Goal: Share content: Share content

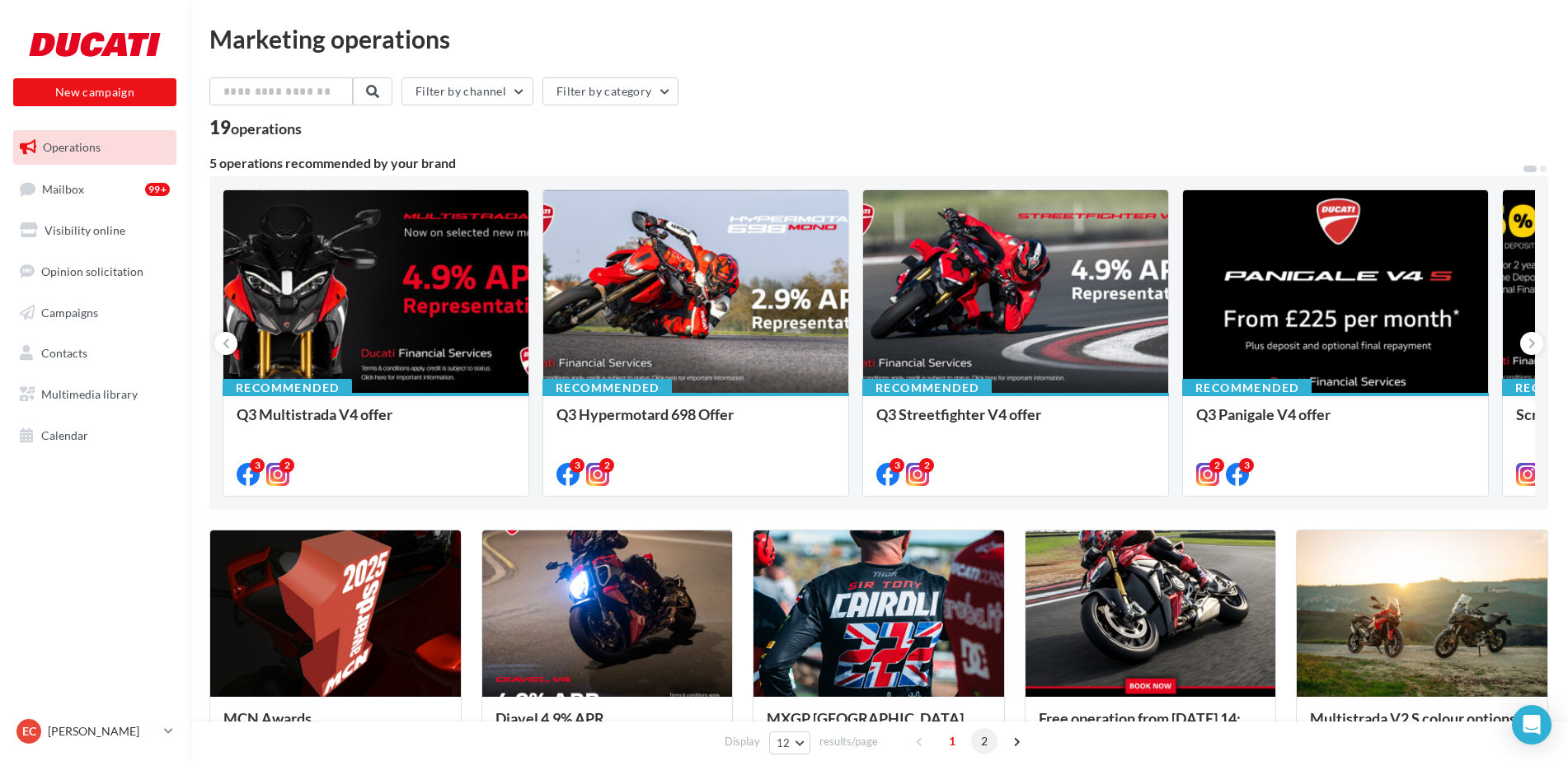
click at [984, 744] on span "2" at bounding box center [985, 741] width 27 height 27
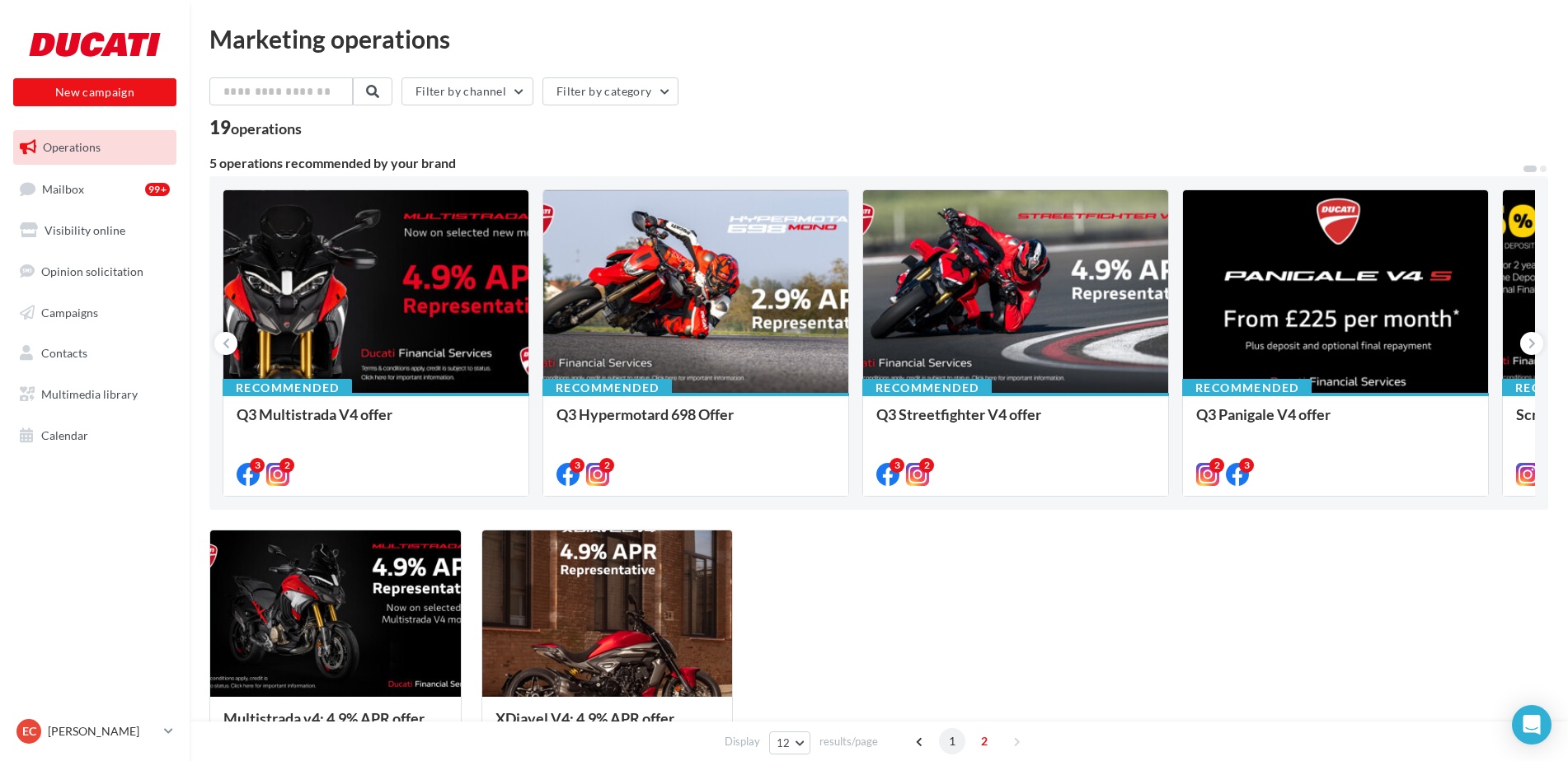
click at [953, 744] on span "1" at bounding box center [953, 741] width 27 height 27
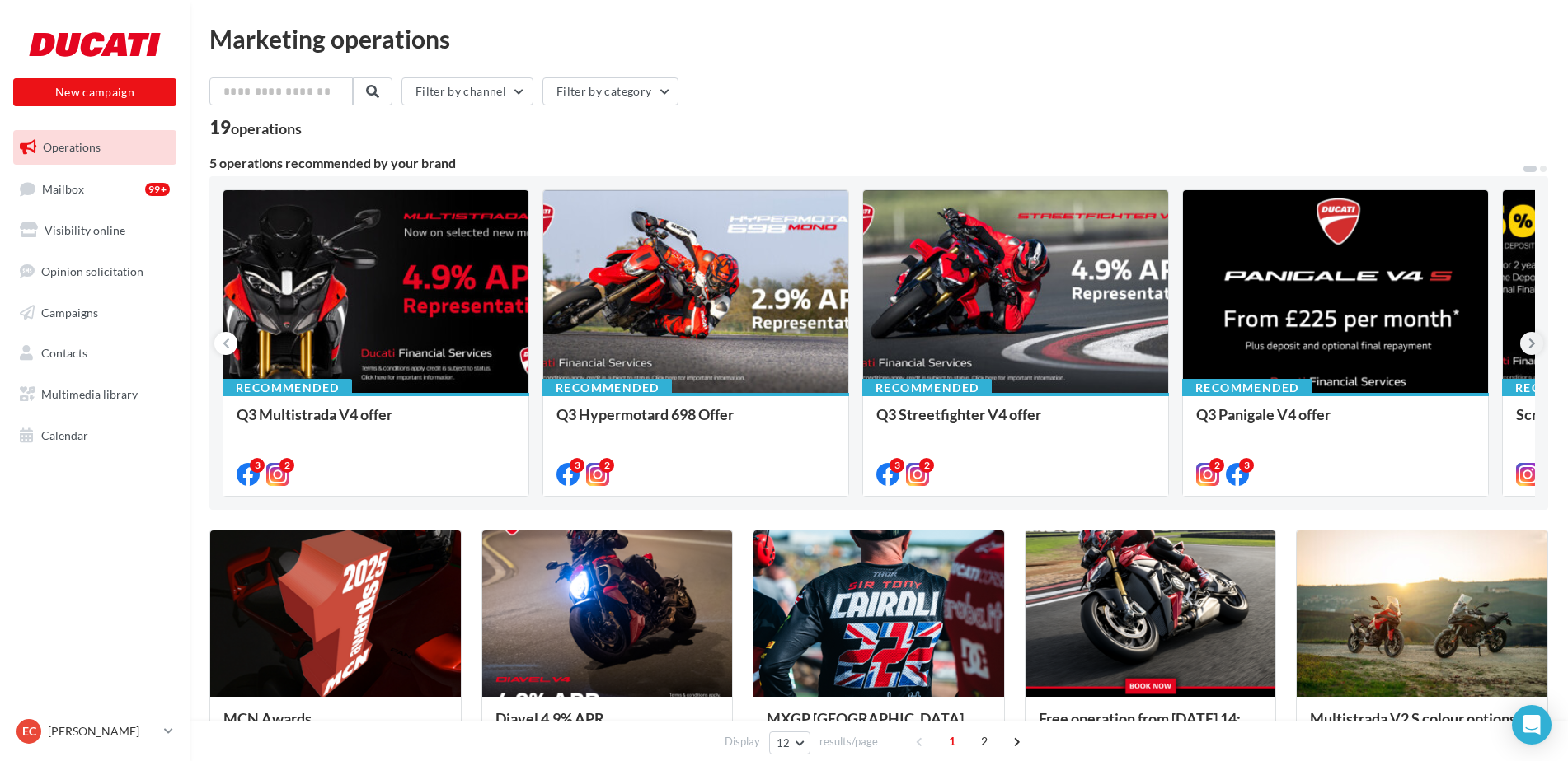
click at [1529, 350] on icon at bounding box center [1531, 344] width 7 height 17
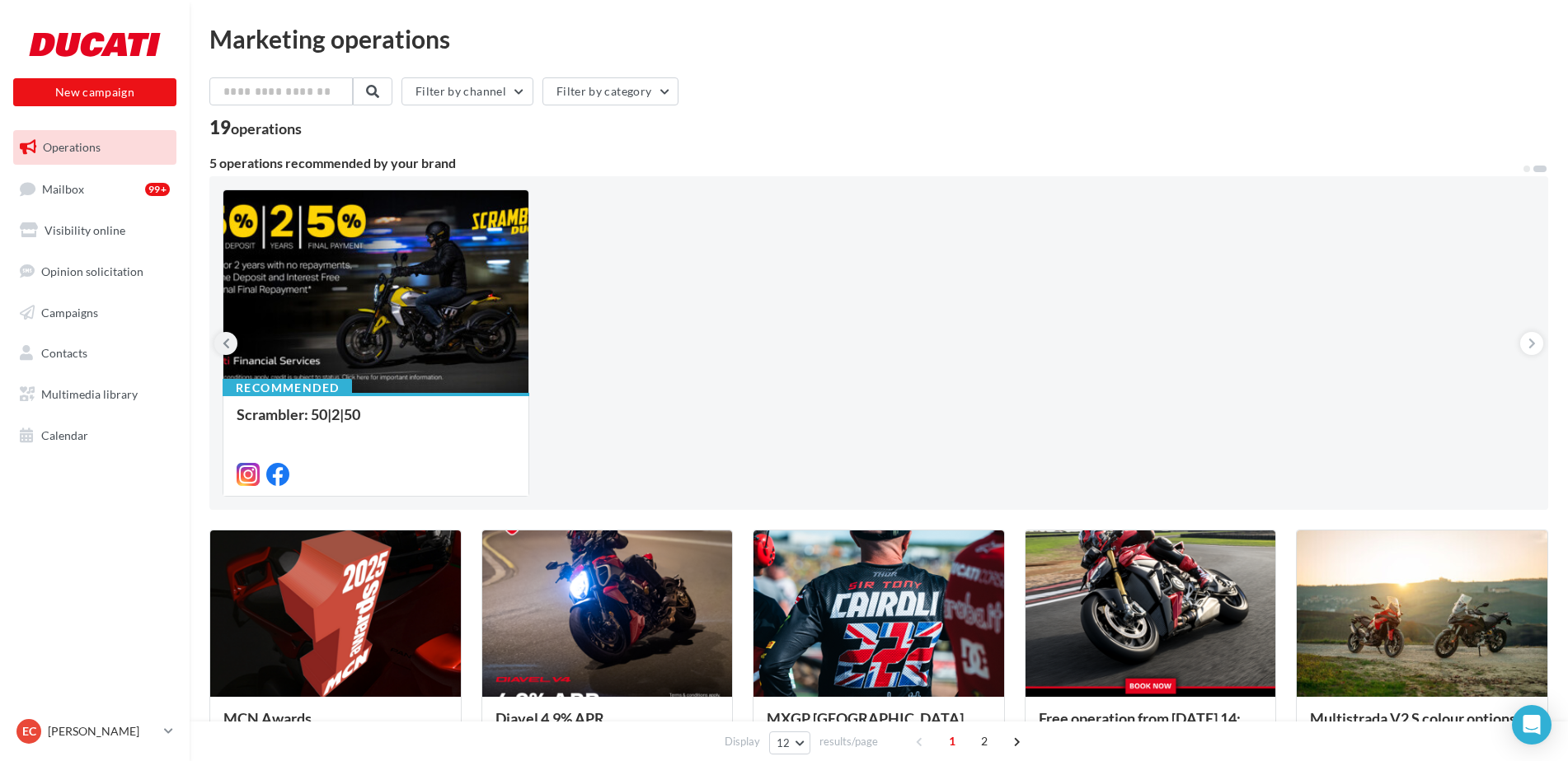
click at [226, 337] on icon at bounding box center [226, 344] width 7 height 17
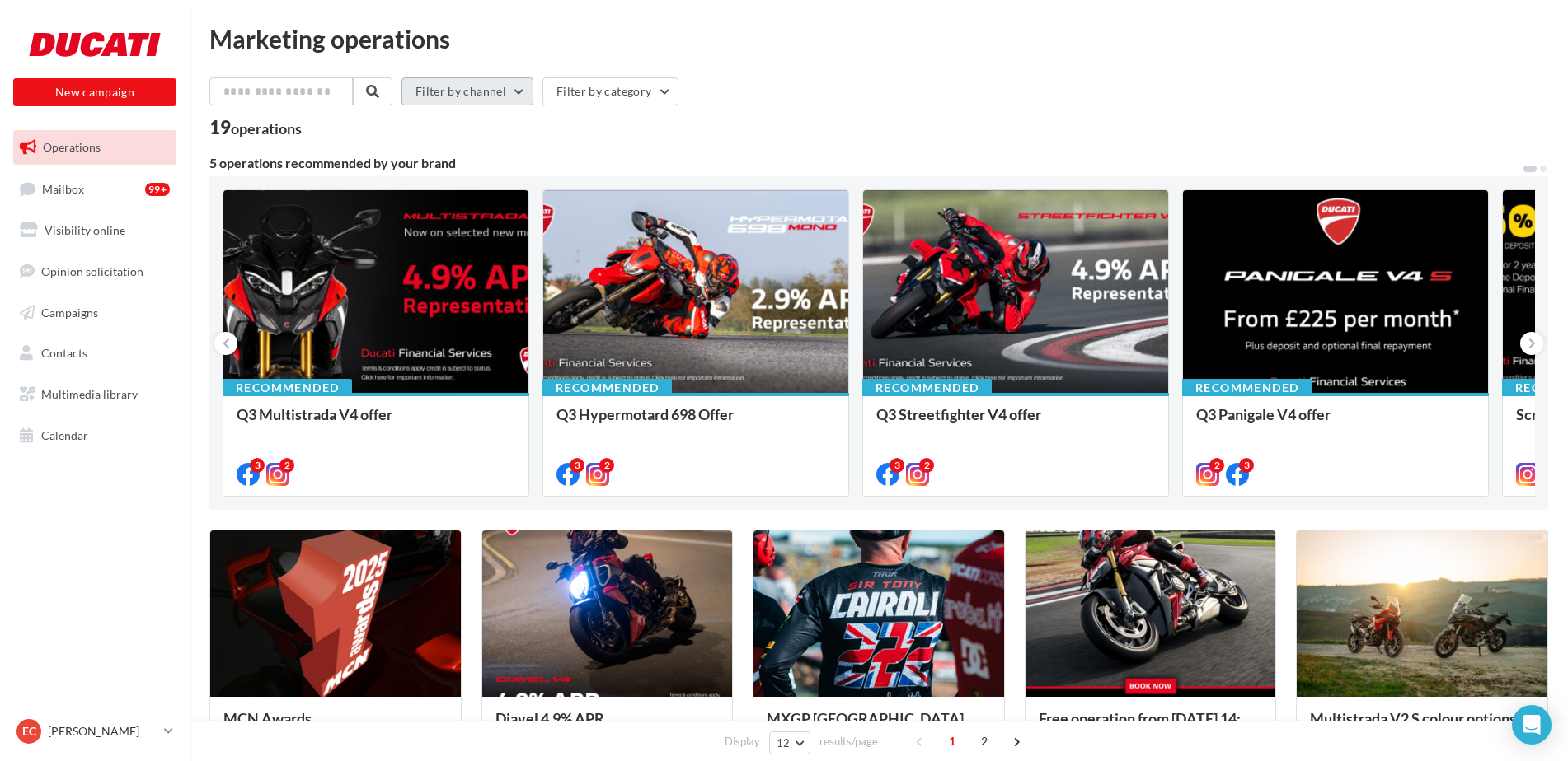
click at [499, 103] on button "Filter by channel" at bounding box center [467, 91] width 132 height 28
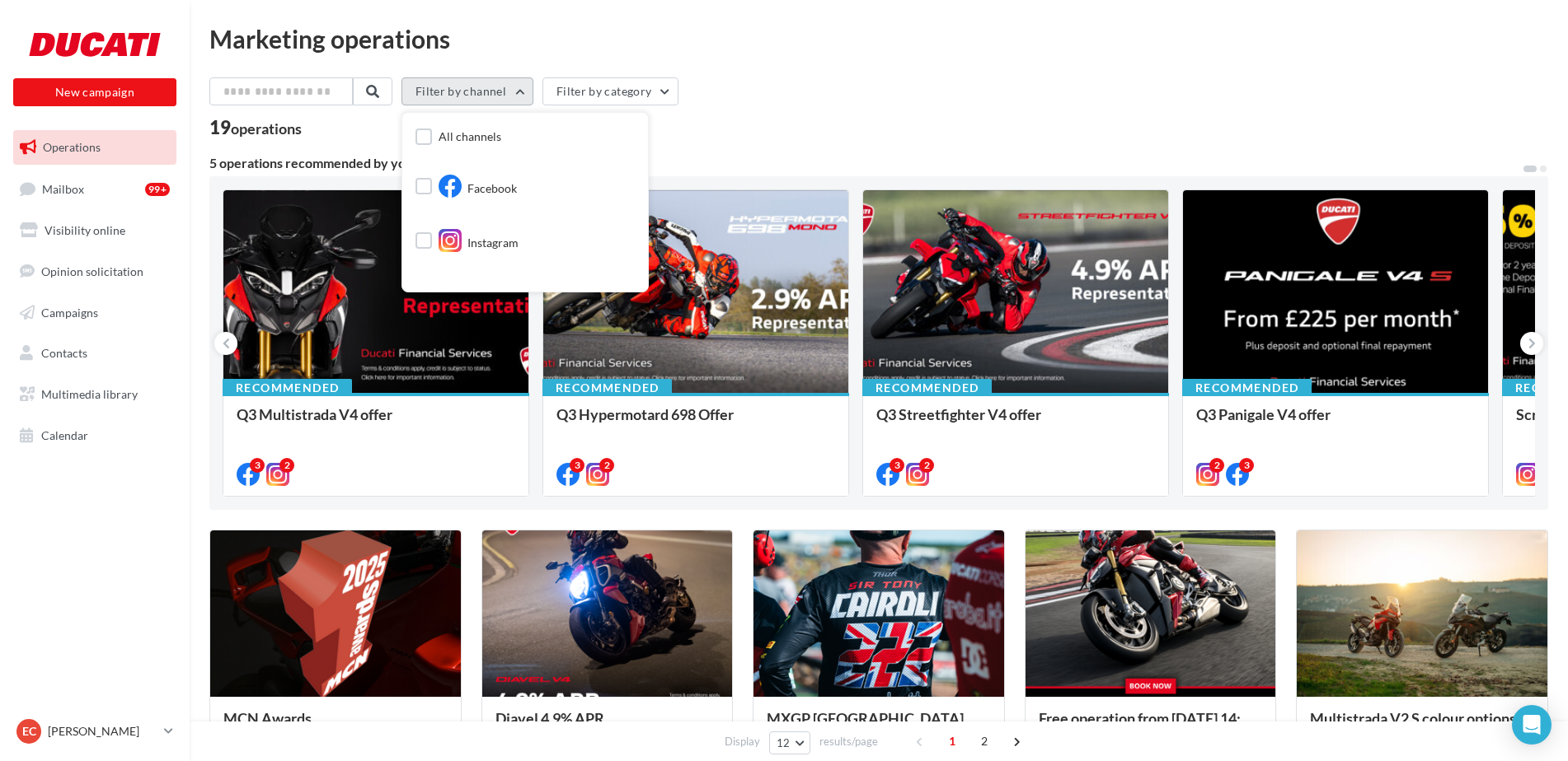
click at [498, 93] on button "Filter by channel" at bounding box center [467, 91] width 132 height 28
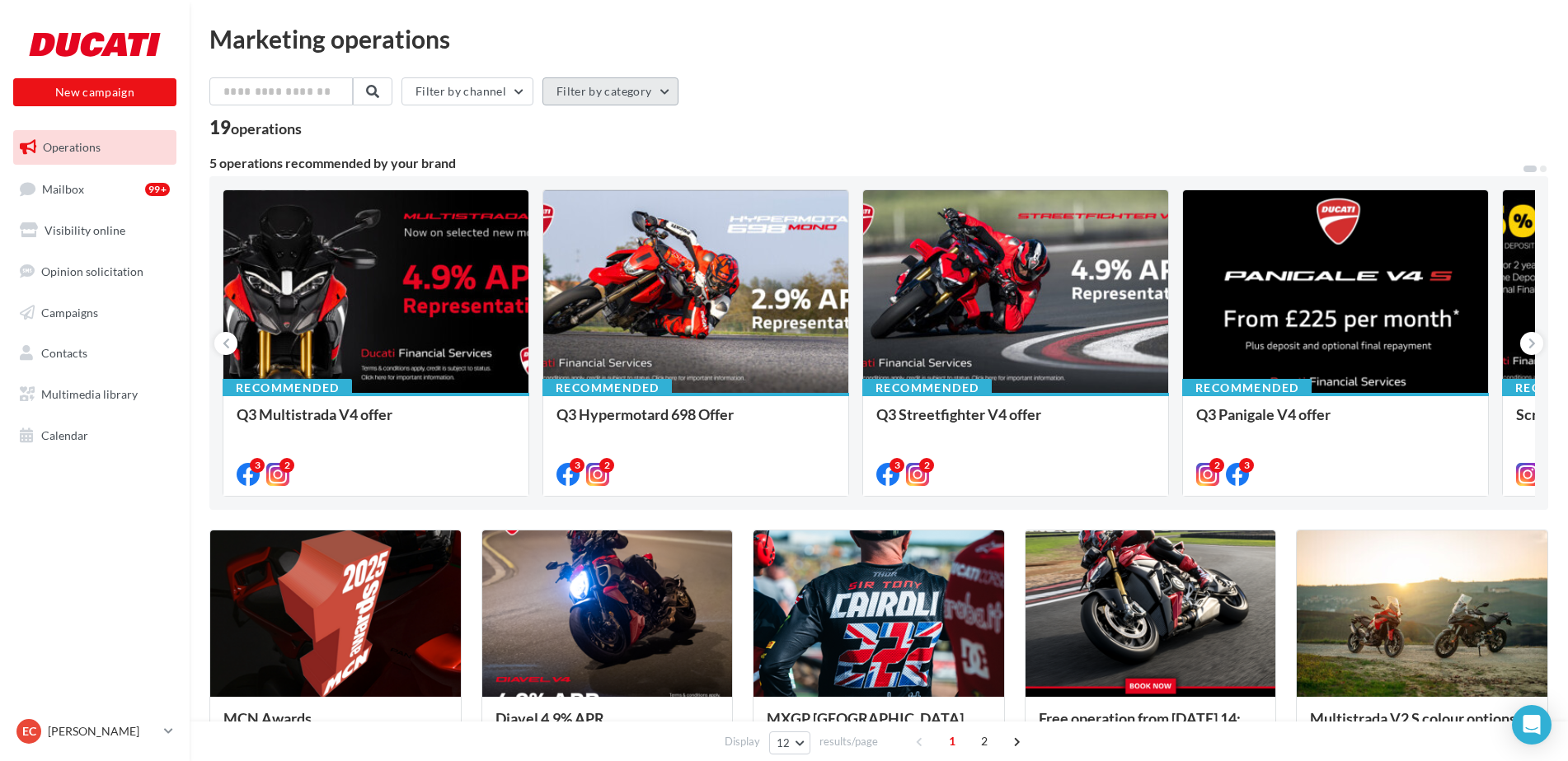
click at [575, 84] on button "Filter by category" at bounding box center [610, 91] width 136 height 28
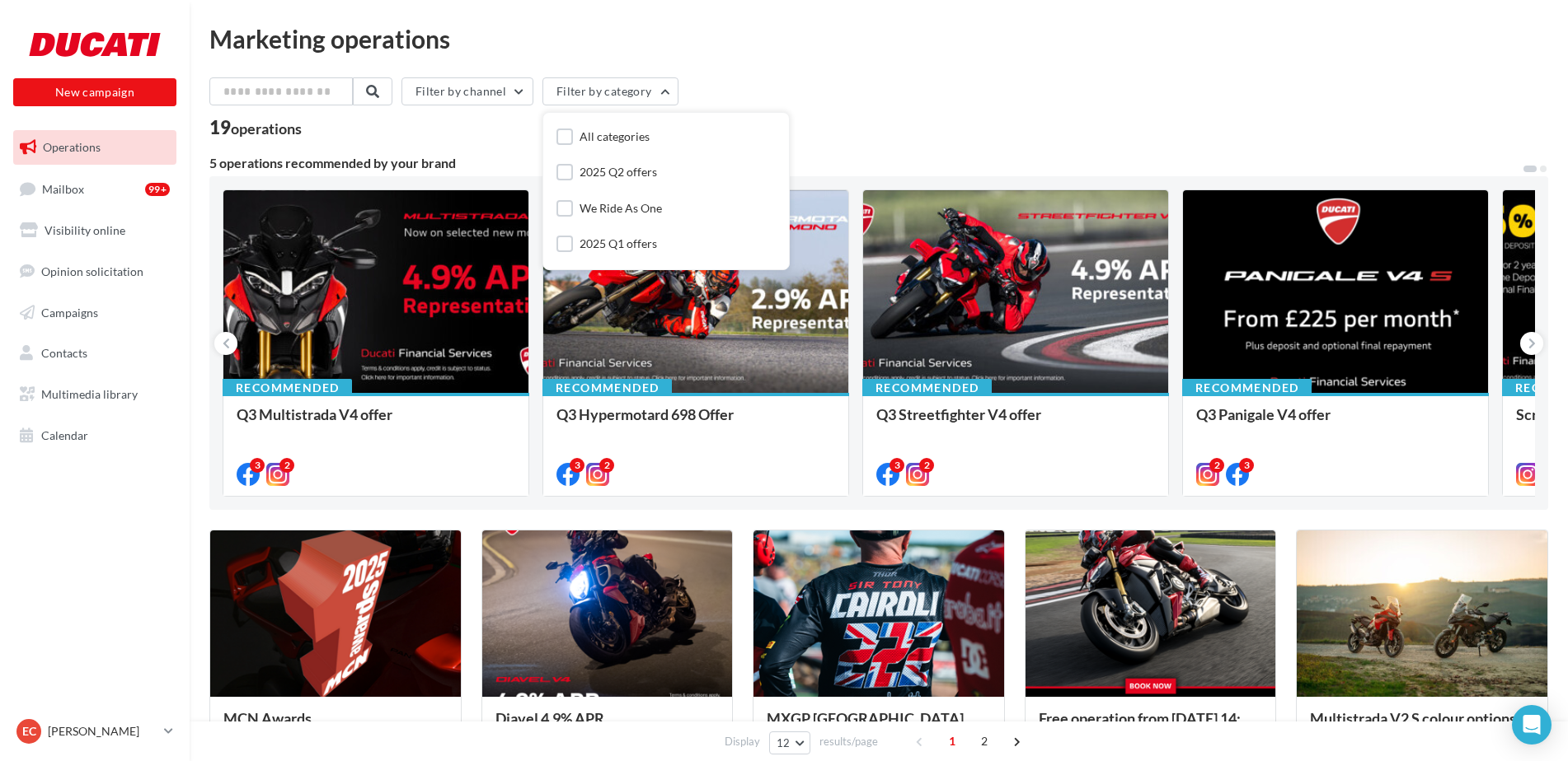
click at [822, 78] on div "Filter by channel Filter by category All categories 2025 Q2 offers We Ride As O…" at bounding box center [879, 94] width 1339 height 35
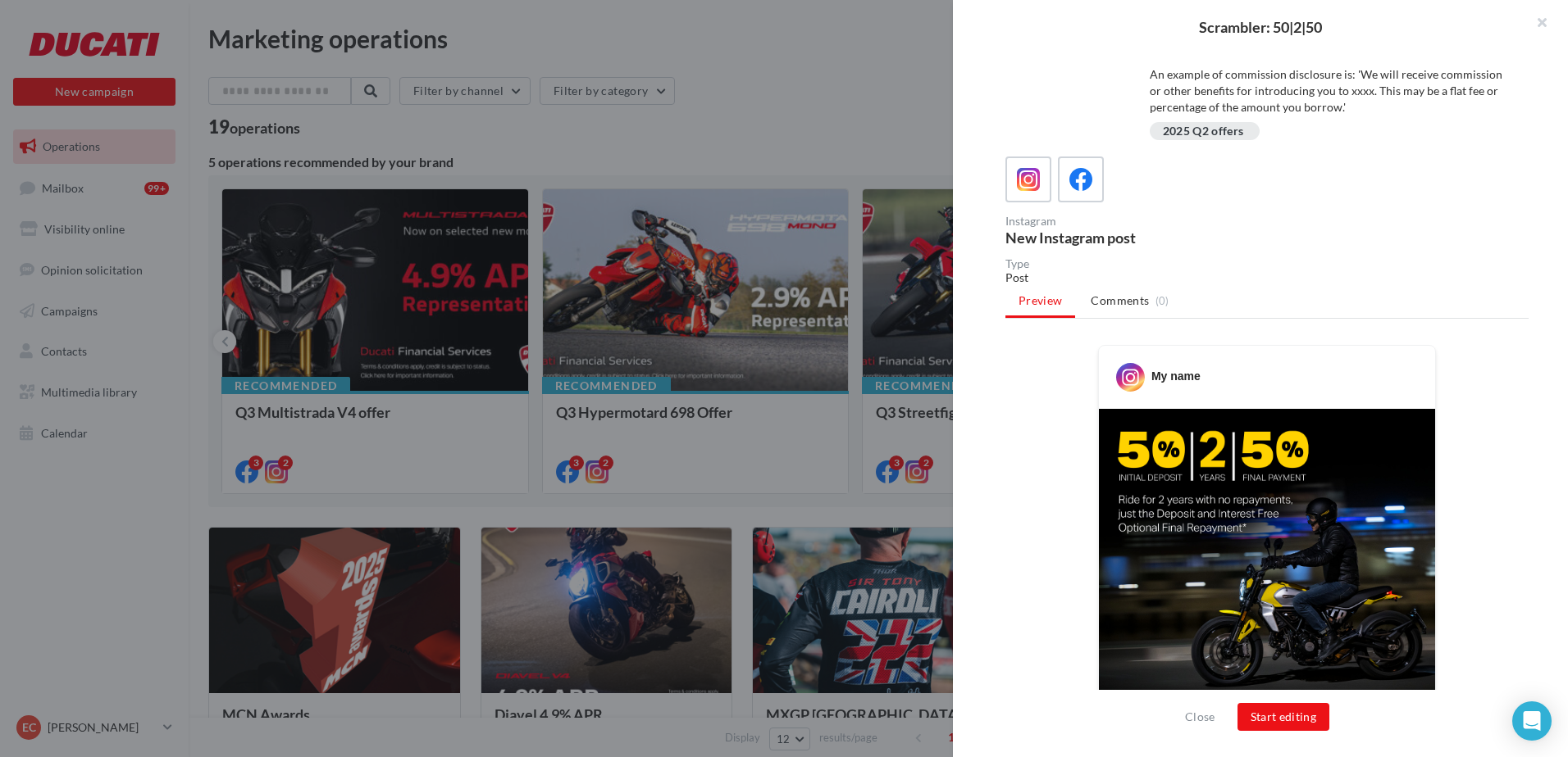
scroll to position [164, 0]
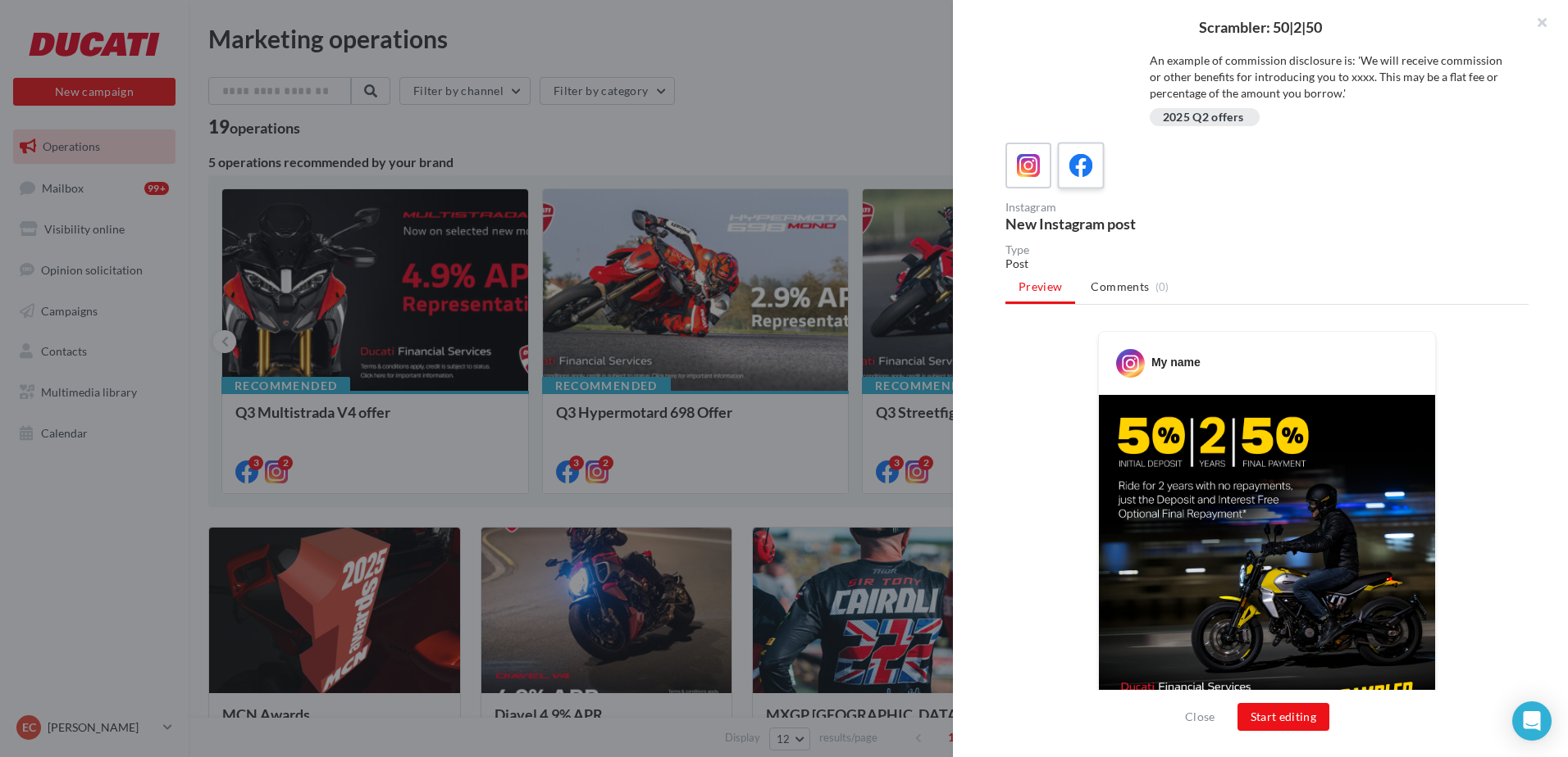
click at [1073, 166] on icon at bounding box center [1081, 166] width 24 height 24
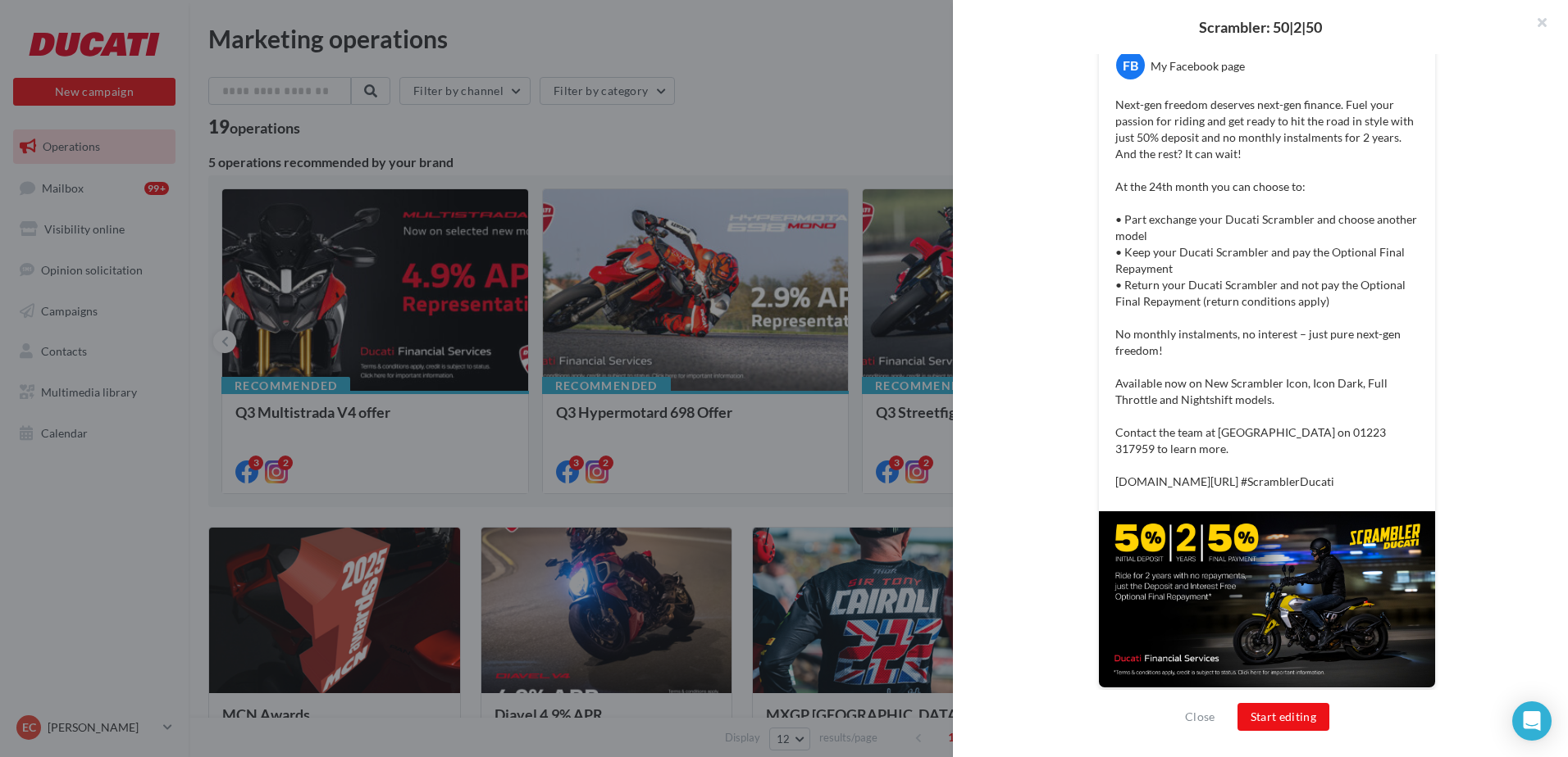
scroll to position [483, 0]
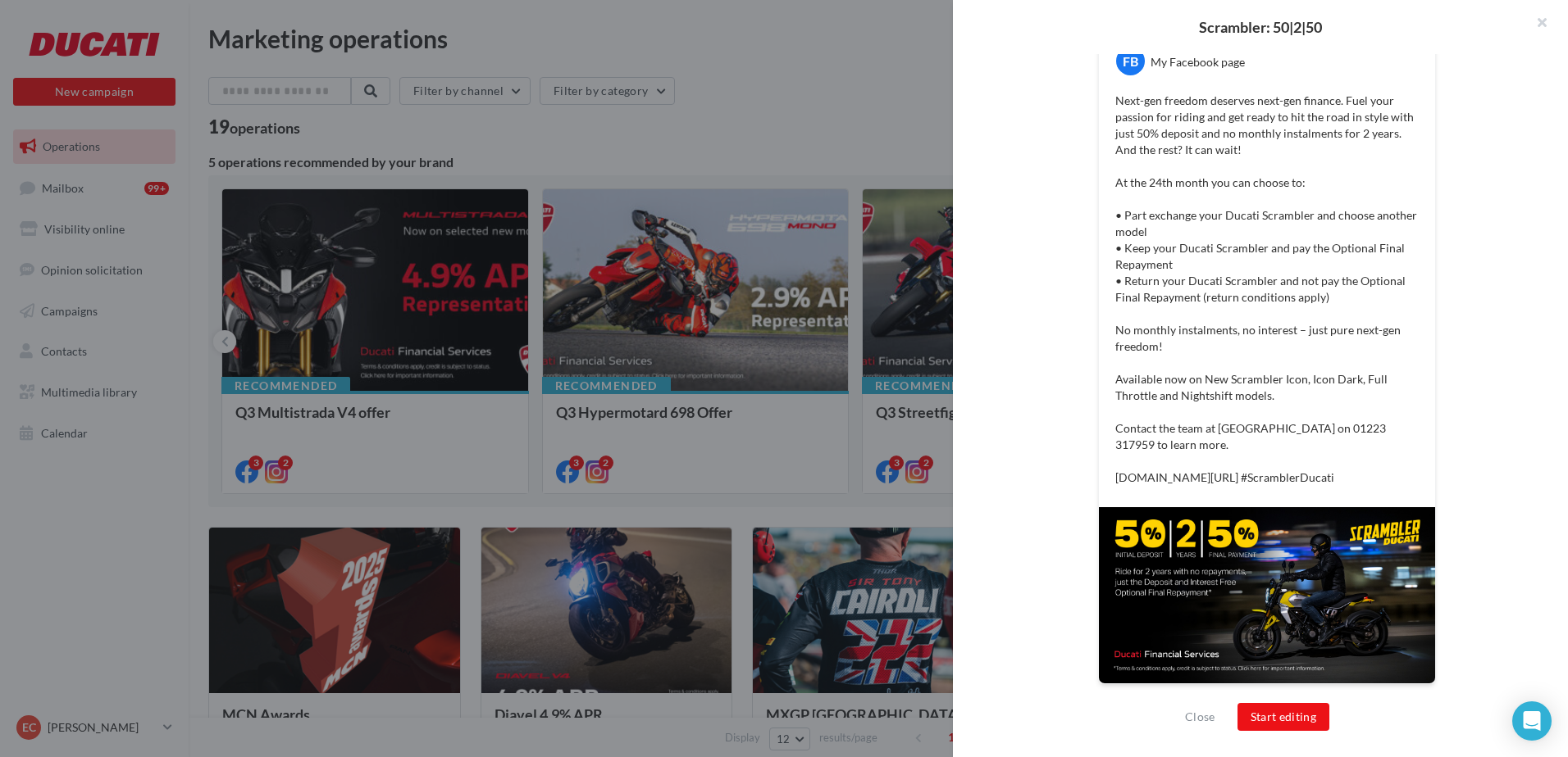
drag, startPoint x: 1274, startPoint y: 481, endPoint x: 1105, endPoint y: 81, distance: 434.2
click at [1105, 89] on div "Next-gen freedom deserves next-gen finance. Fuel your passion for riding and ge…" at bounding box center [1267, 290] width 328 height 402
copy p "Next-gen freedom deserves next-gen finance. Fuel your passion for riding and ge…"
click at [1261, 550] on img at bounding box center [1268, 595] width 337 height 176
click at [1269, 382] on p "Next-gen freedom deserves next-gen finance. Fuel your passion for riding and ge…" at bounding box center [1267, 290] width 304 height 393
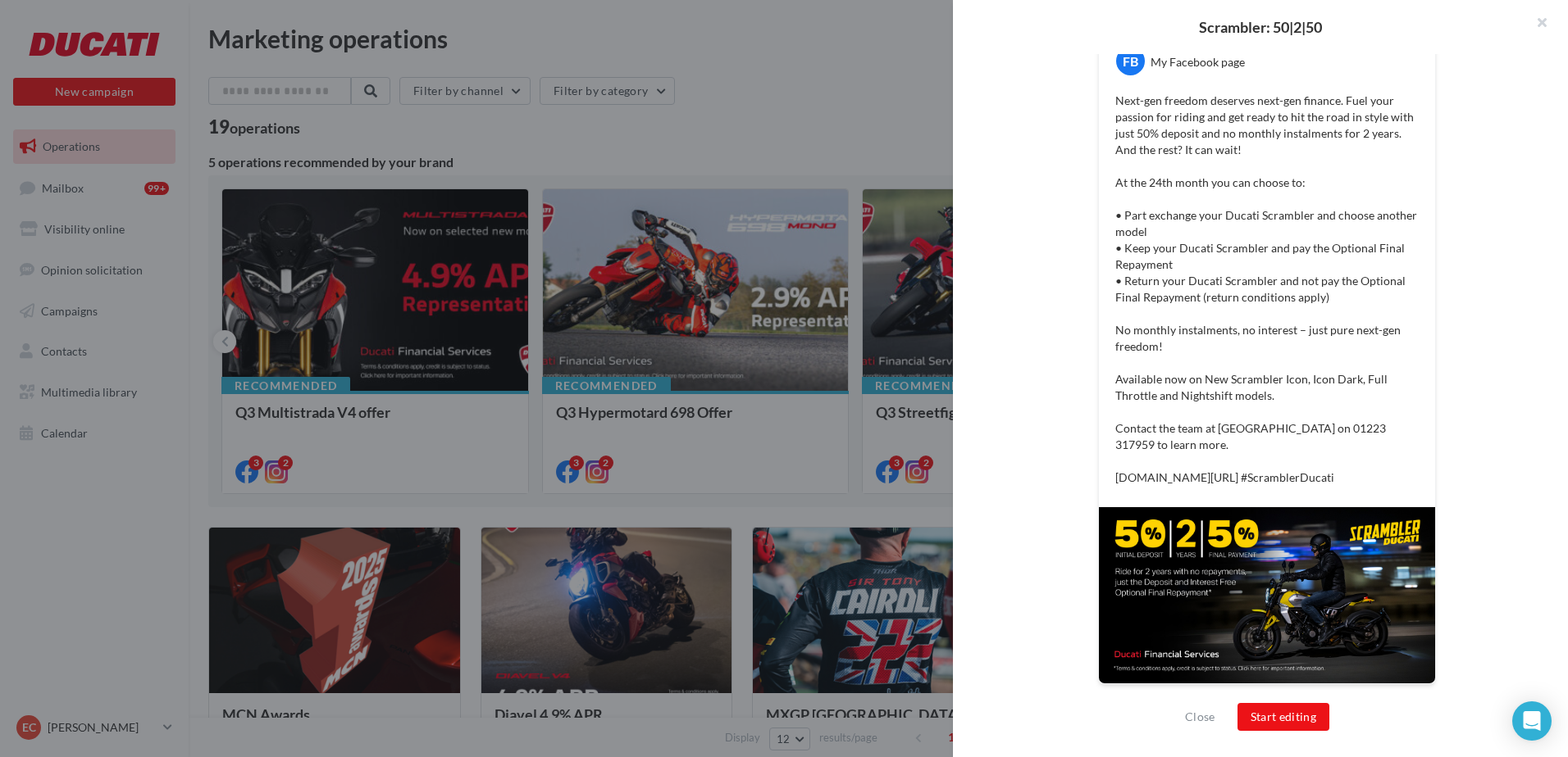
drag, startPoint x: 1279, startPoint y: 486, endPoint x: 1100, endPoint y: 85, distance: 439.1
click at [1103, 89] on div "Next-gen freedom deserves next-gen finance. Fuel your passion for riding and ge…" at bounding box center [1267, 290] width 328 height 402
copy p "Next-gen freedom deserves next-gen finance. Fuel your passion for riding and ge…"
click at [1316, 580] on img at bounding box center [1268, 595] width 337 height 176
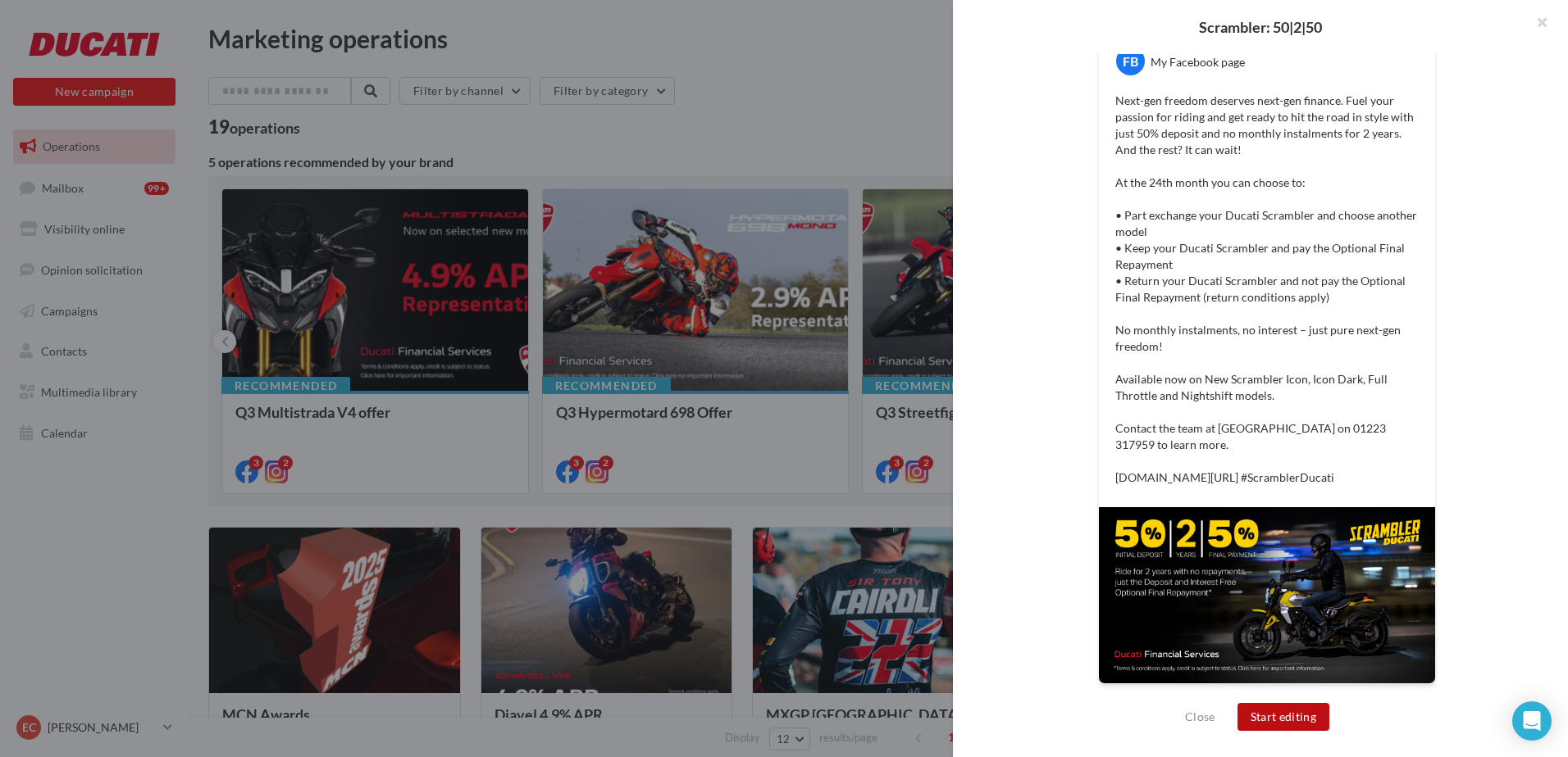
click at [1265, 708] on button "Start editing" at bounding box center [1284, 716] width 93 height 27
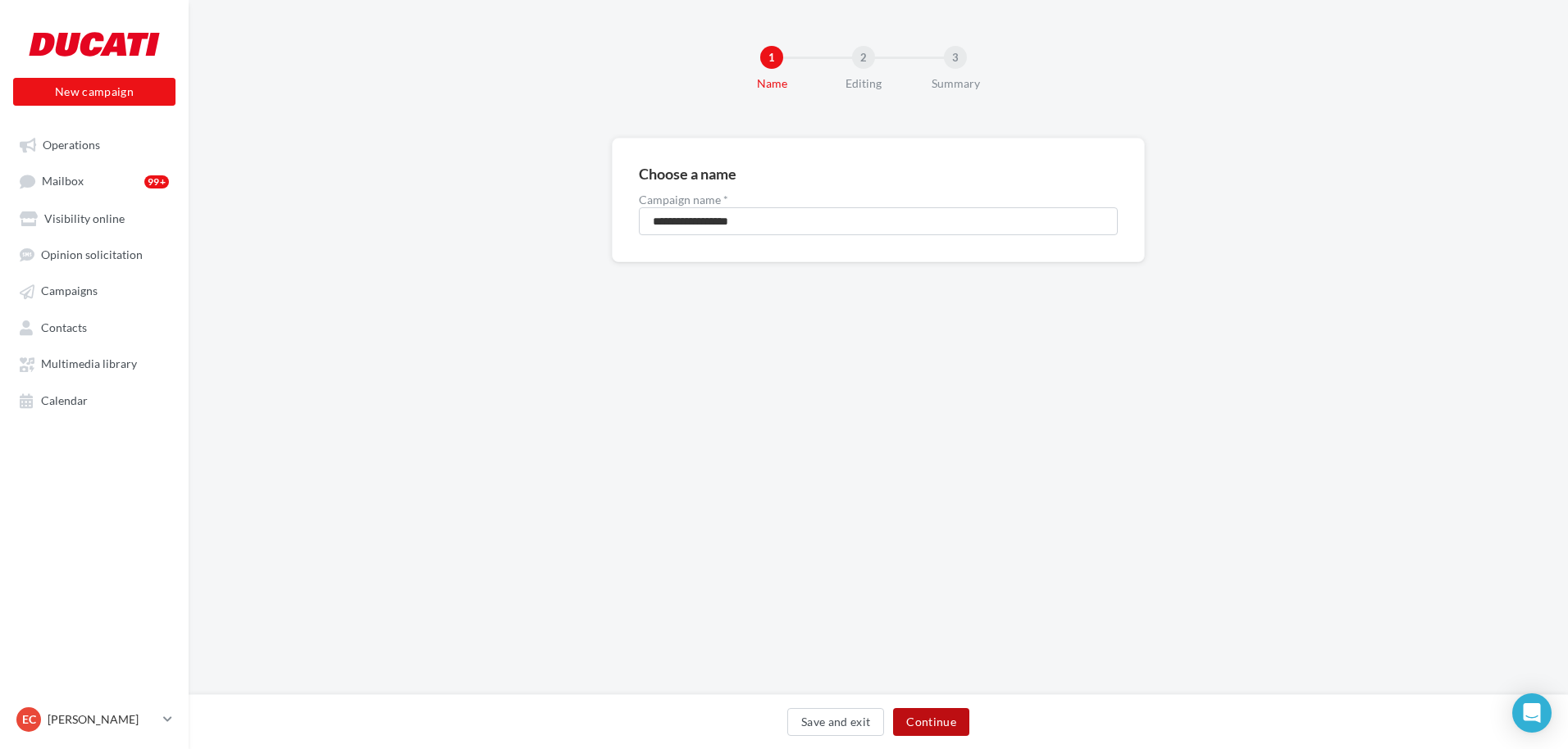
click at [935, 713] on button "Continue" at bounding box center [931, 722] width 76 height 27
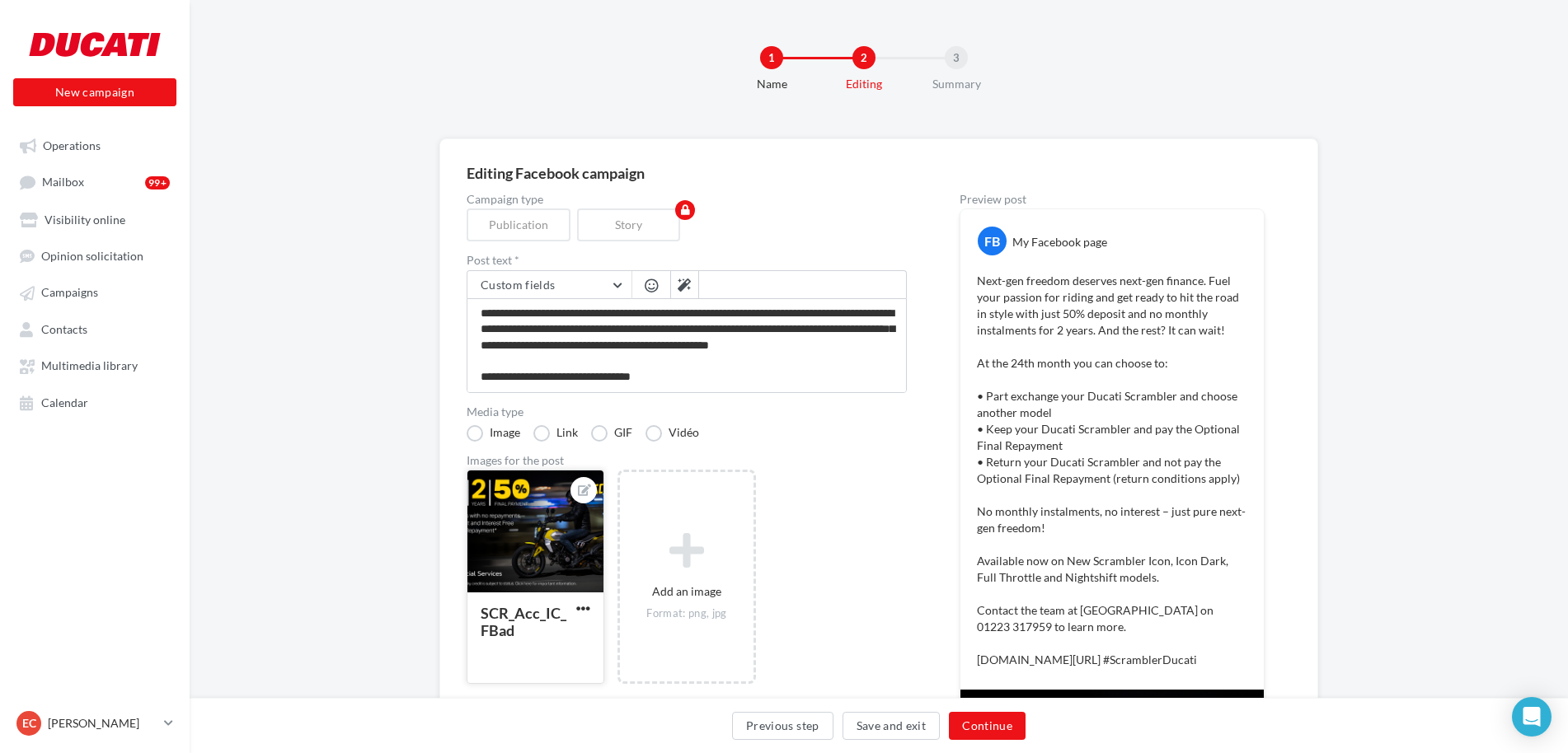
click at [517, 535] on div at bounding box center [535, 532] width 136 height 124
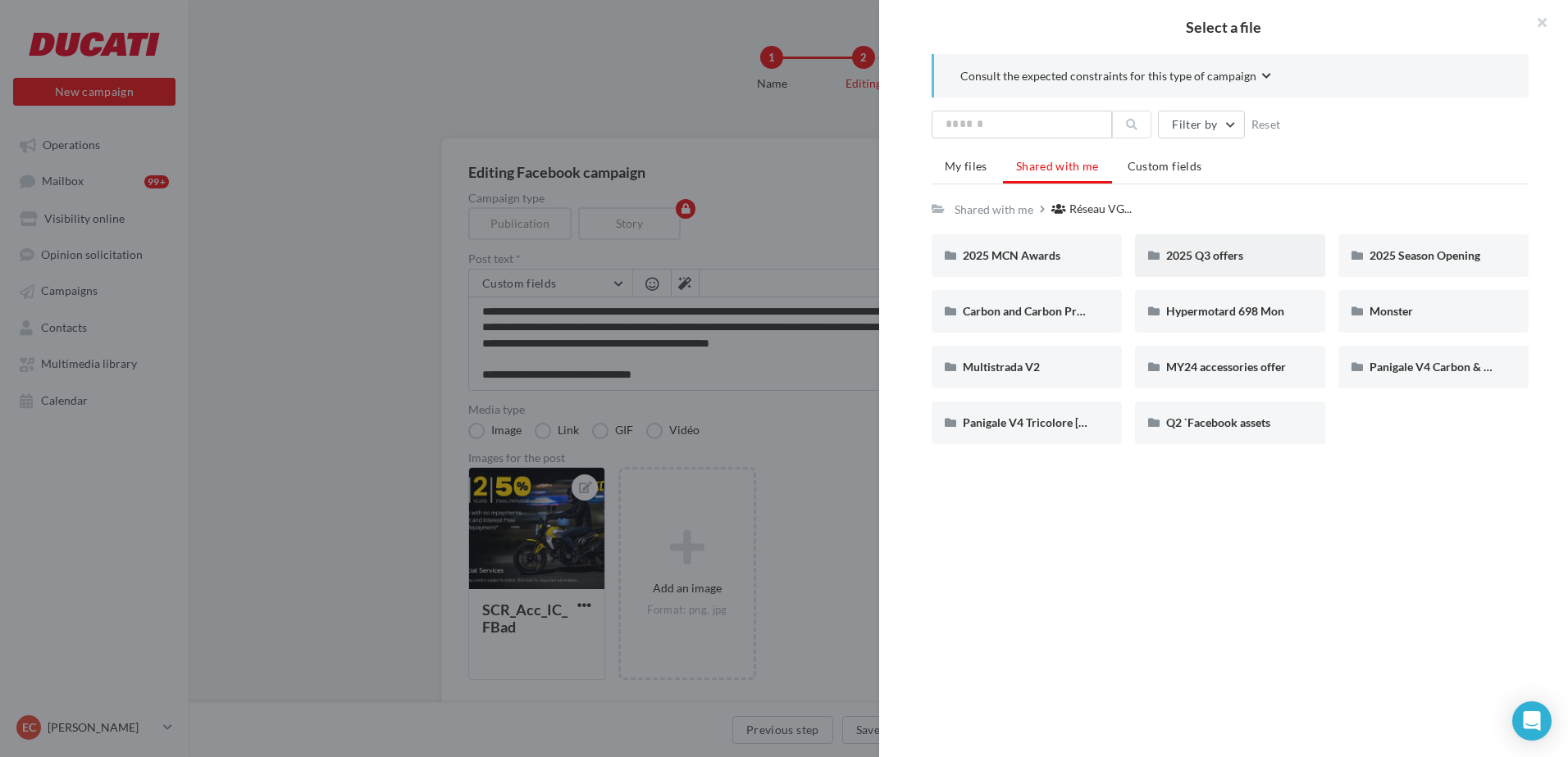
click at [1222, 267] on div "2025 Q3 offers" at bounding box center [1230, 256] width 190 height 42
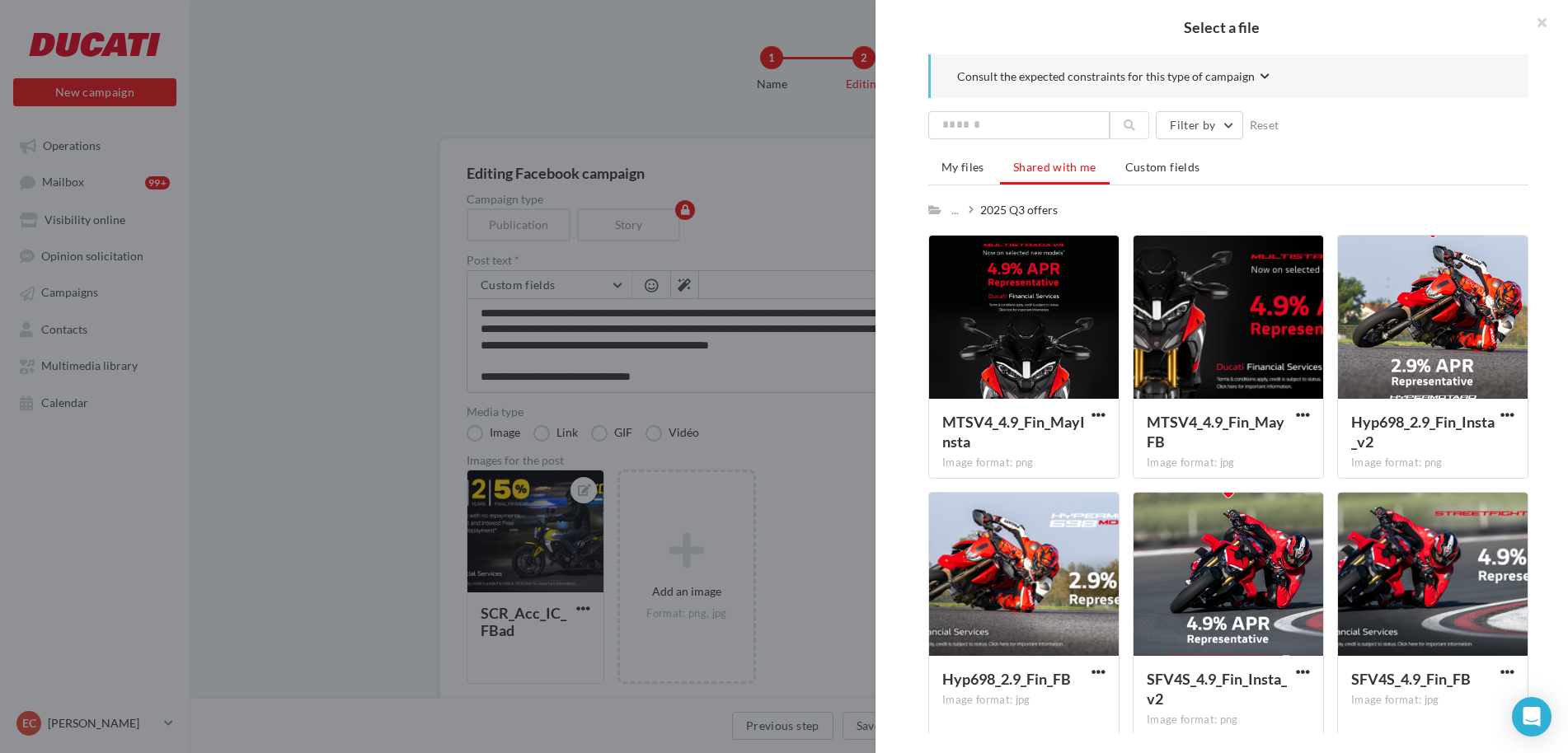
click at [524, 684] on div "Select a file Consult the expected constraints for this type of campaign Filter…" at bounding box center [535, 684] width 138 height 0
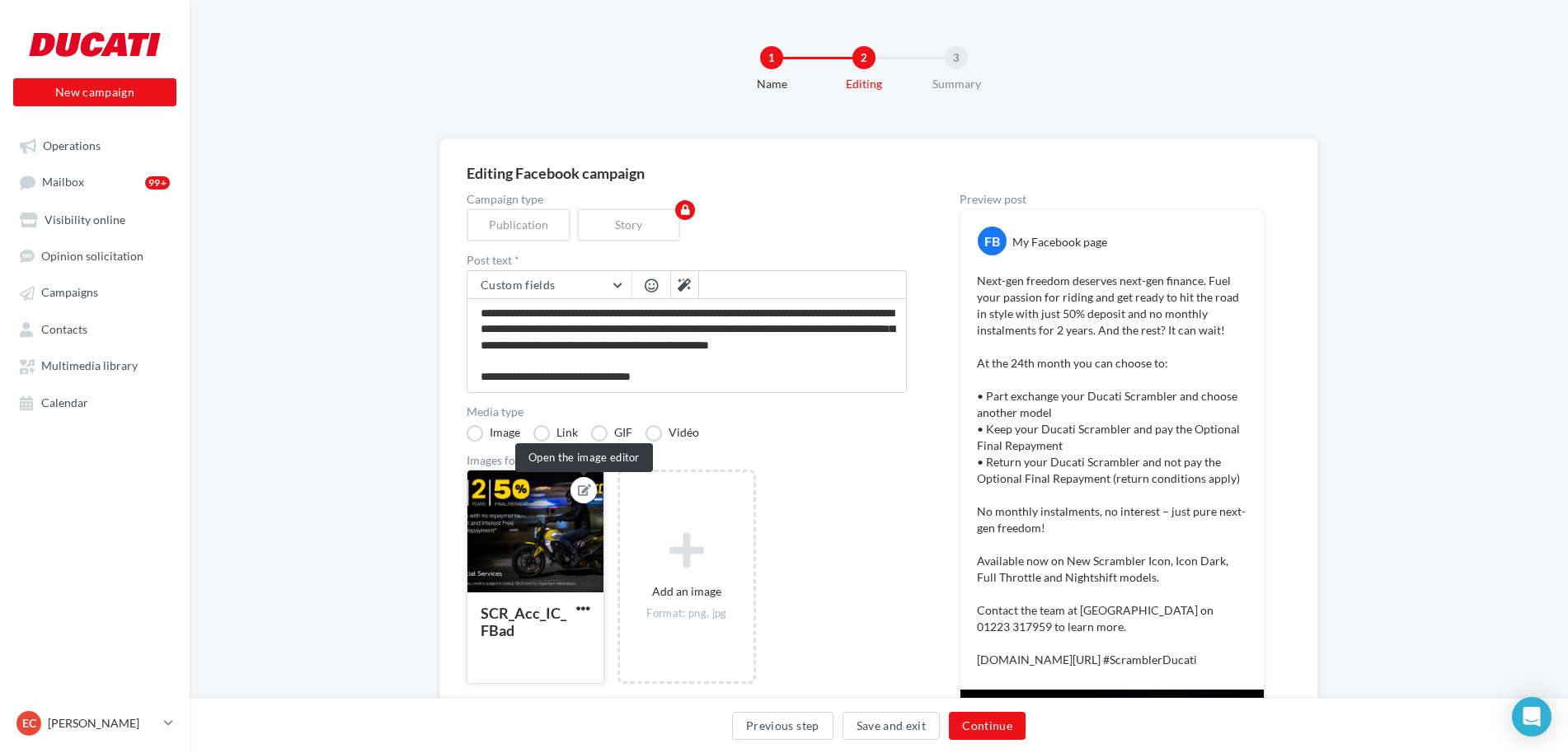
click at [581, 488] on icon at bounding box center [584, 490] width 13 height 12
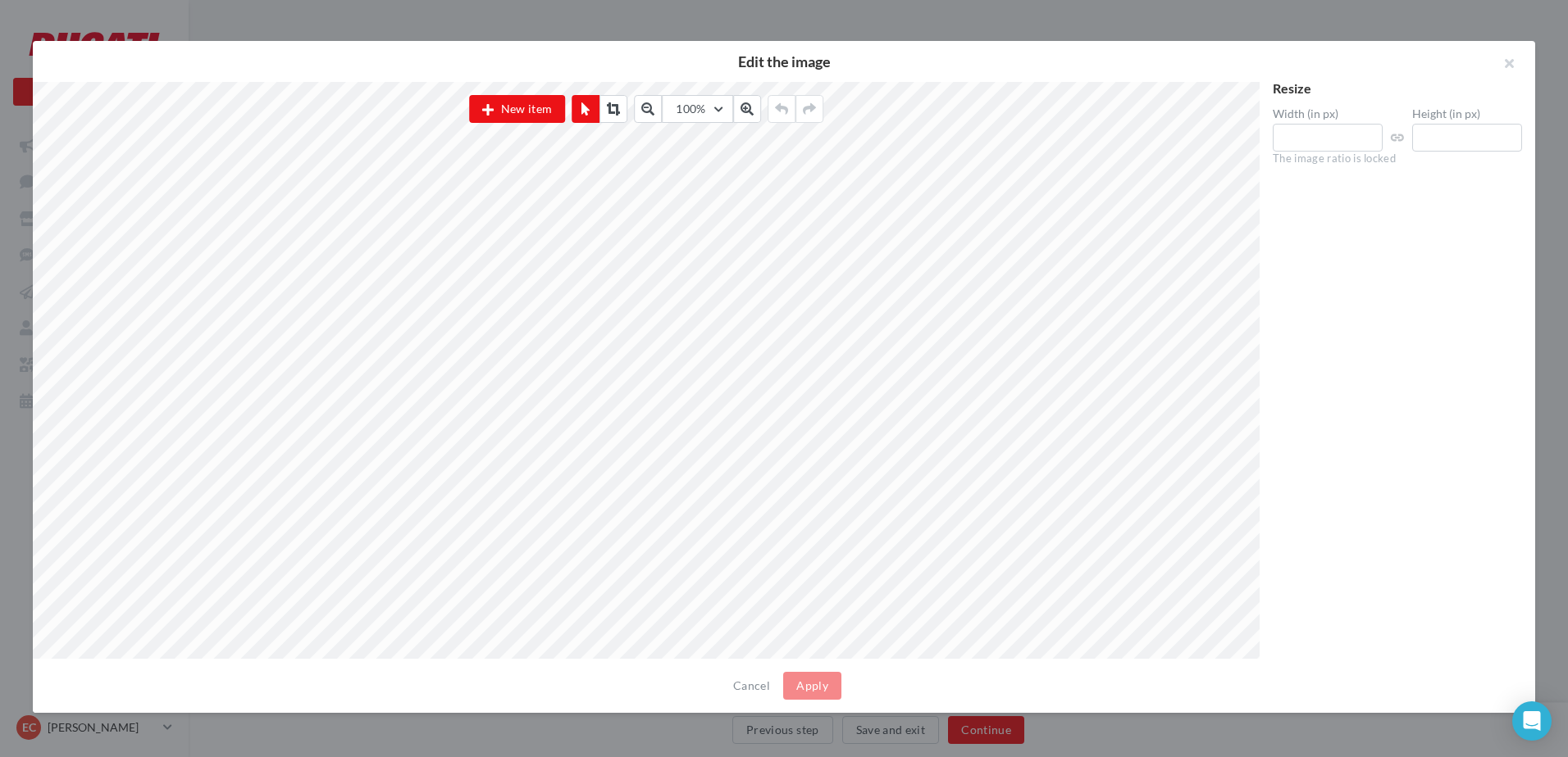
drag, startPoint x: 1487, startPoint y: 397, endPoint x: 1499, endPoint y: 342, distance: 56.3
click at [1487, 397] on div "Resize Width (in px) **** Height (in px) *** The image ratio is locked" at bounding box center [1397, 371] width 276 height 578
click at [1512, 64] on button "button" at bounding box center [1502, 66] width 66 height 50
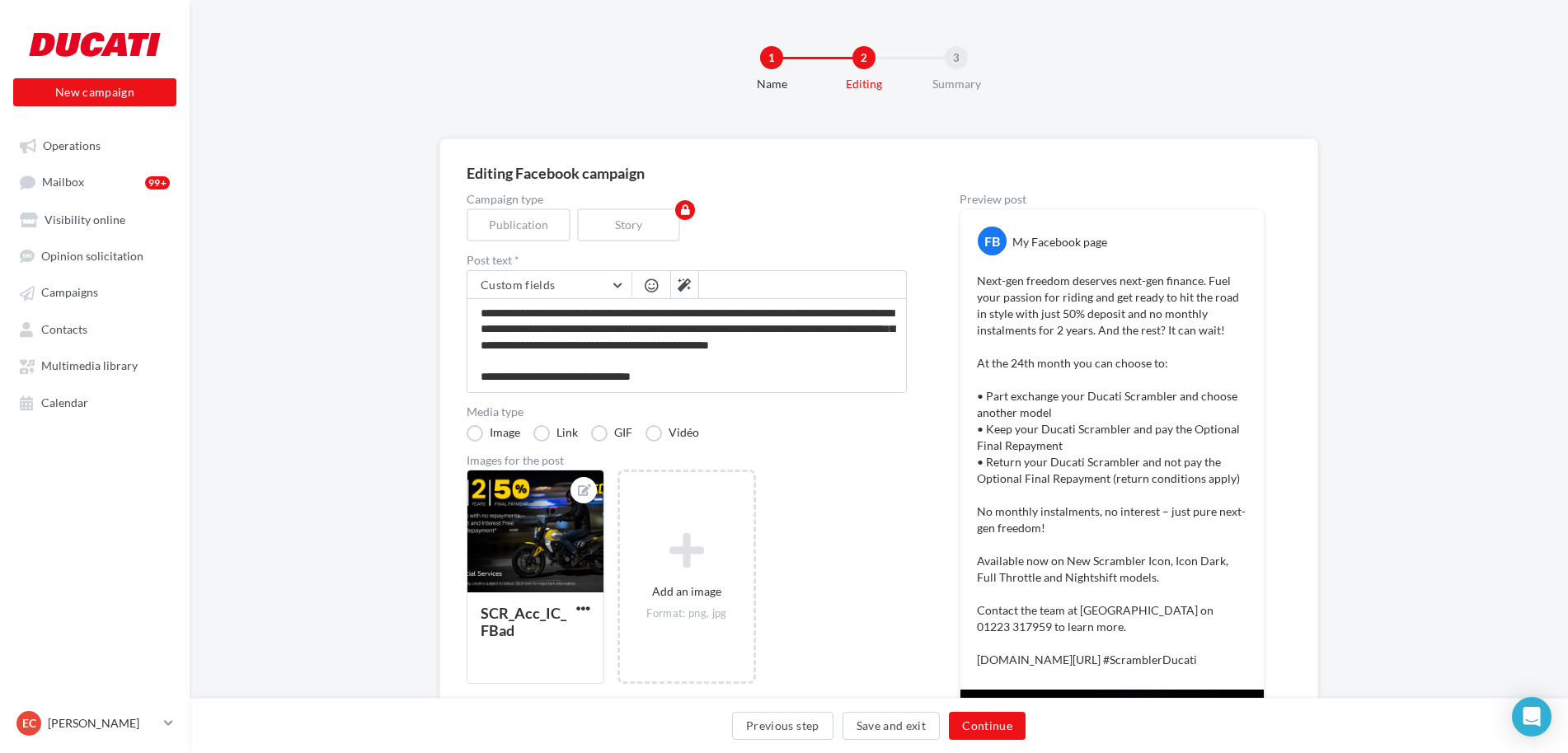
click at [773, 53] on div "1" at bounding box center [772, 58] width 23 height 23
click at [797, 738] on button "Previous step" at bounding box center [783, 725] width 102 height 28
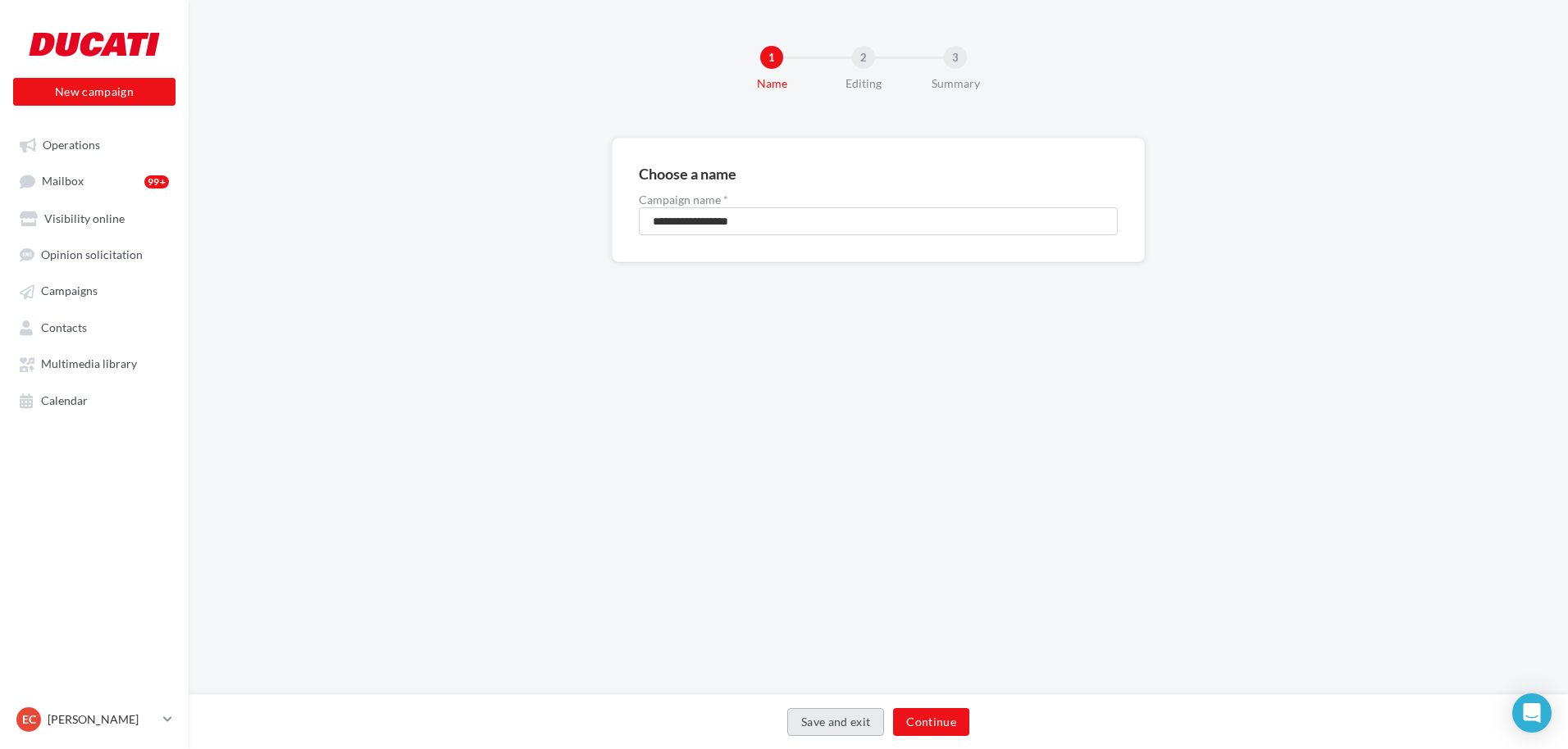
click at [834, 720] on button "Save and exit" at bounding box center [836, 722] width 97 height 27
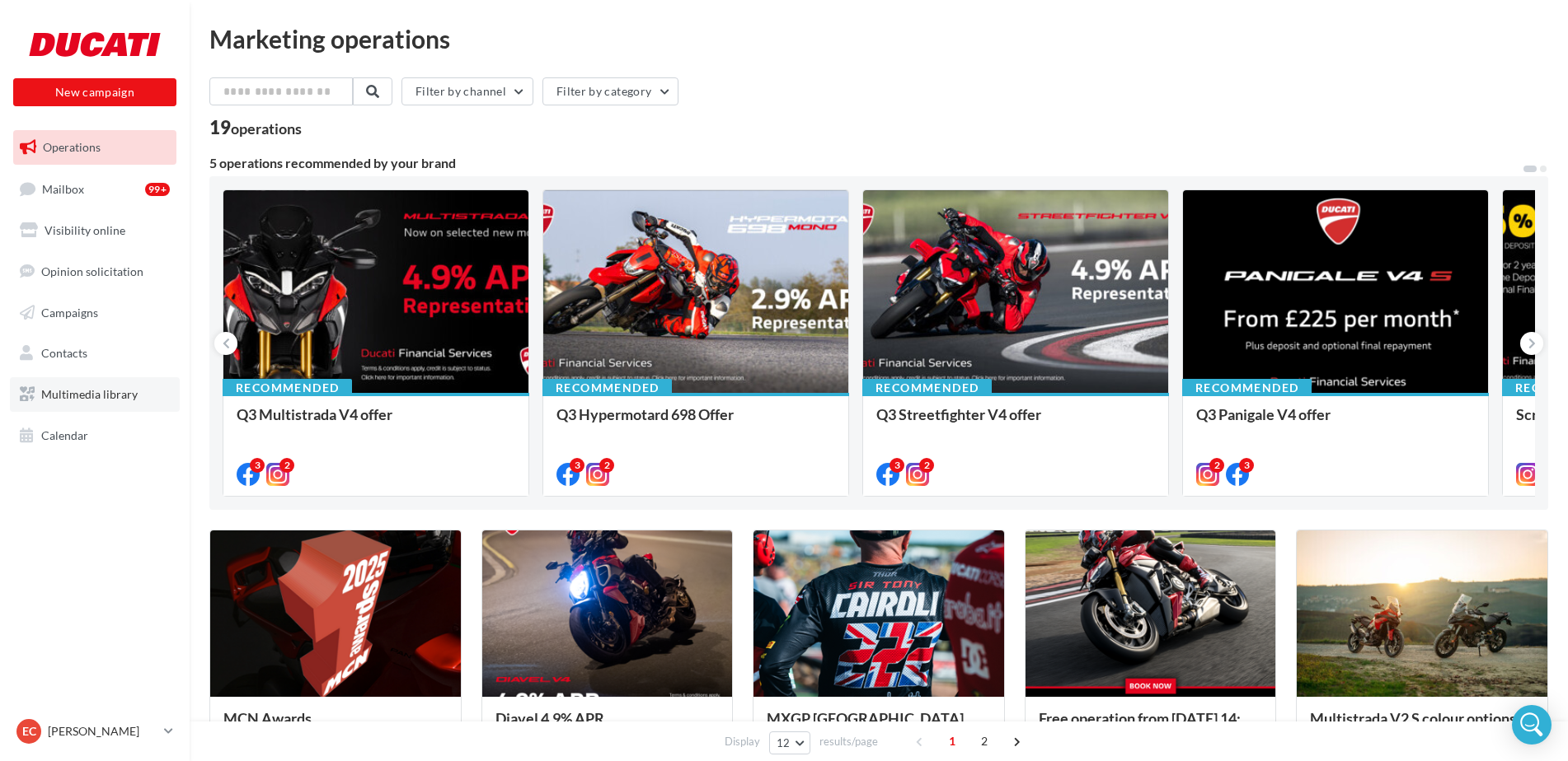
click at [134, 394] on span "Multimedia library" at bounding box center [89, 394] width 96 height 14
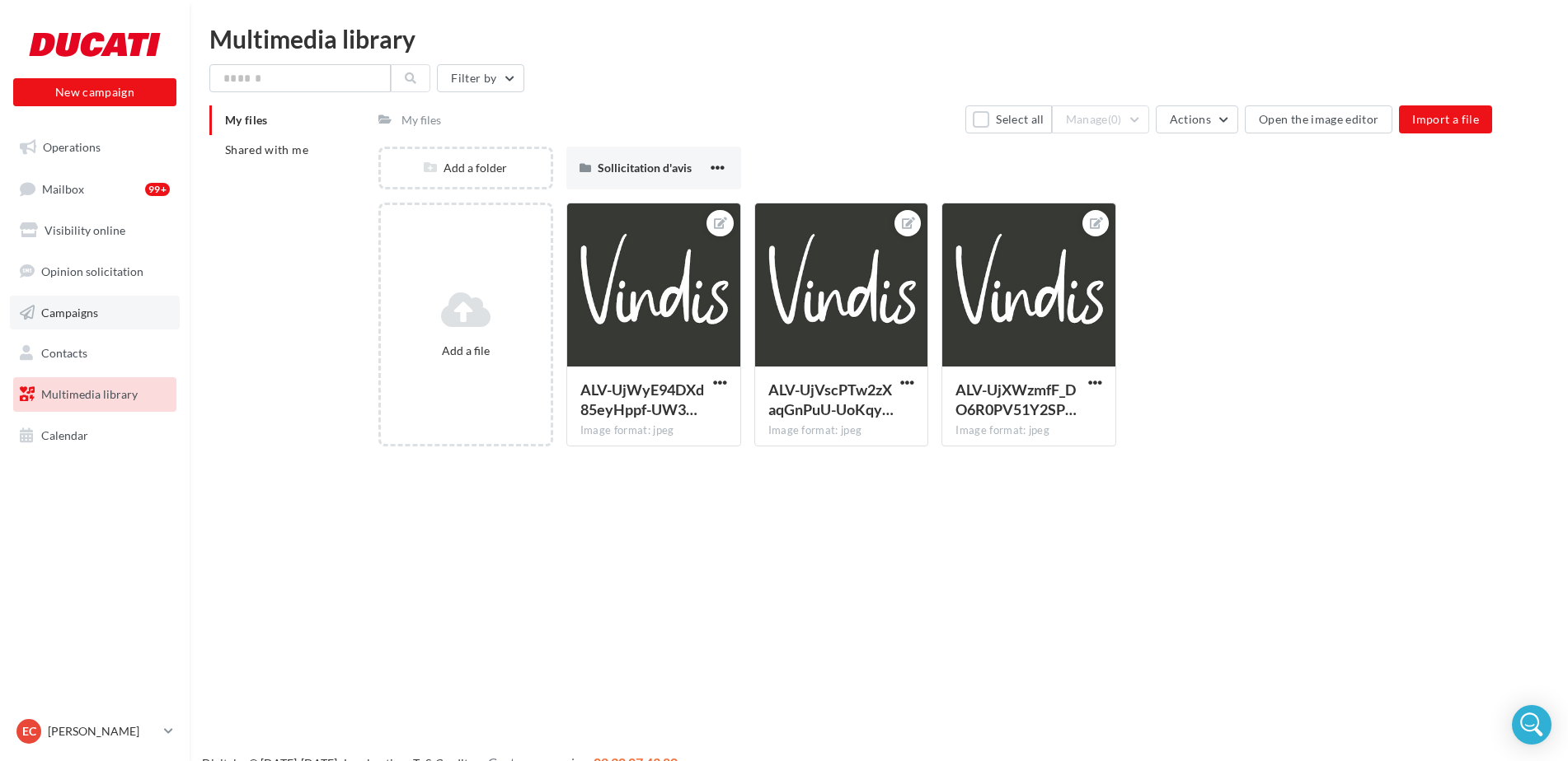
click at [93, 306] on span "Campaigns" at bounding box center [69, 312] width 57 height 14
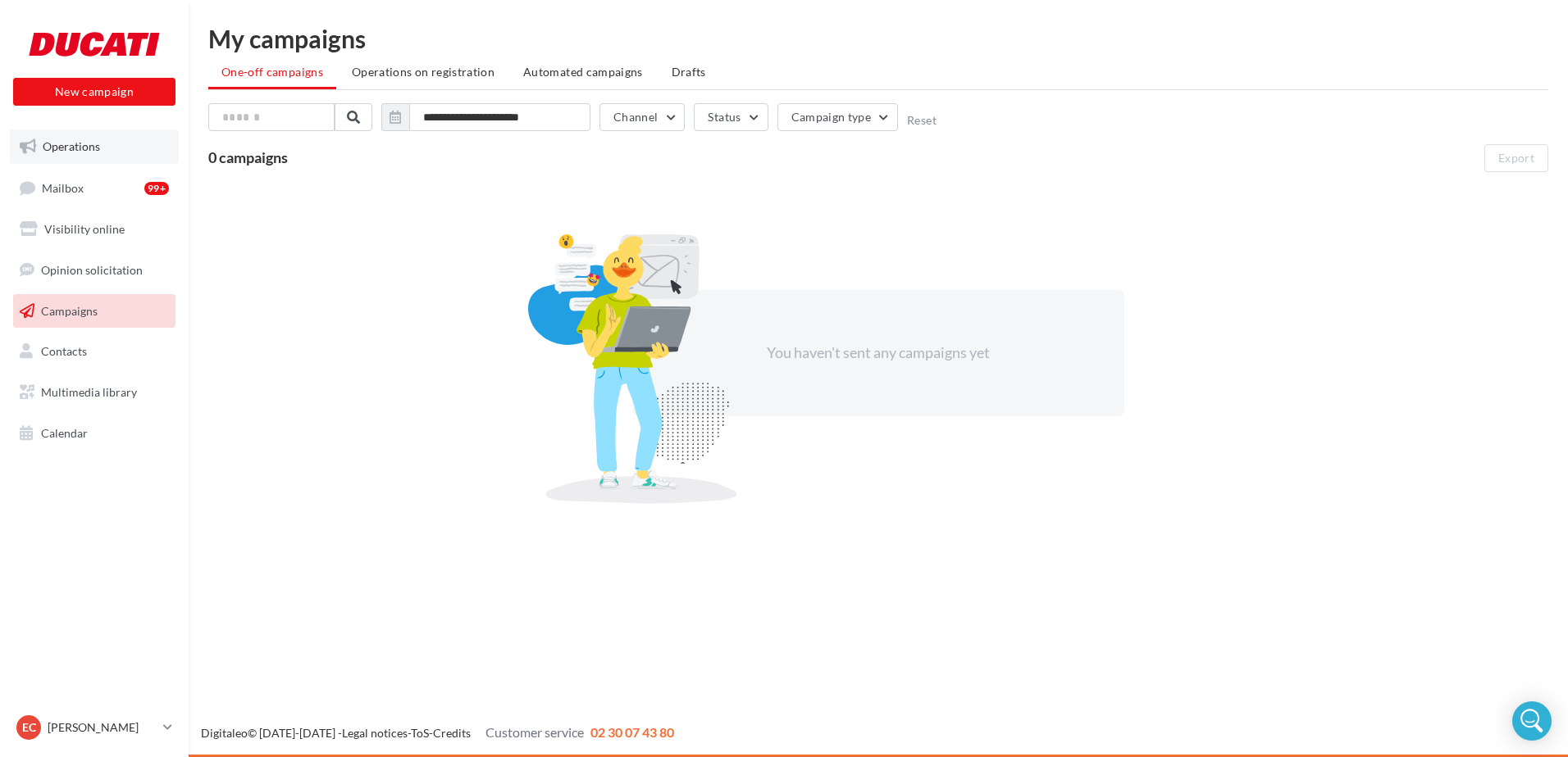
click at [86, 149] on span "Operations" at bounding box center [71, 146] width 58 height 14
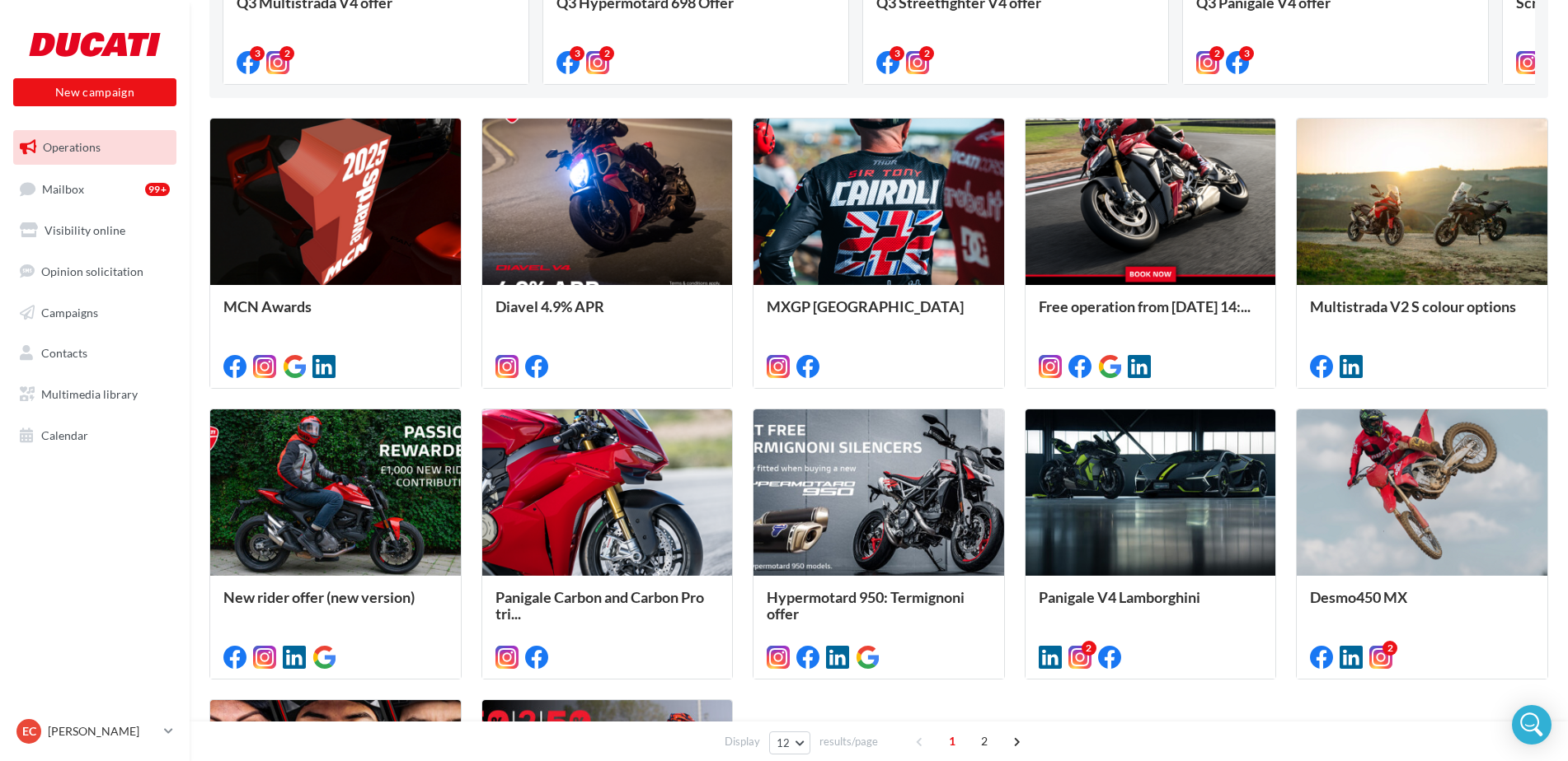
scroll to position [741, 0]
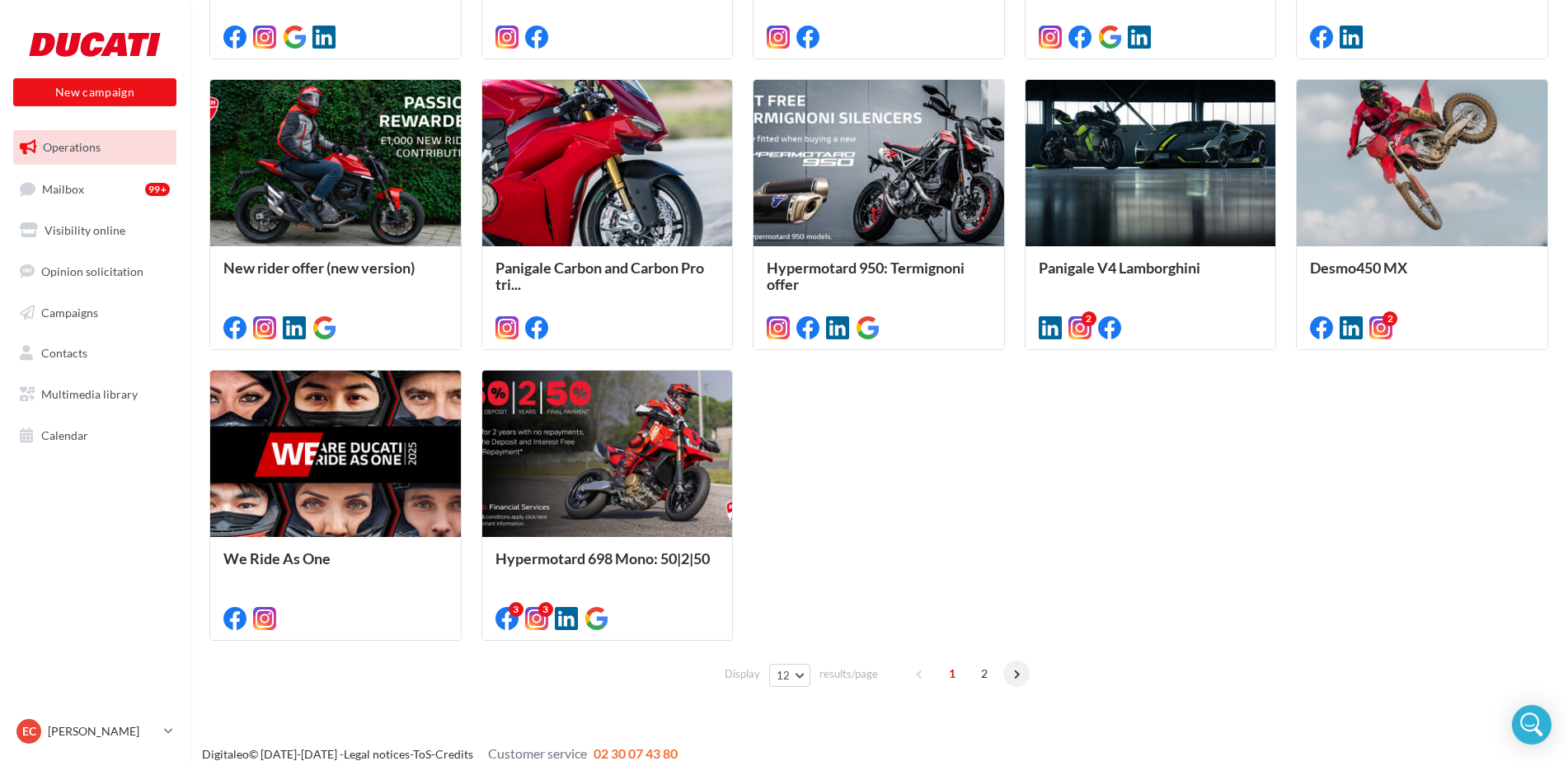
click at [1010, 683] on span at bounding box center [1017, 675] width 27 height 27
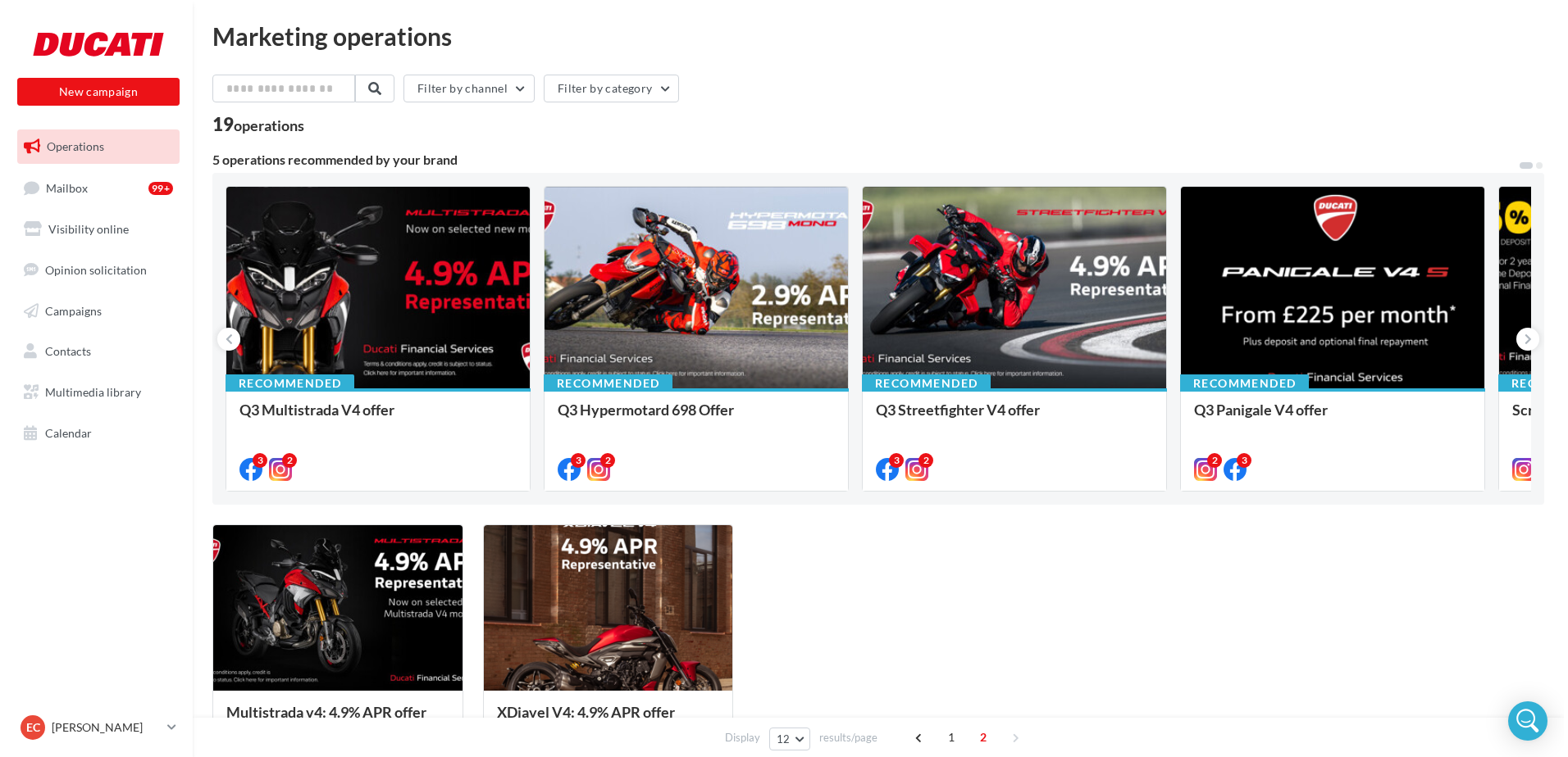
scroll to position [0, 0]
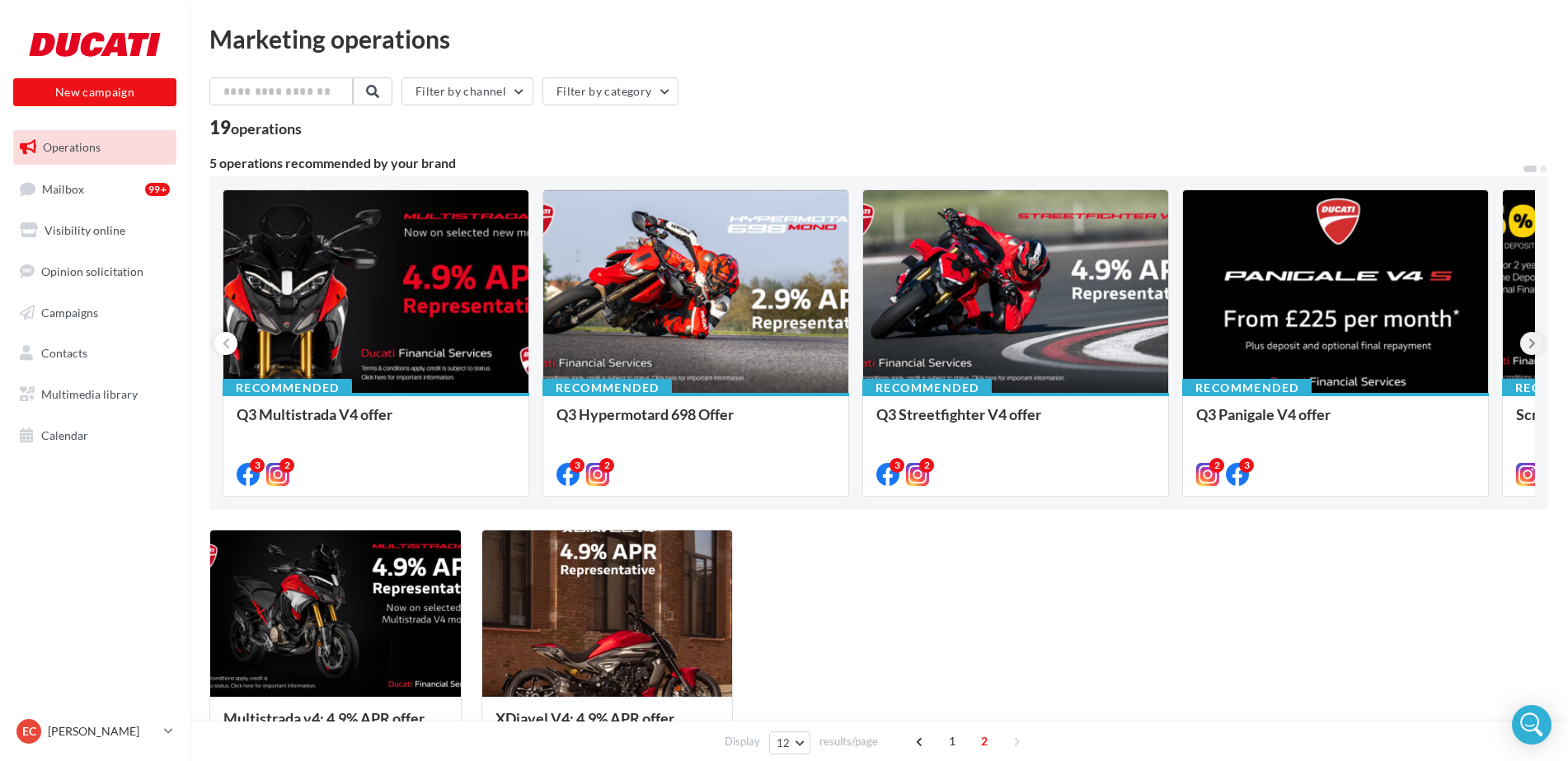
click at [1533, 350] on icon at bounding box center [1531, 344] width 7 height 17
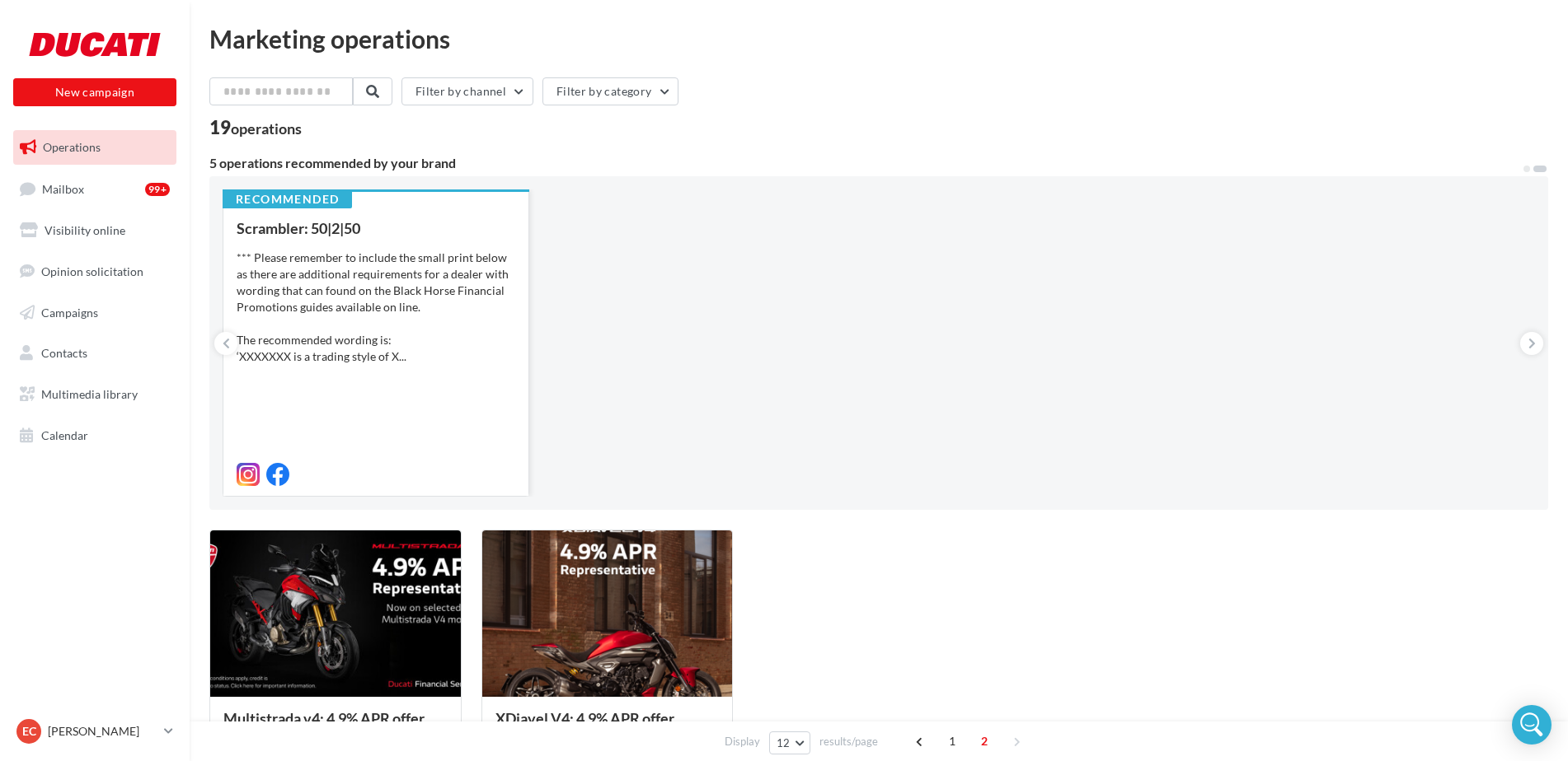
click at [328, 278] on div "*** Please remember to include the small print below as there are additional re…" at bounding box center [376, 308] width 279 height 116
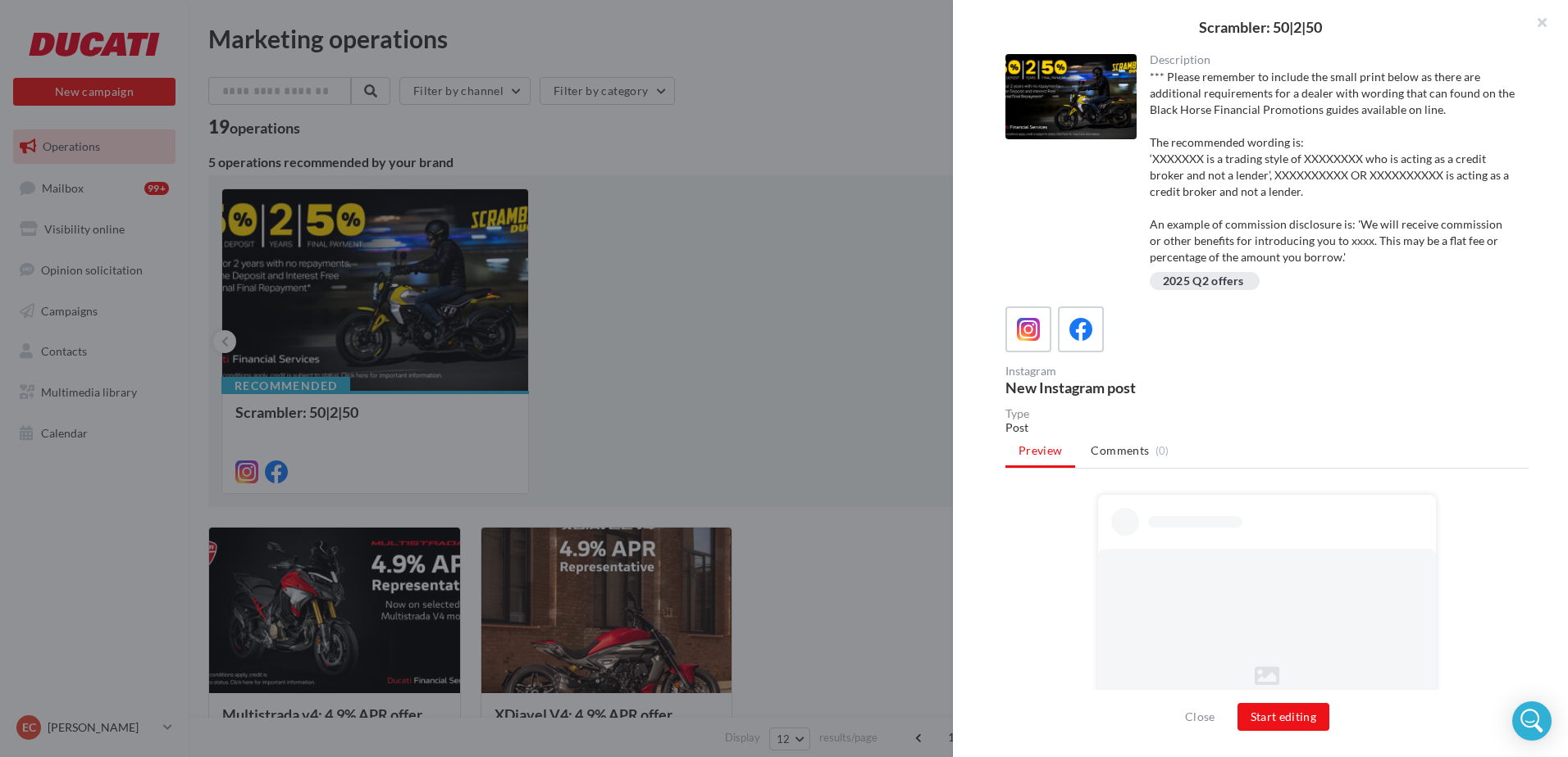
click at [1072, 83] on div at bounding box center [1071, 97] width 131 height 85
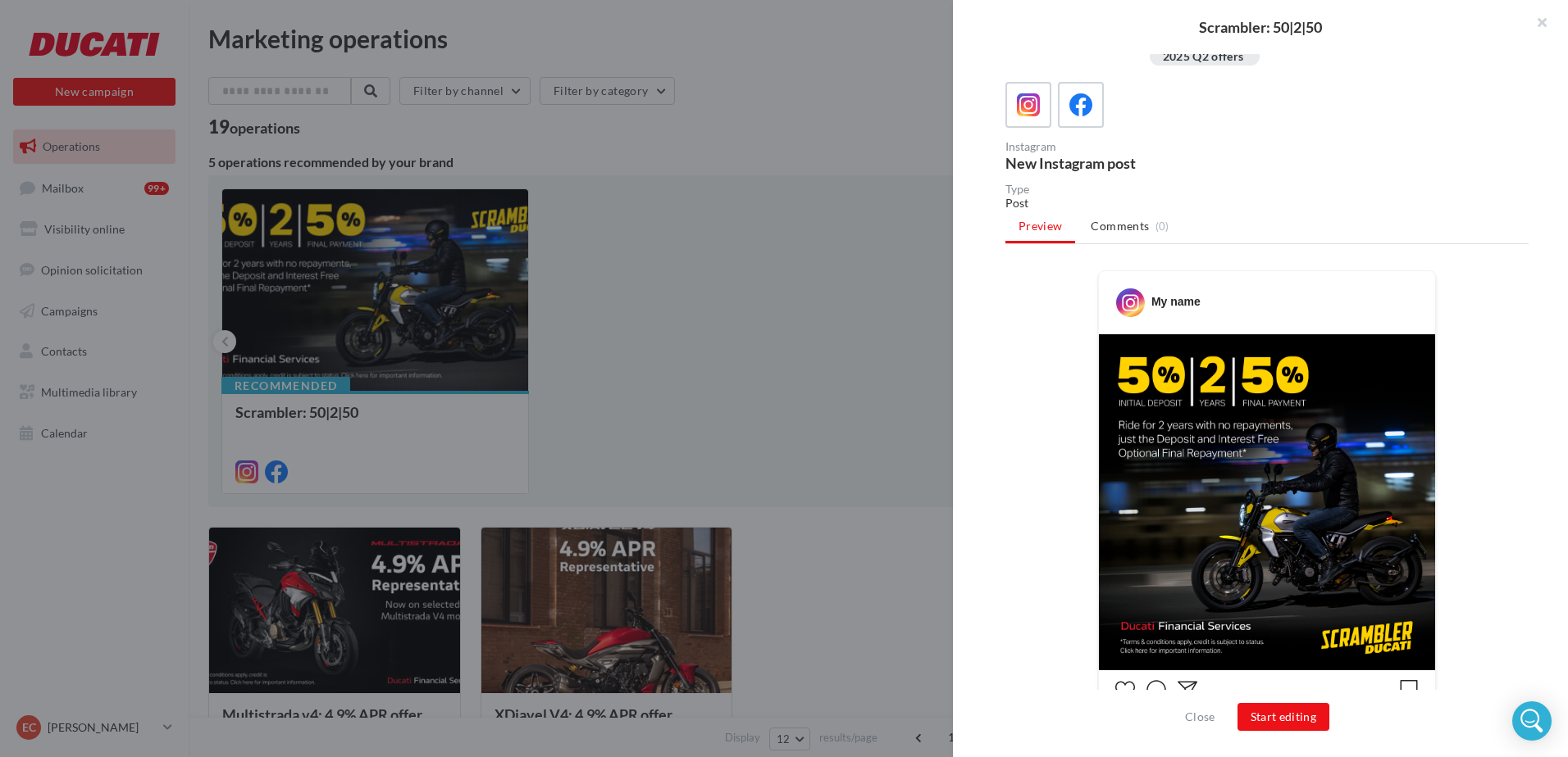
scroll to position [246, 0]
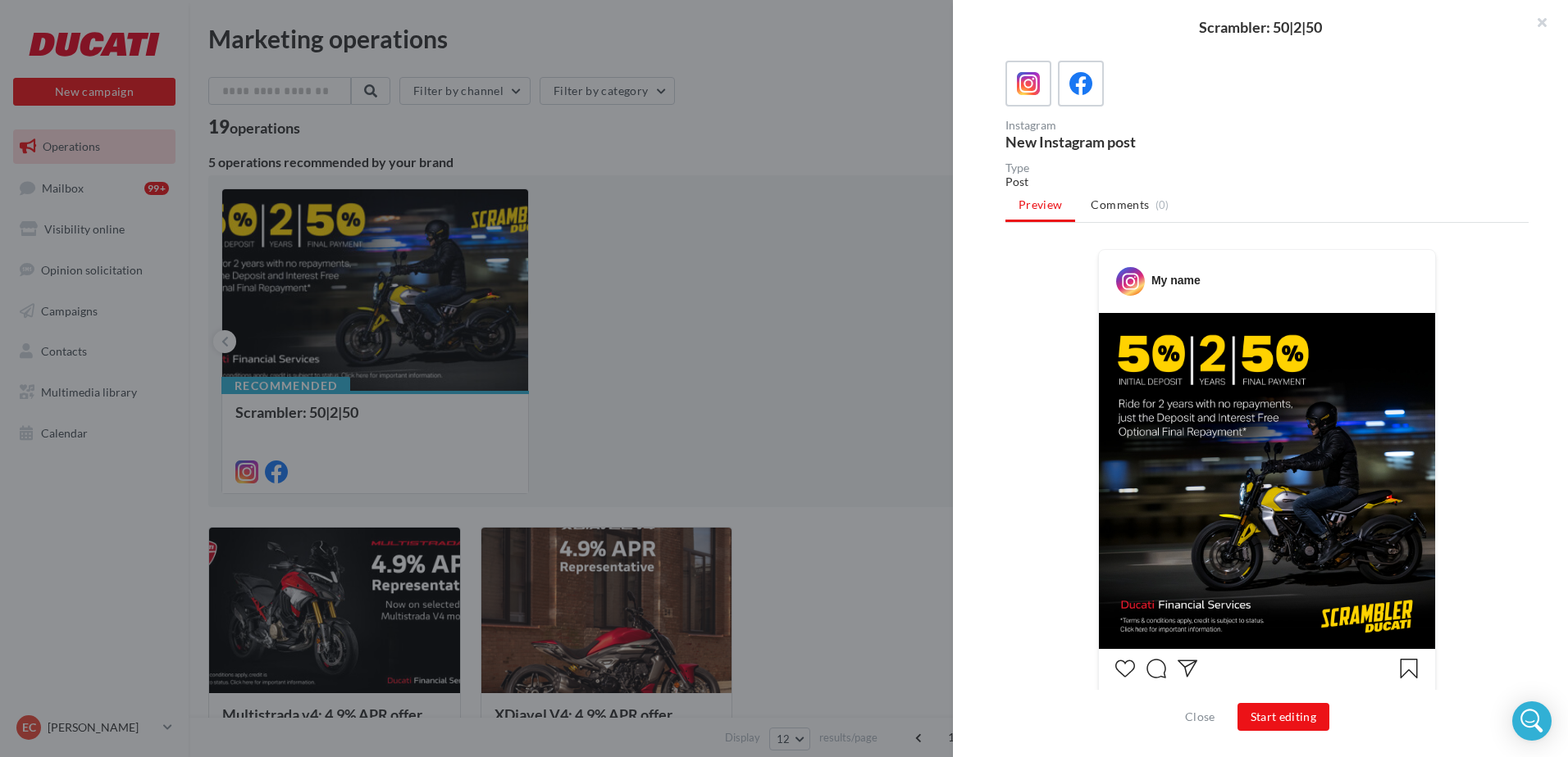
click at [1173, 452] on img at bounding box center [1268, 482] width 337 height 336
click at [1083, 88] on icon at bounding box center [1081, 83] width 24 height 24
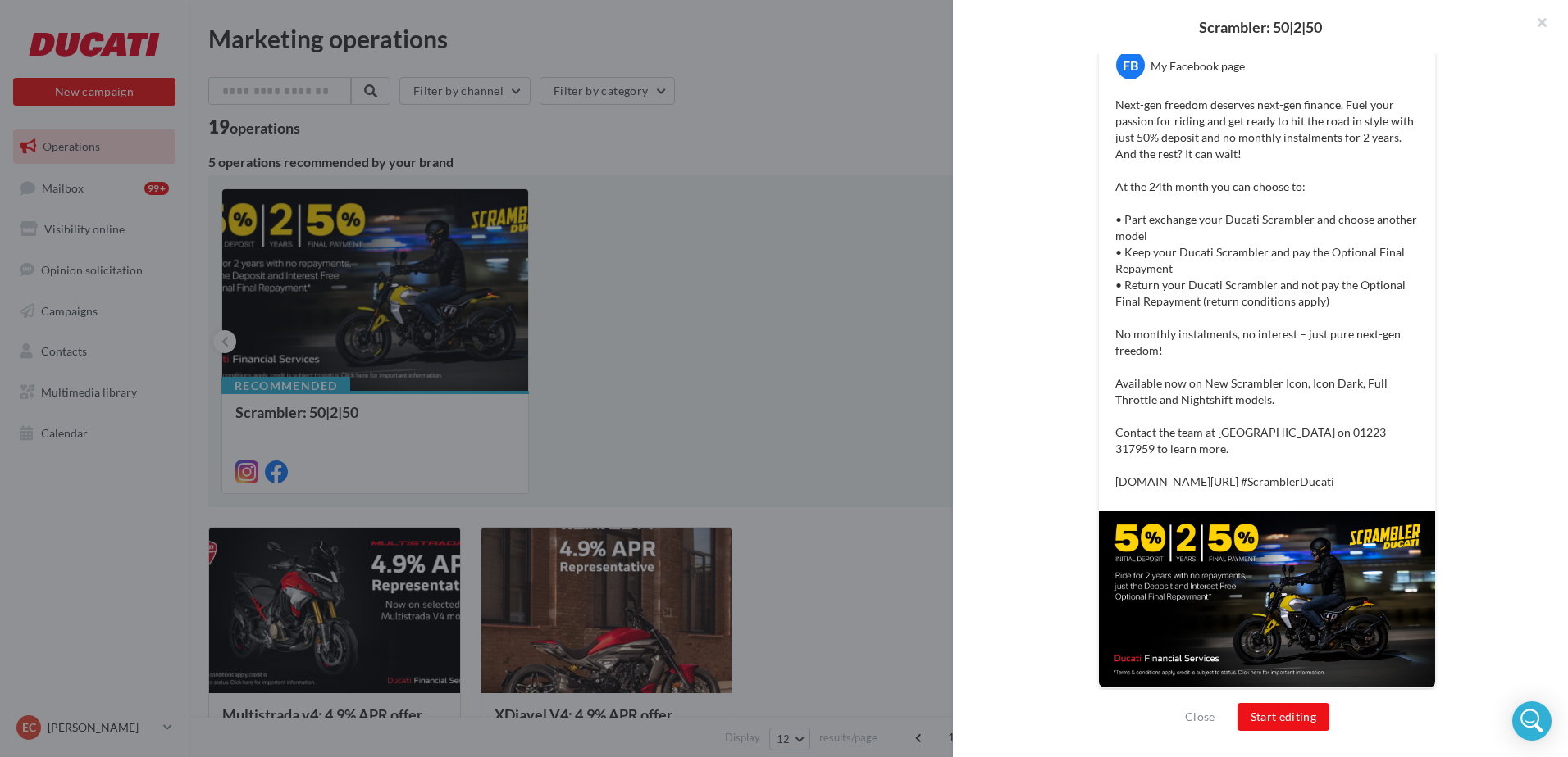
scroll to position [483, 0]
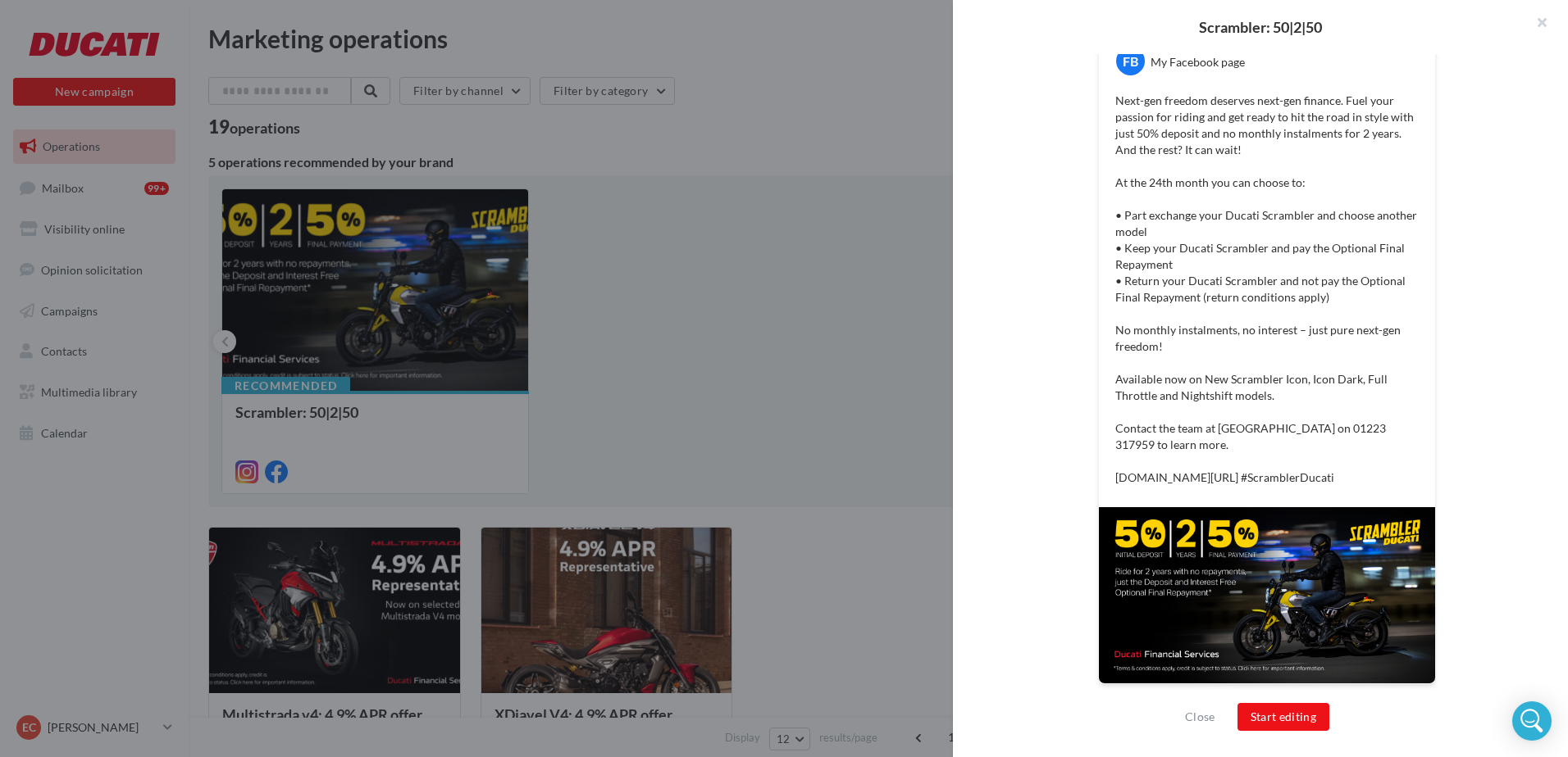
click at [834, 670] on div at bounding box center [784, 378] width 1568 height 757
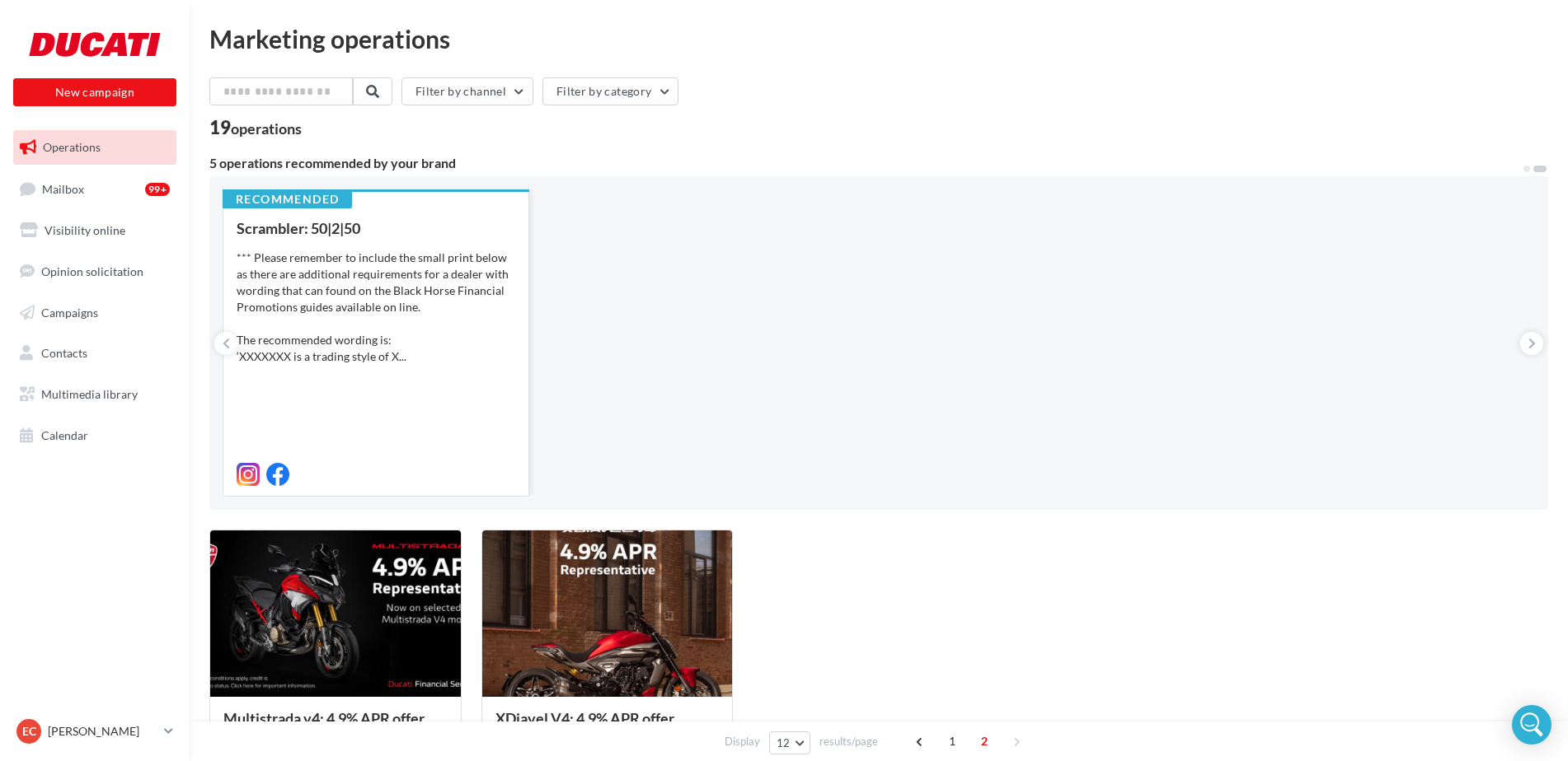
click at [283, 310] on div "*** Please remember to include the small print below as there are additional re…" at bounding box center [376, 308] width 279 height 116
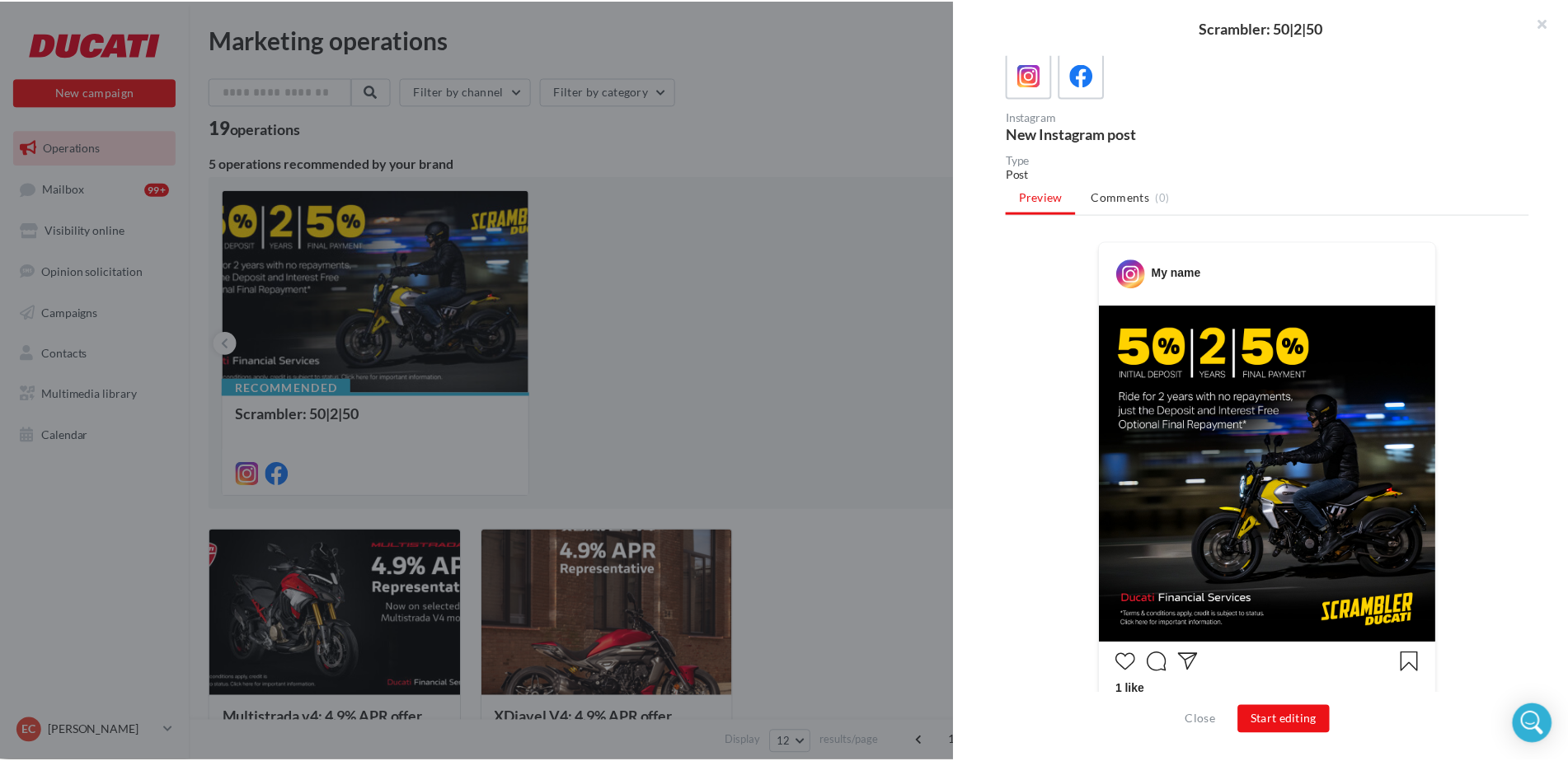
scroll to position [247, 0]
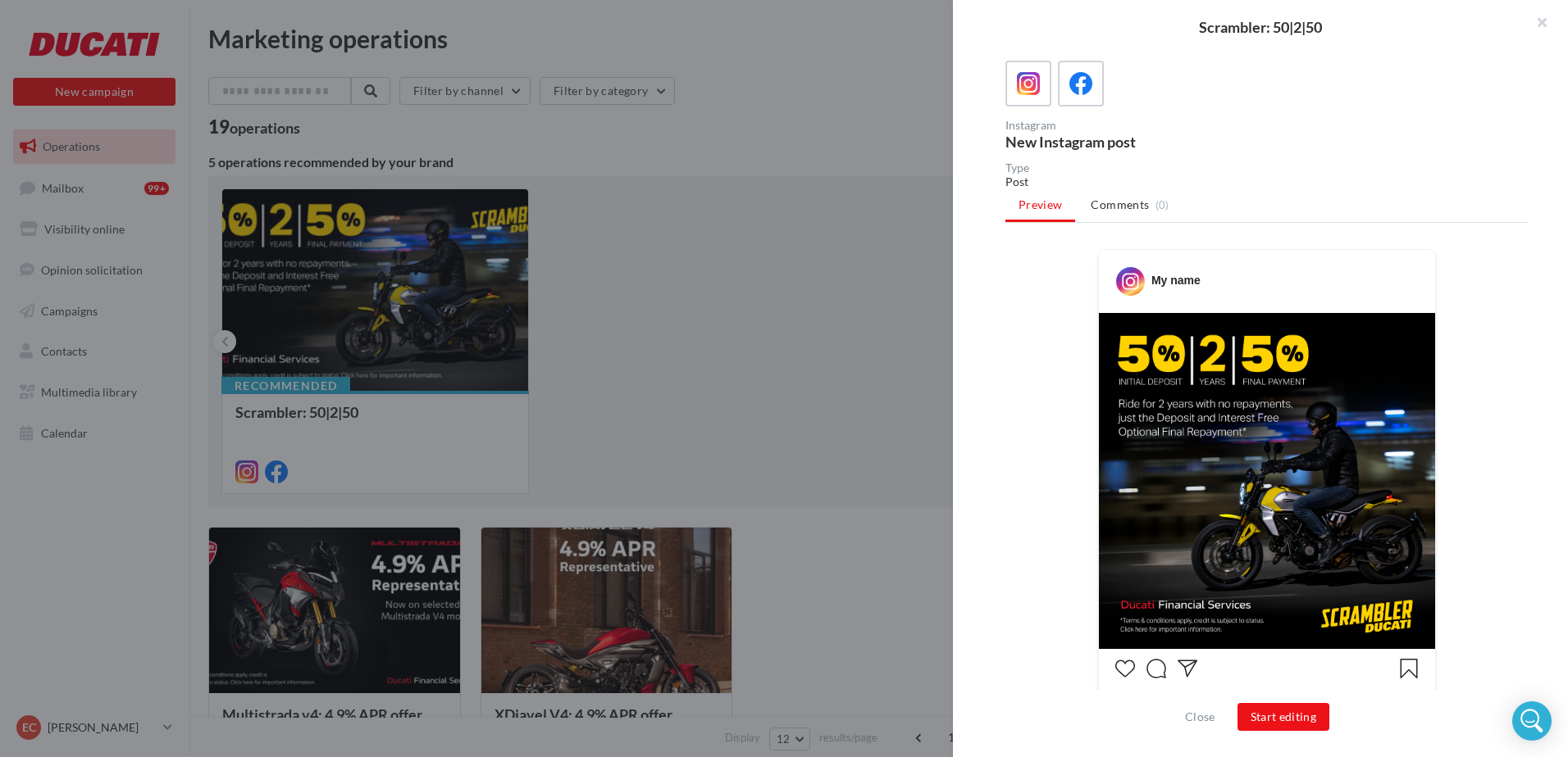
click at [733, 344] on div at bounding box center [784, 378] width 1568 height 757
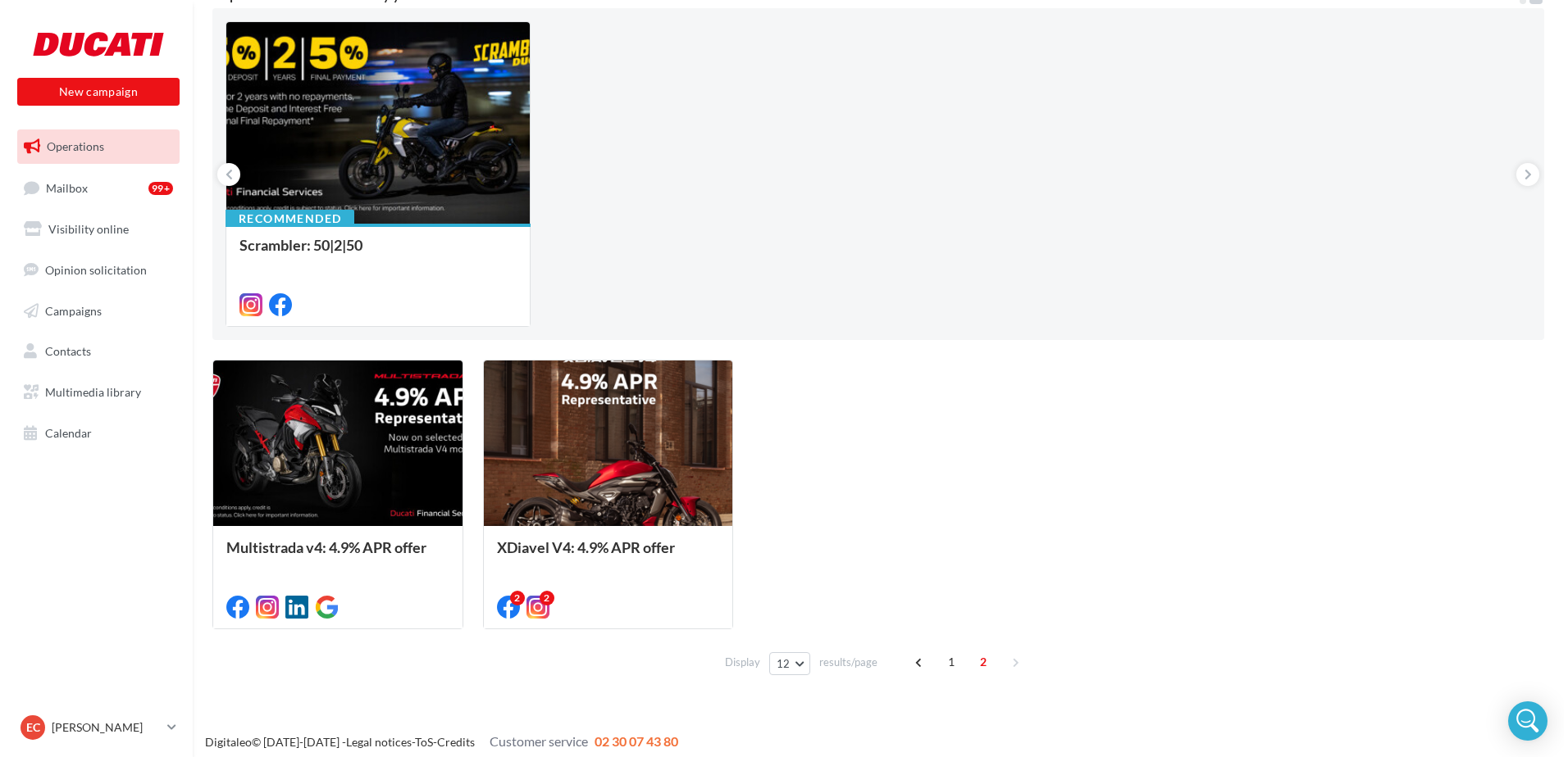
scroll to position [175, 0]
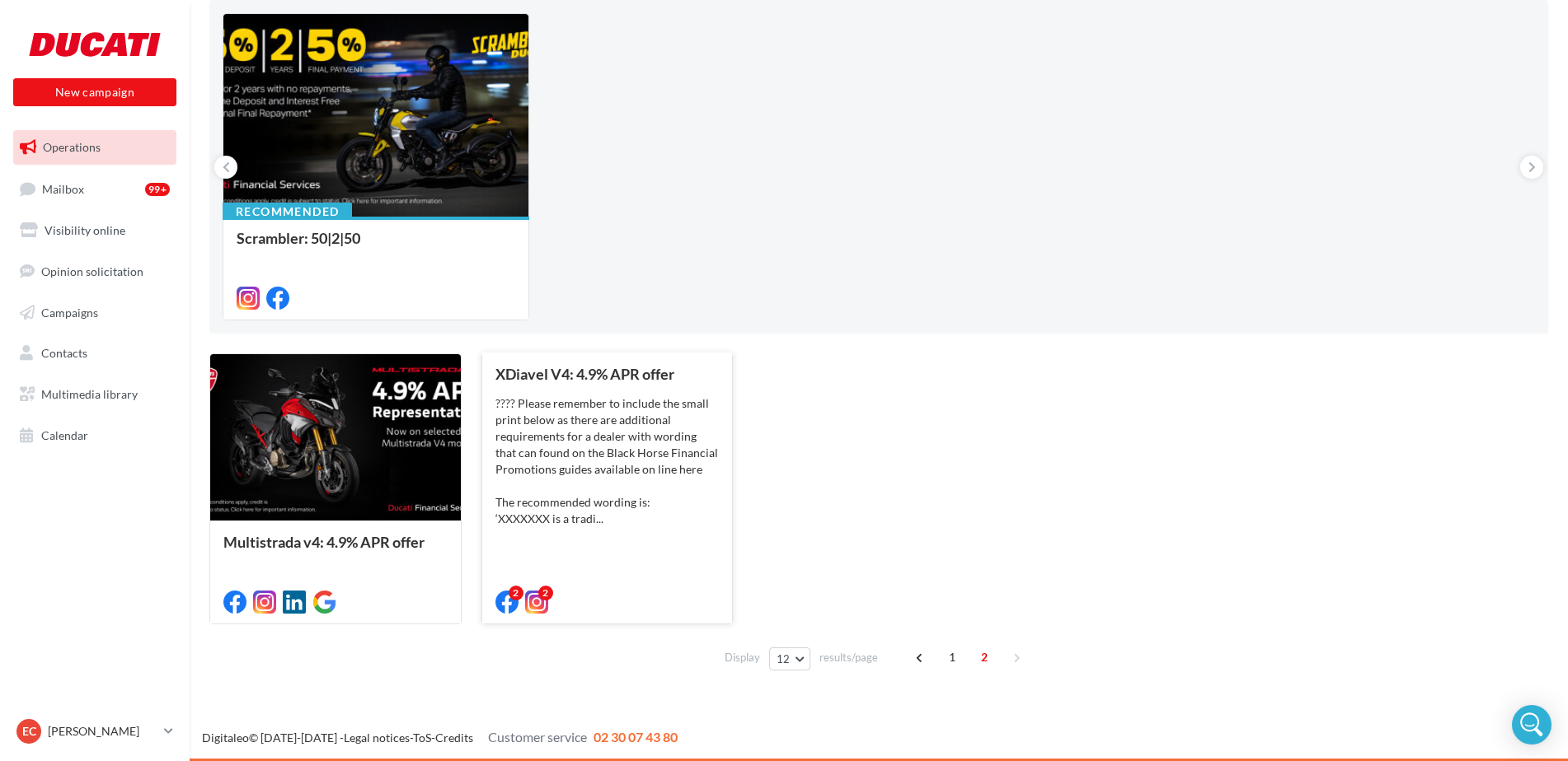
click at [614, 456] on div "???? Please remember to include the small print below as there are additional r…" at bounding box center [607, 461] width 224 height 132
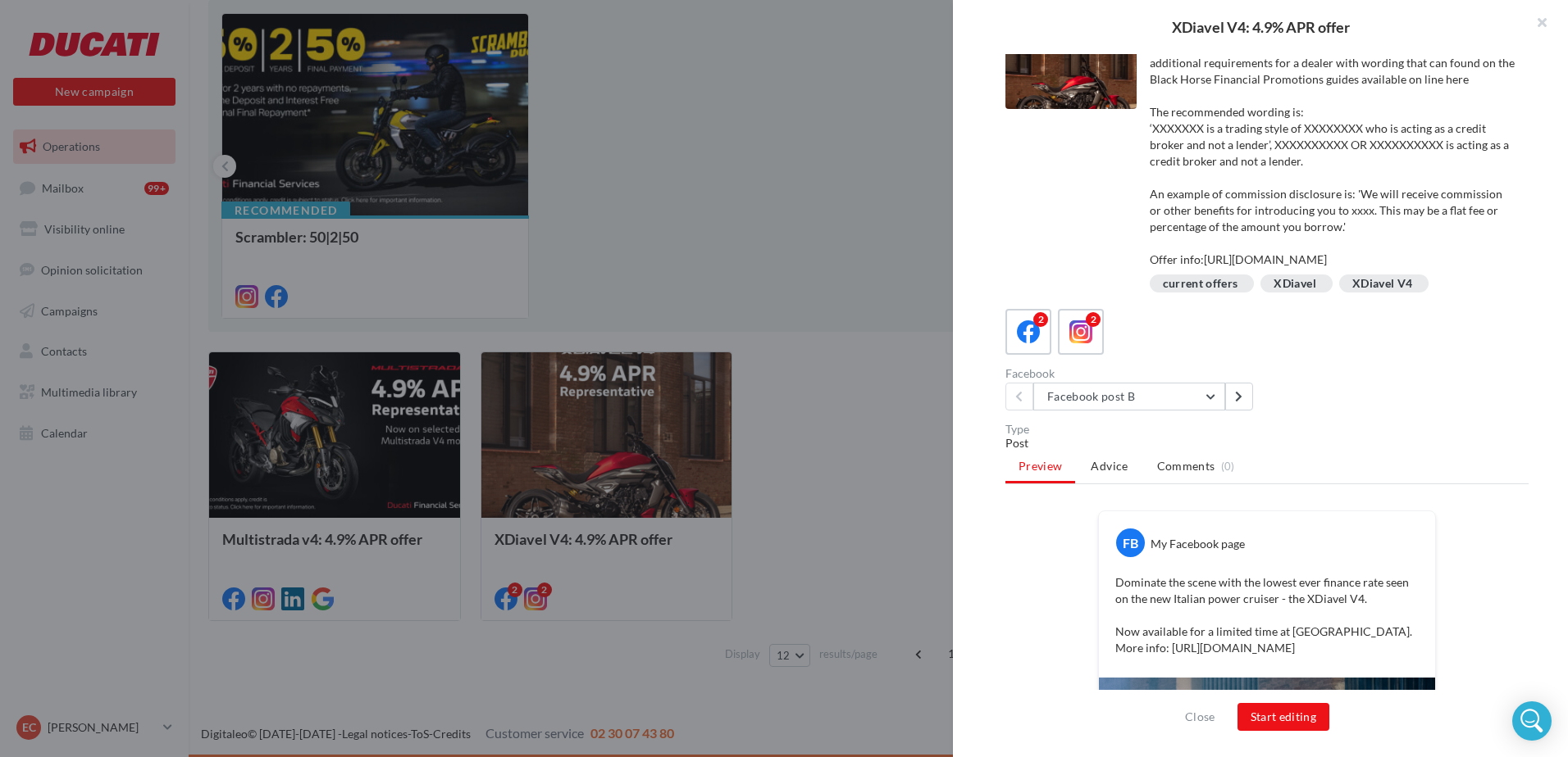
scroll to position [0, 0]
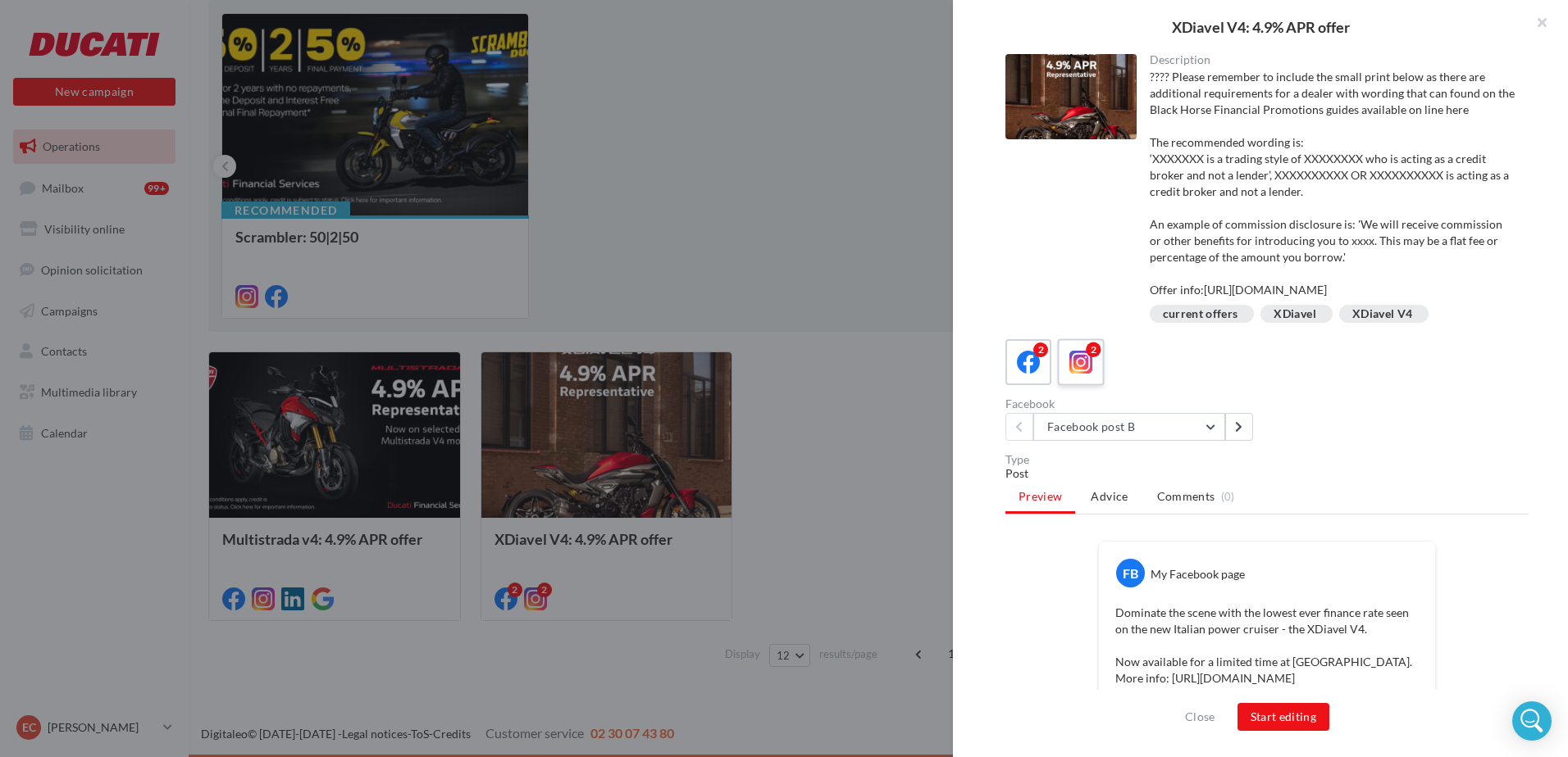
click at [1085, 369] on icon at bounding box center [1081, 362] width 24 height 24
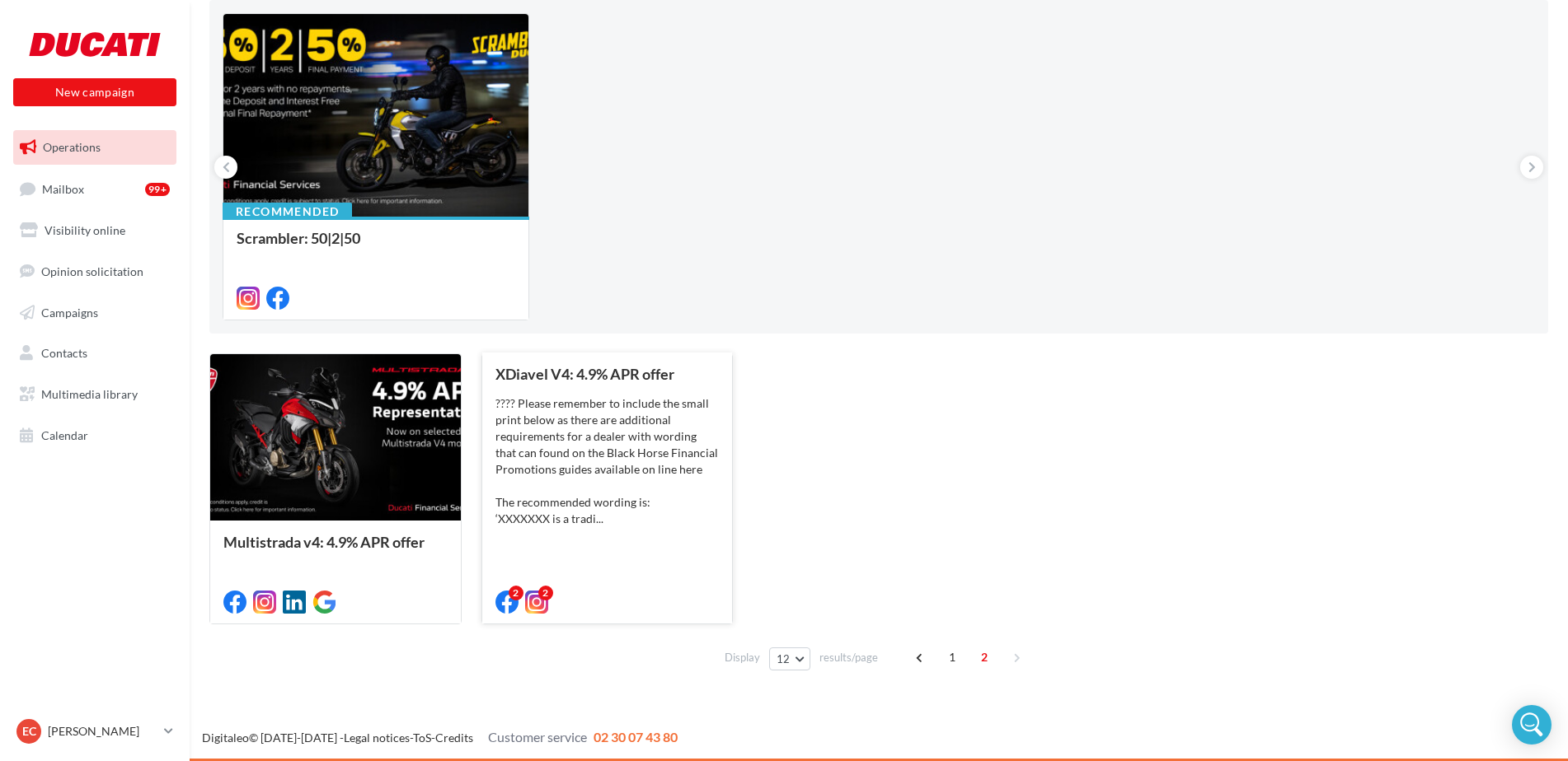
click at [565, 431] on div "???? Please remember to include the small print below as there are additional r…" at bounding box center [607, 461] width 224 height 132
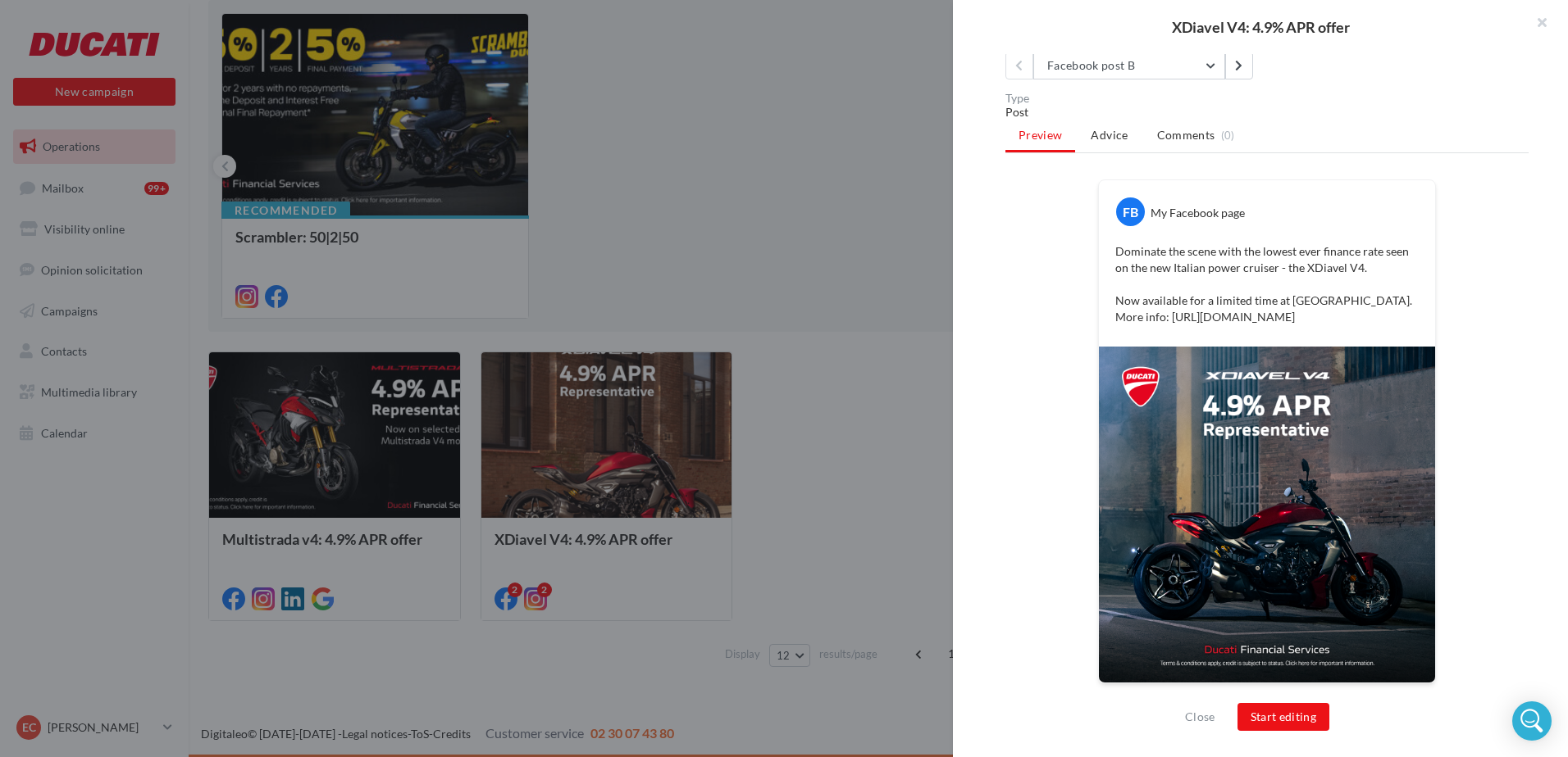
scroll to position [394, 0]
click at [1057, 180] on div "FB My Facebook page Dominate the scene with the lowest ever finance rate seen o…" at bounding box center [1267, 442] width 524 height 525
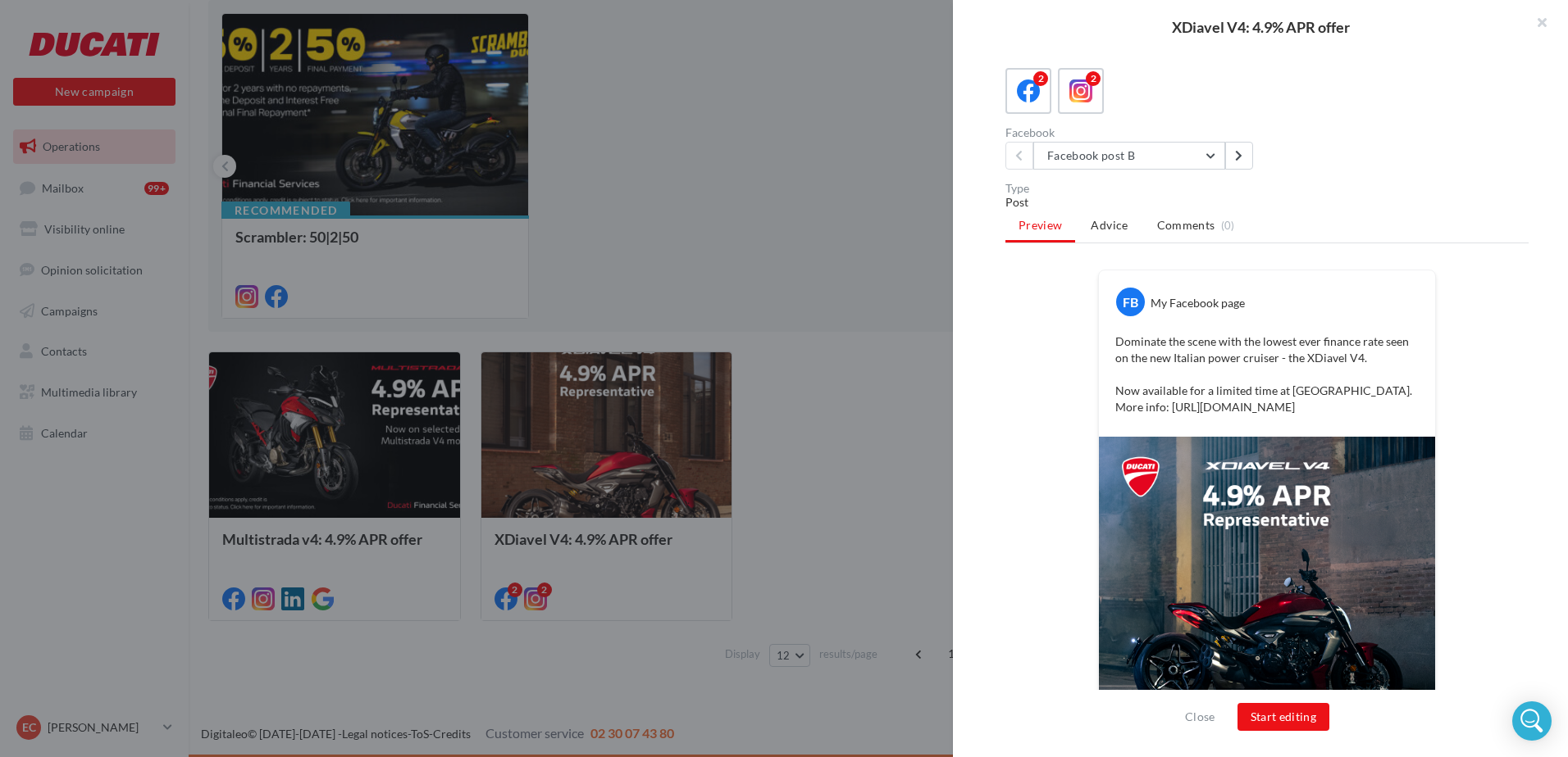
scroll to position [66, 0]
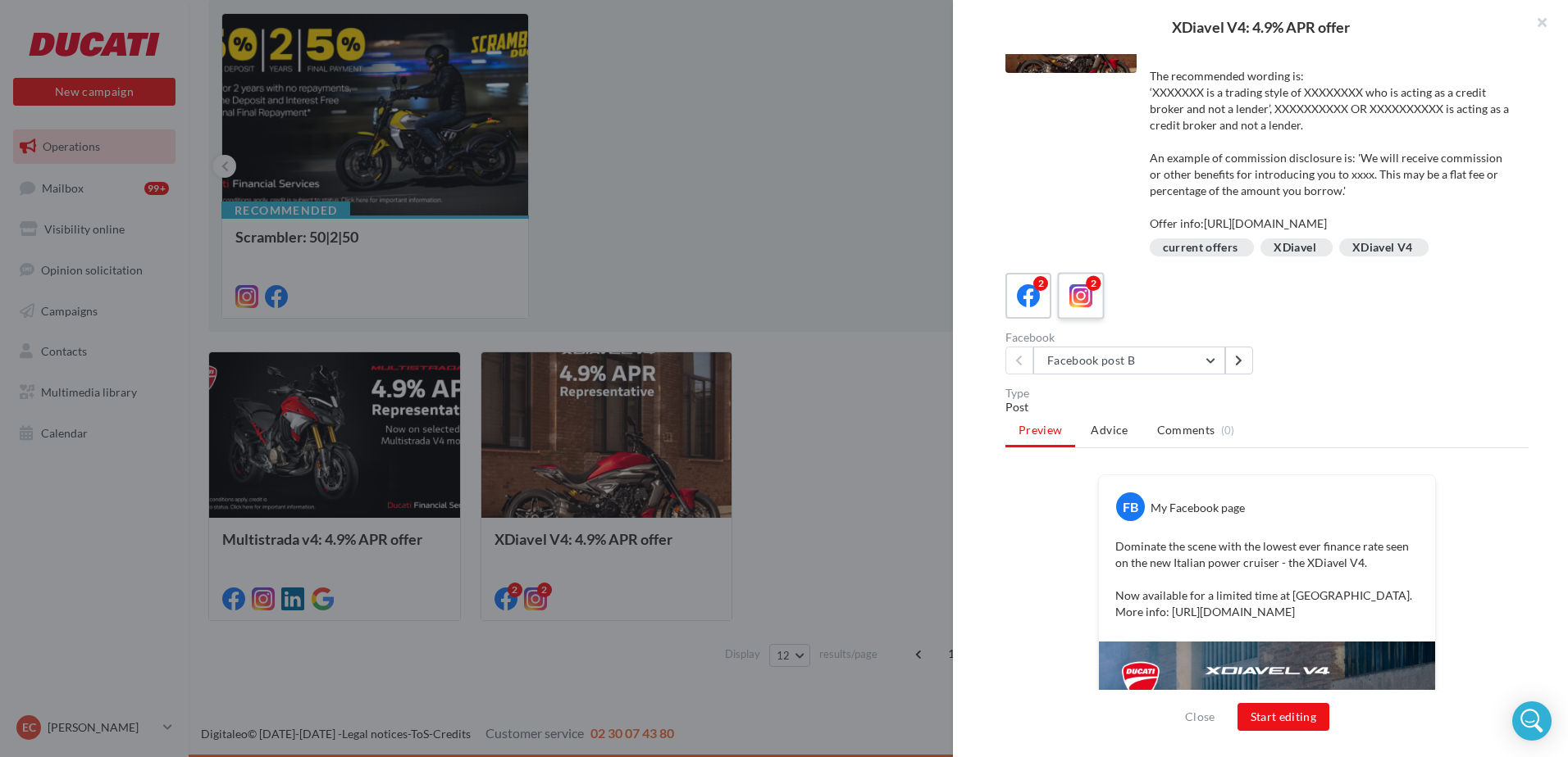
click at [1090, 310] on span at bounding box center [1081, 297] width 24 height 26
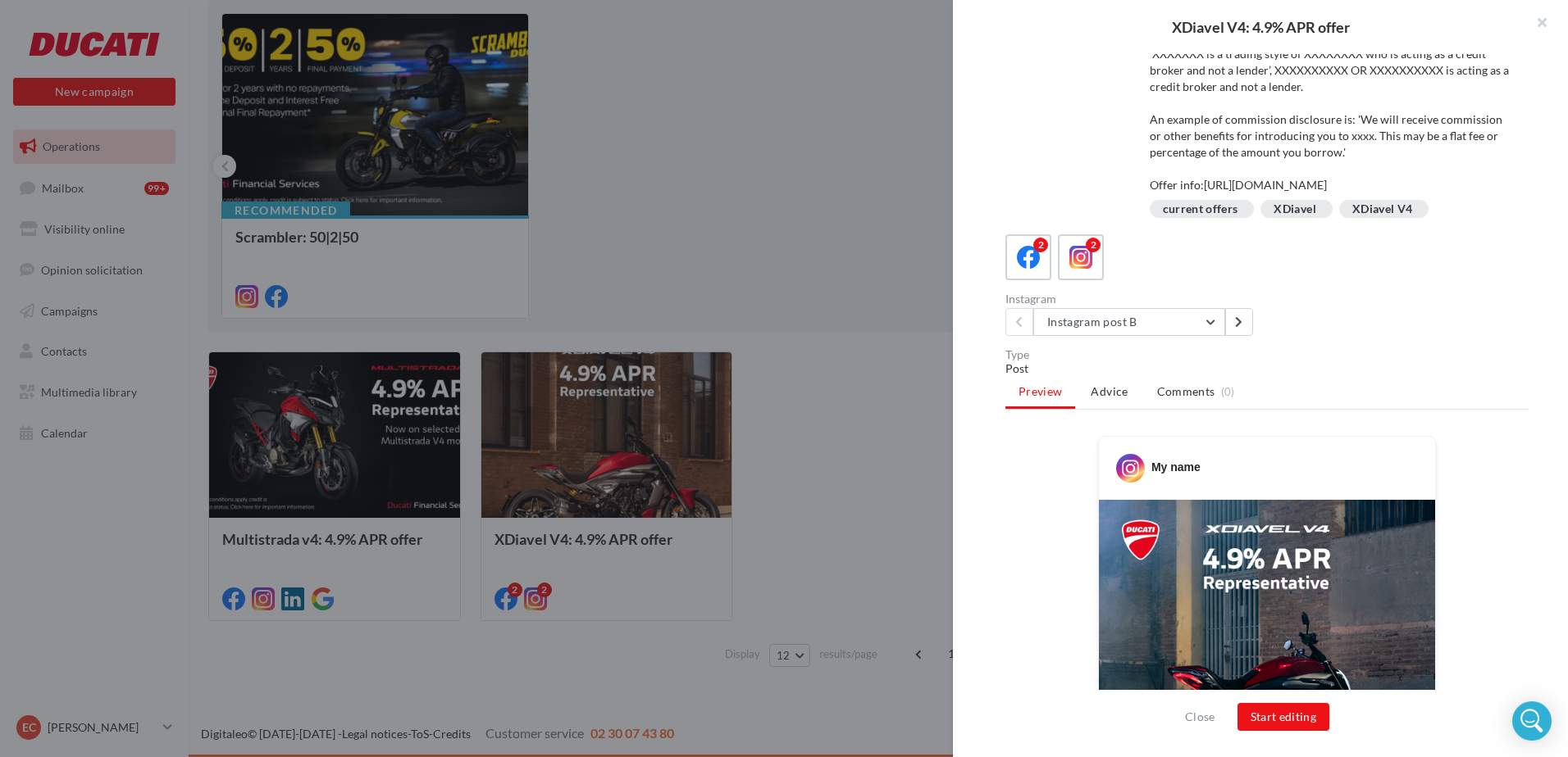
scroll to position [104, 0]
click at [1020, 271] on icon at bounding box center [1029, 259] width 24 height 24
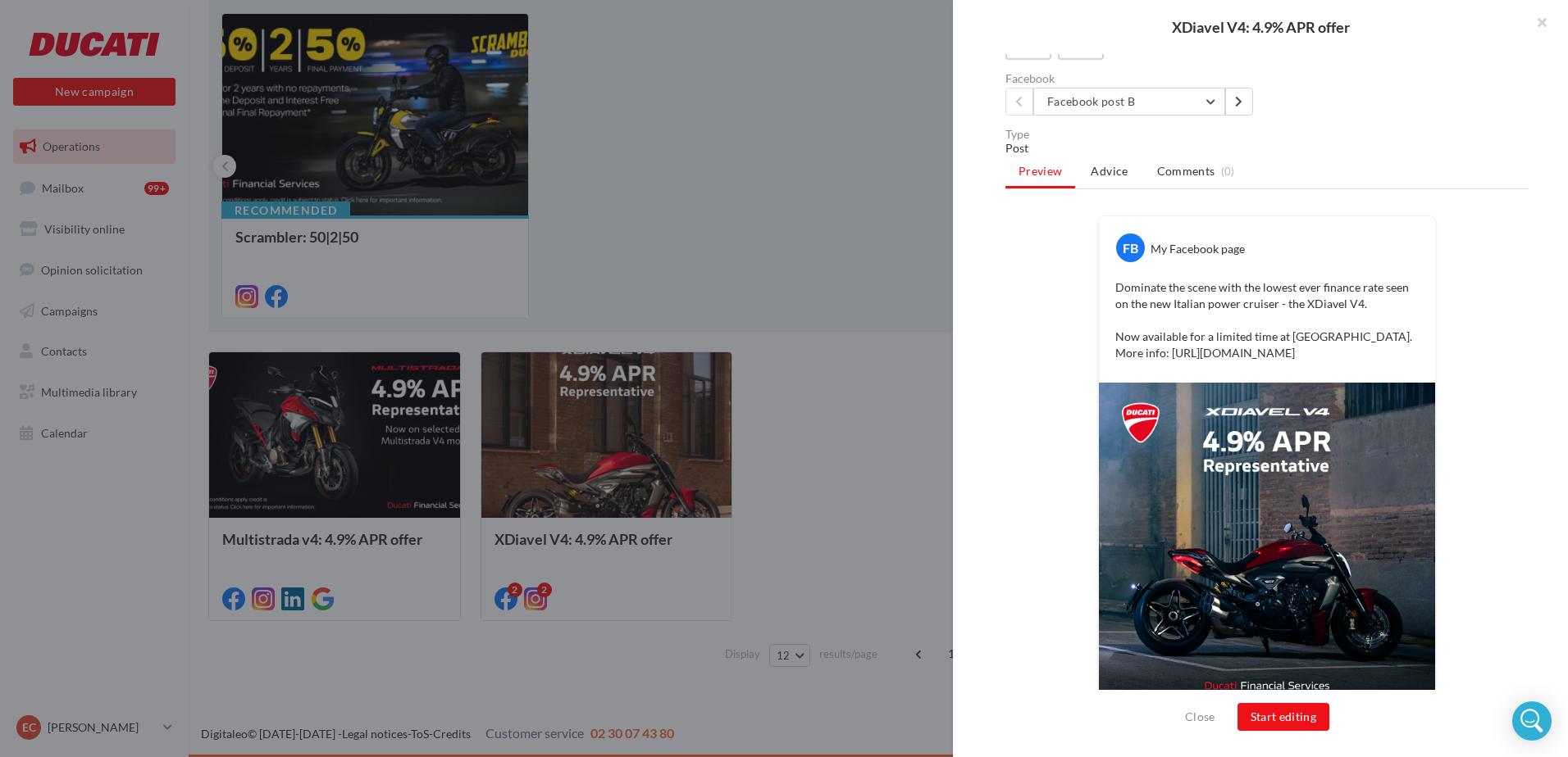
scroll to position [394, 0]
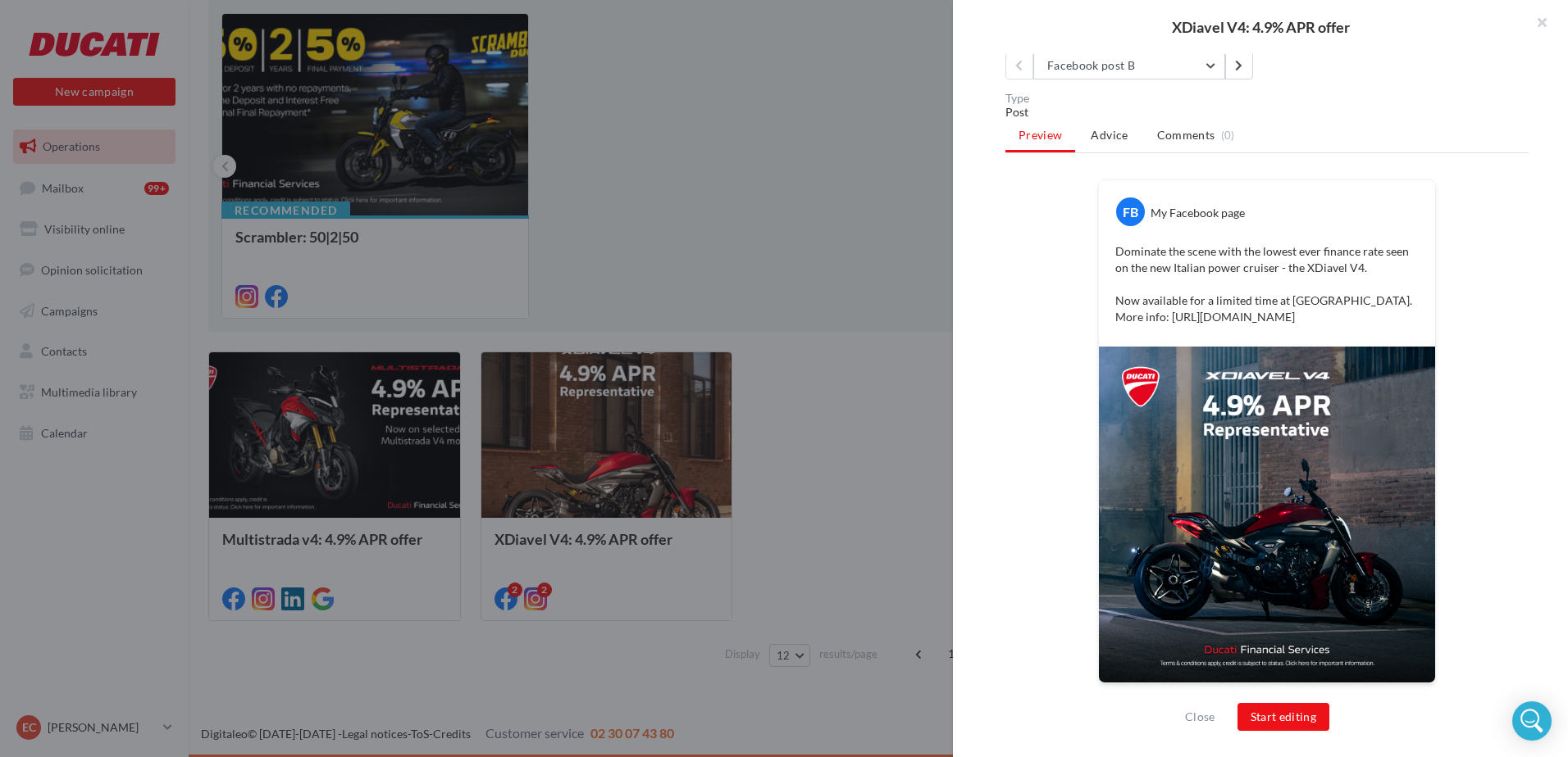
drag, startPoint x: 1222, startPoint y: 320, endPoint x: 1103, endPoint y: 223, distance: 153.5
click at [1103, 239] on div "Dominate the scene with the lowest ever finance rate seen on the new Italian po…" at bounding box center [1267, 284] width 328 height 90
drag, startPoint x: 1103, startPoint y: 223, endPoint x: 1118, endPoint y: 236, distance: 19.8
copy p "Dominate the scene with the lowest ever finance rate seen on the new Italian po…"
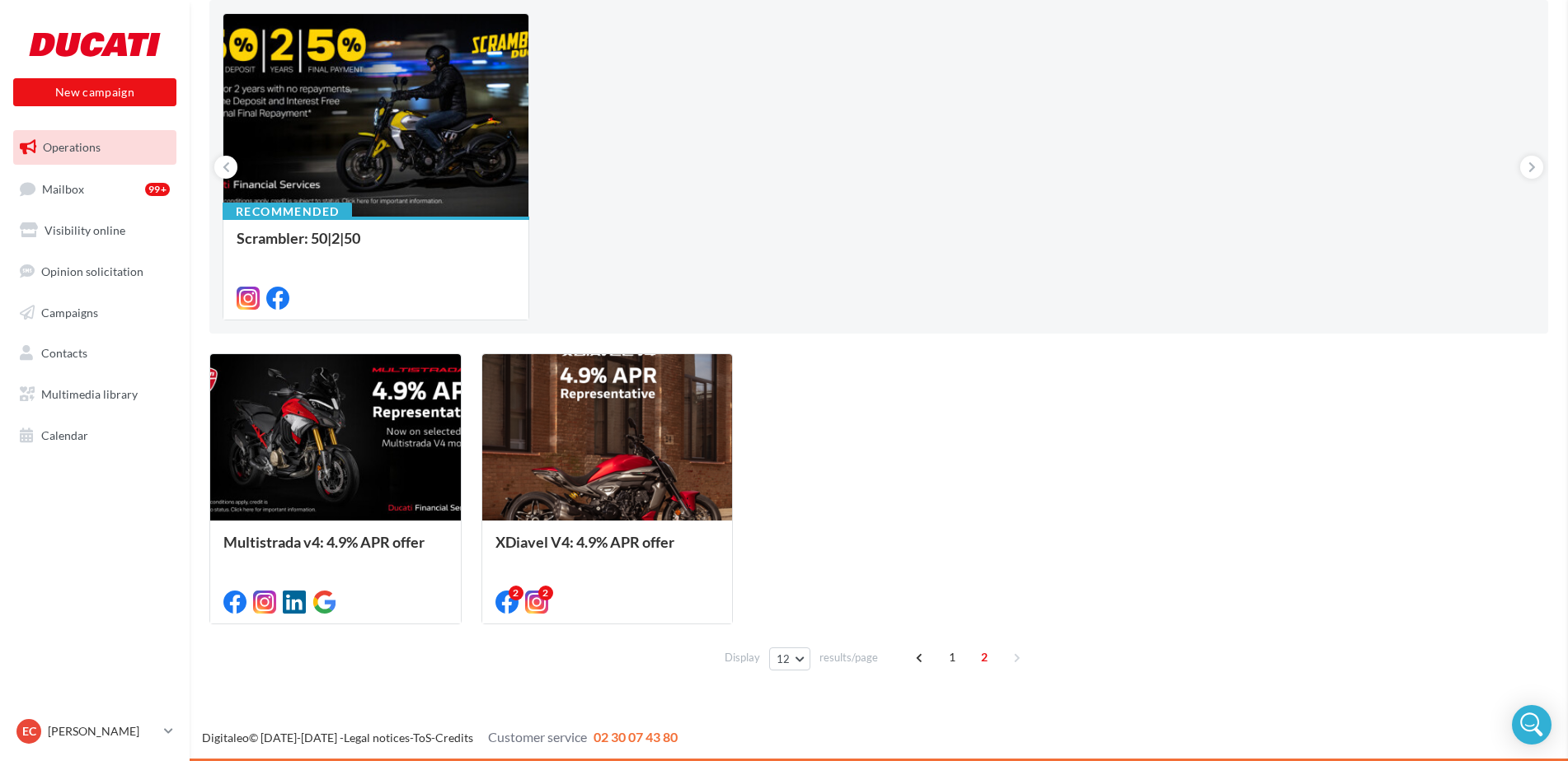
click at [953, 654] on span "1" at bounding box center [953, 658] width 27 height 27
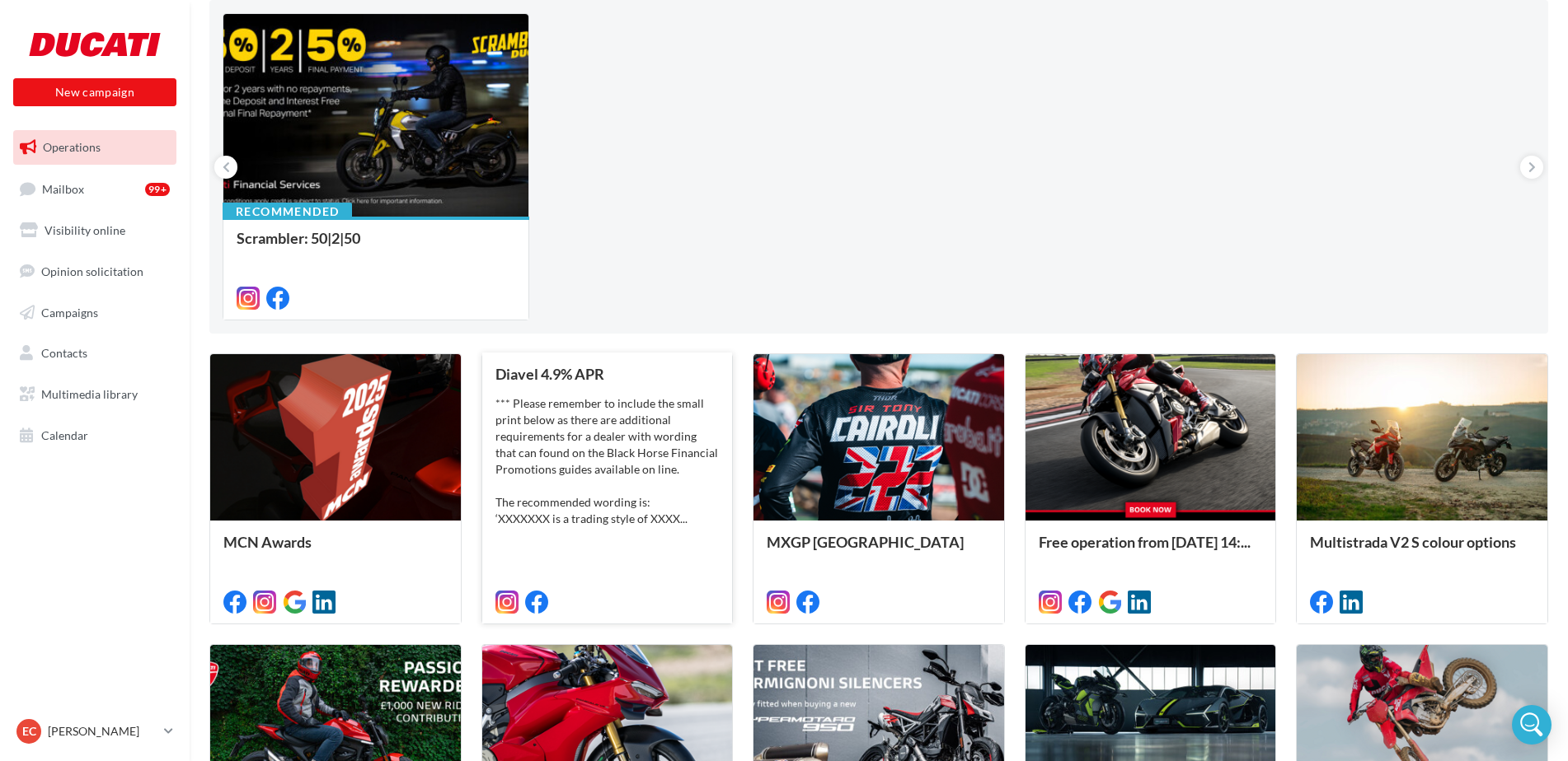
click at [532, 417] on div "*** Please remember to include the small print below as there are additional re…" at bounding box center [607, 461] width 224 height 132
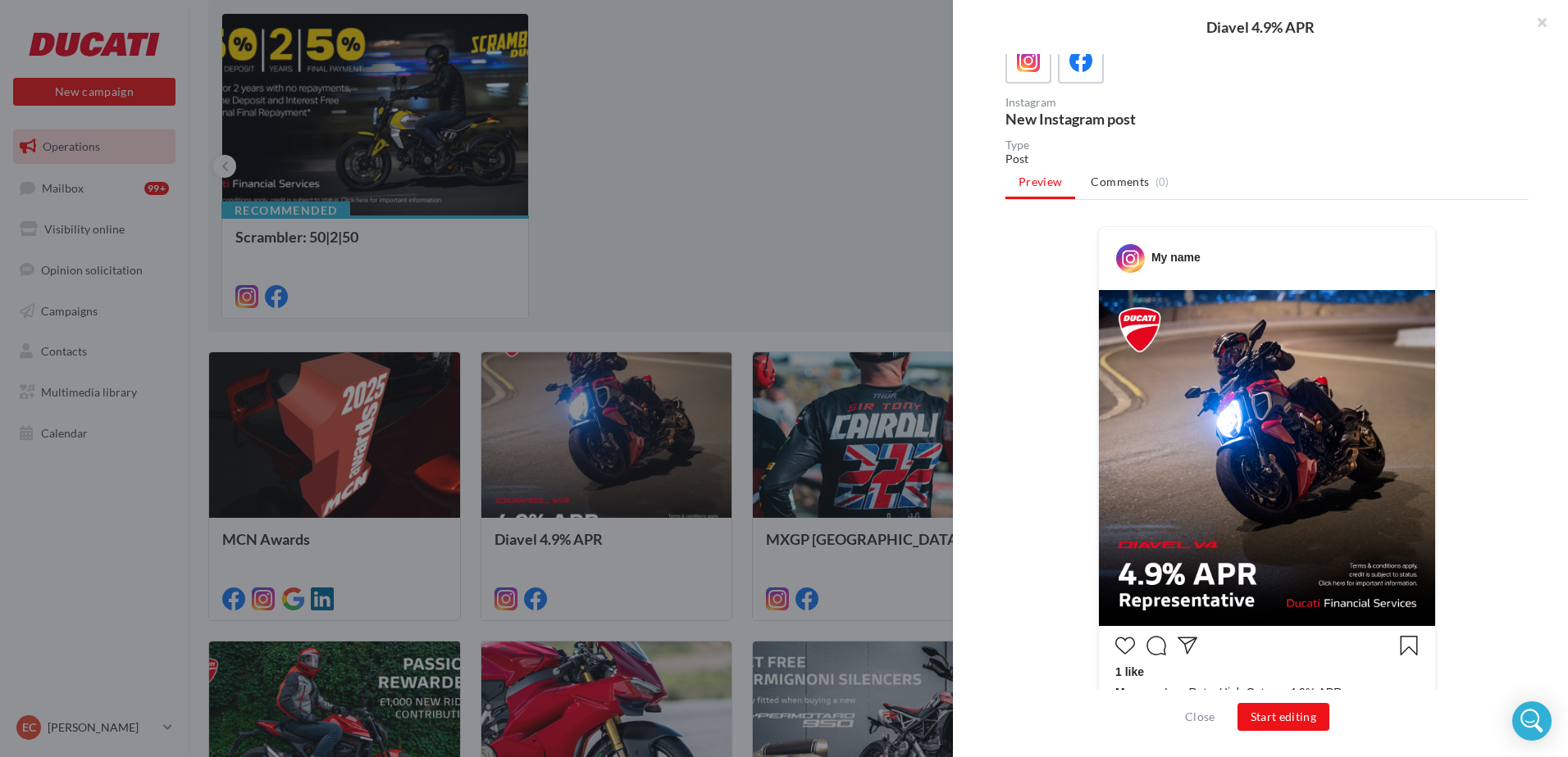
scroll to position [205, 0]
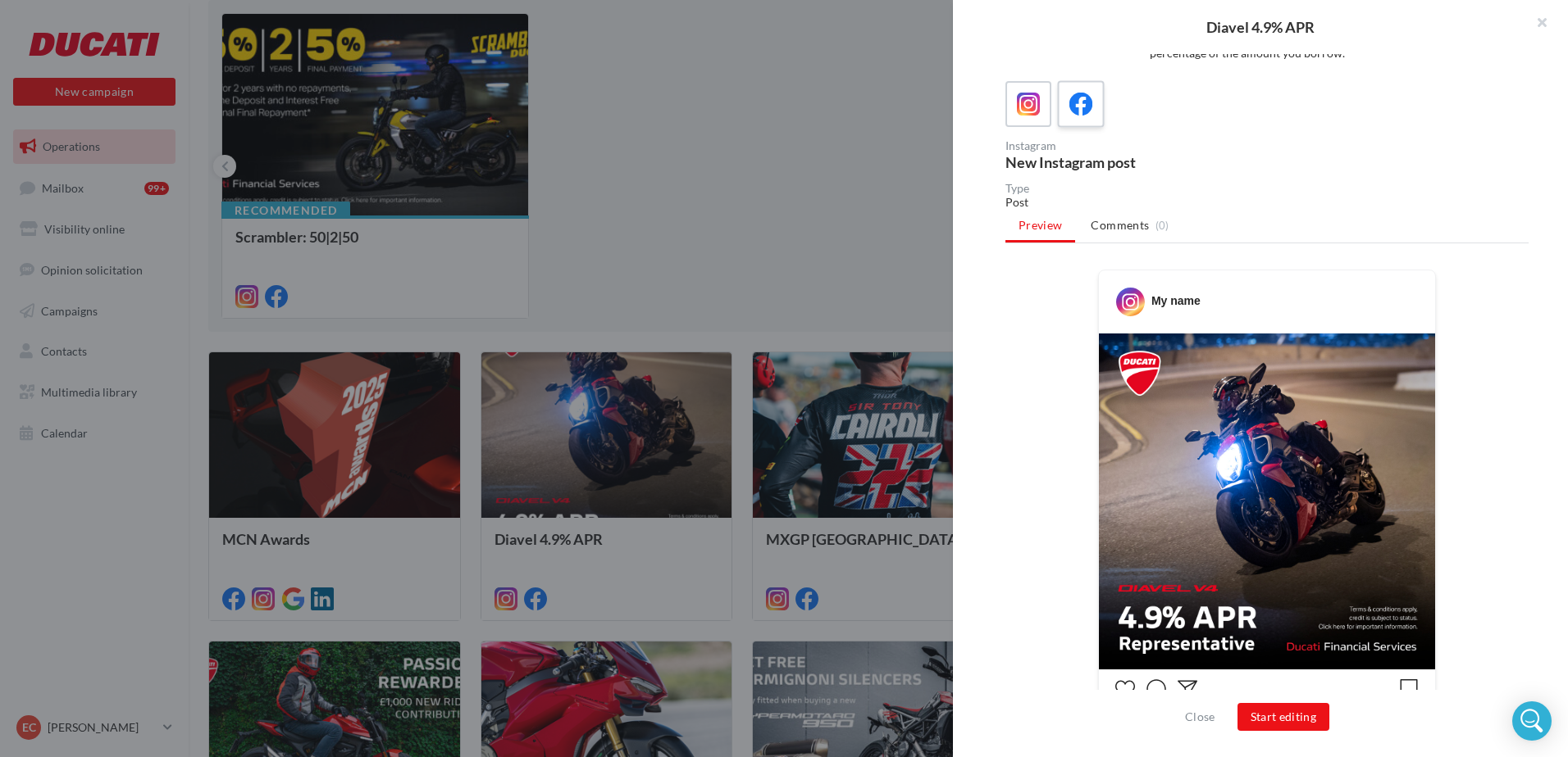
click at [1067, 116] on div at bounding box center [1082, 104] width 30 height 30
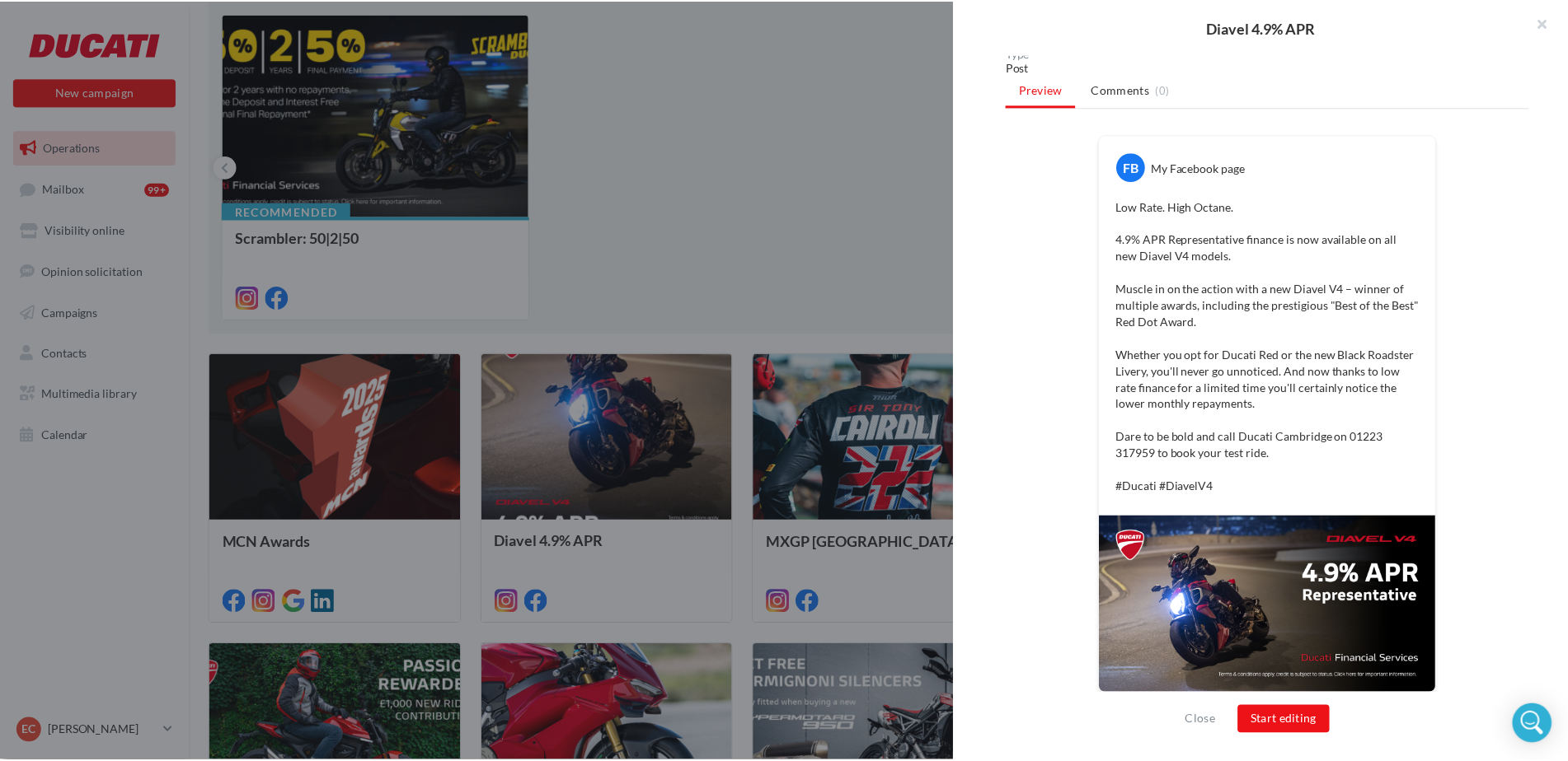
scroll to position [349, 0]
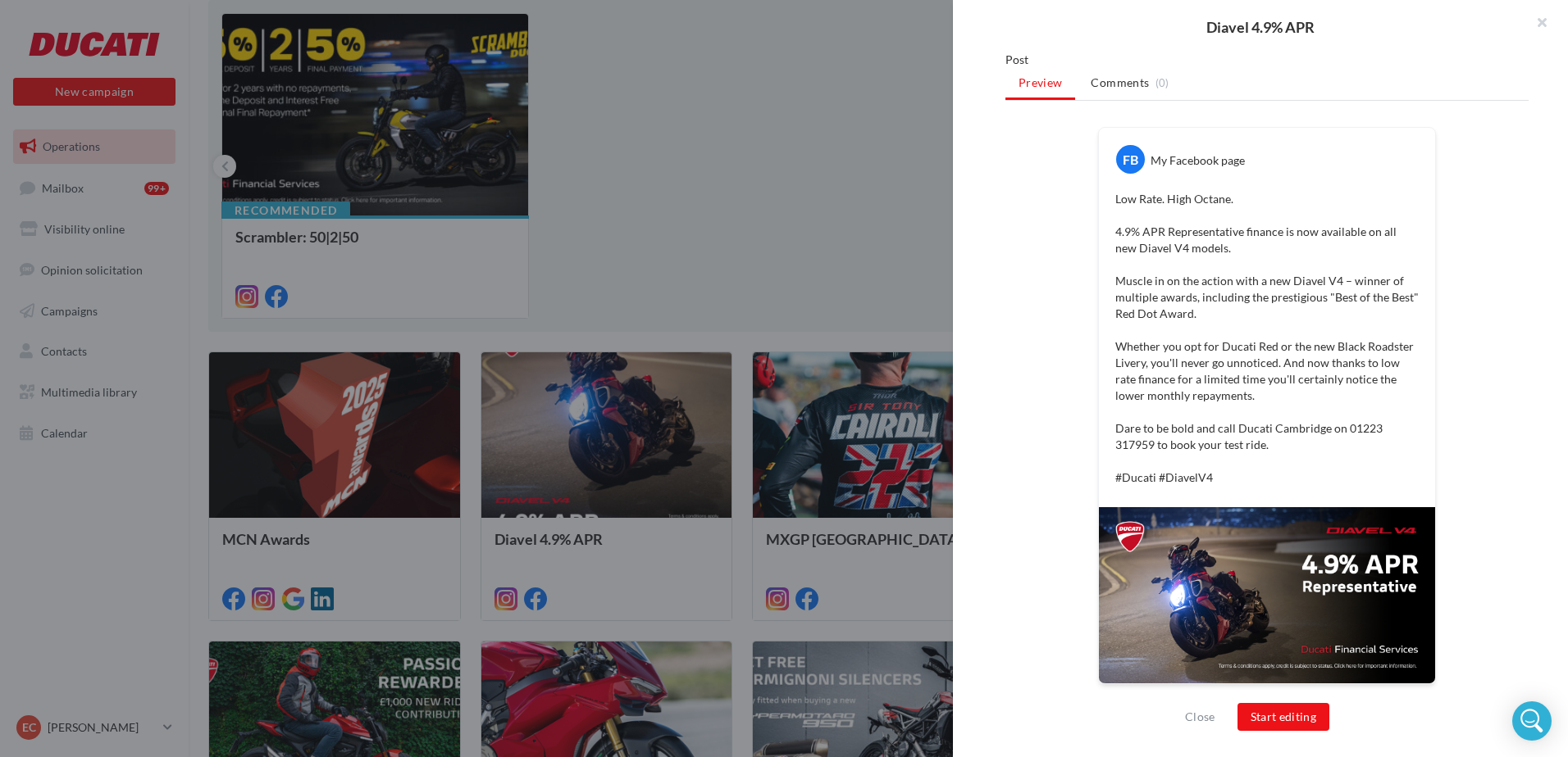
click at [1523, 561] on div "Description *** Please remember to include the small print below as there are a…" at bounding box center [1267, 379] width 628 height 651
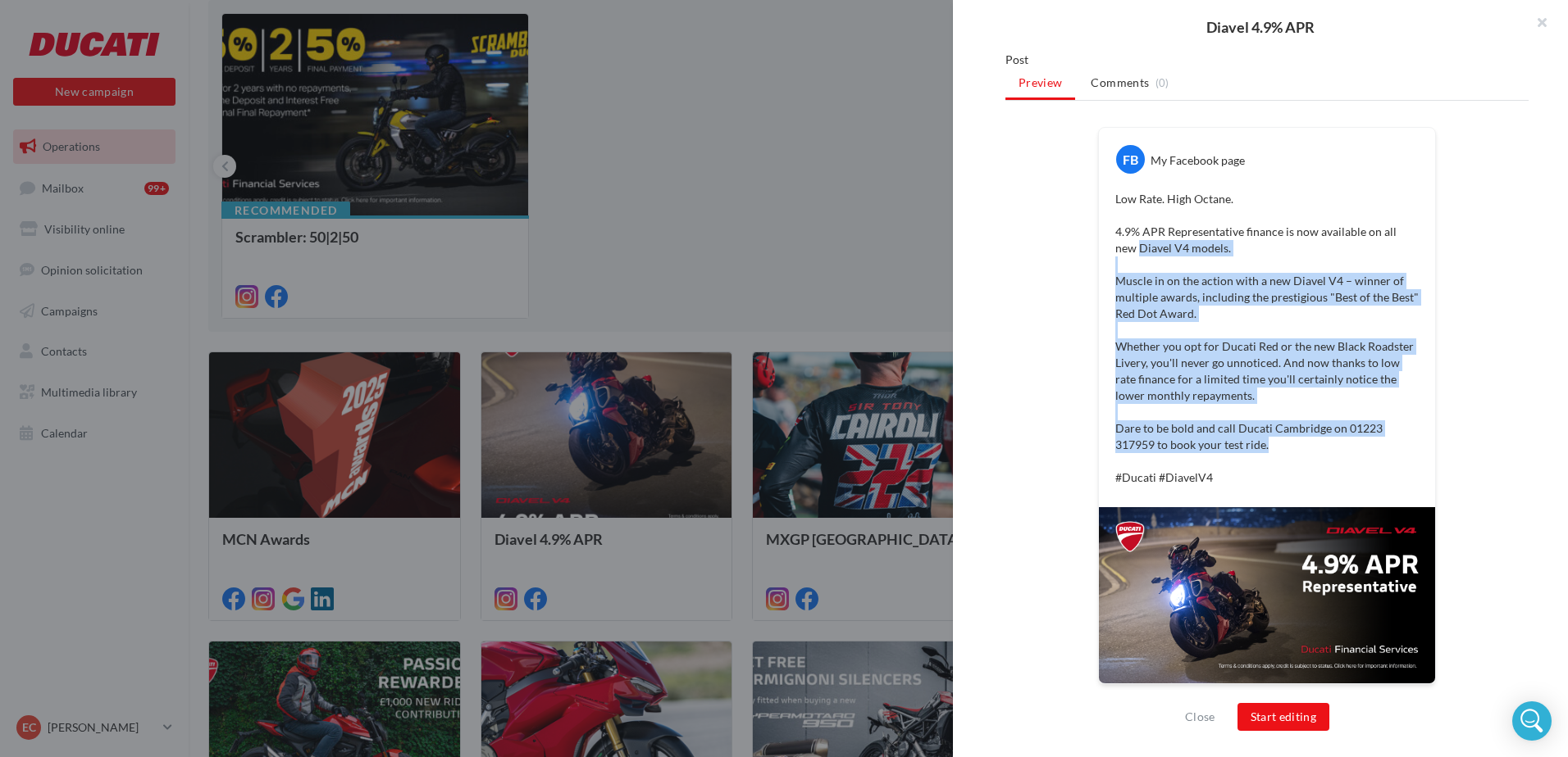
drag, startPoint x: 1268, startPoint y: 444, endPoint x: 1115, endPoint y: 249, distance: 247.9
click at [1115, 249] on p "Low Rate. High Octane. 4.9% APR Representative finance is now available on all …" at bounding box center [1267, 338] width 304 height 295
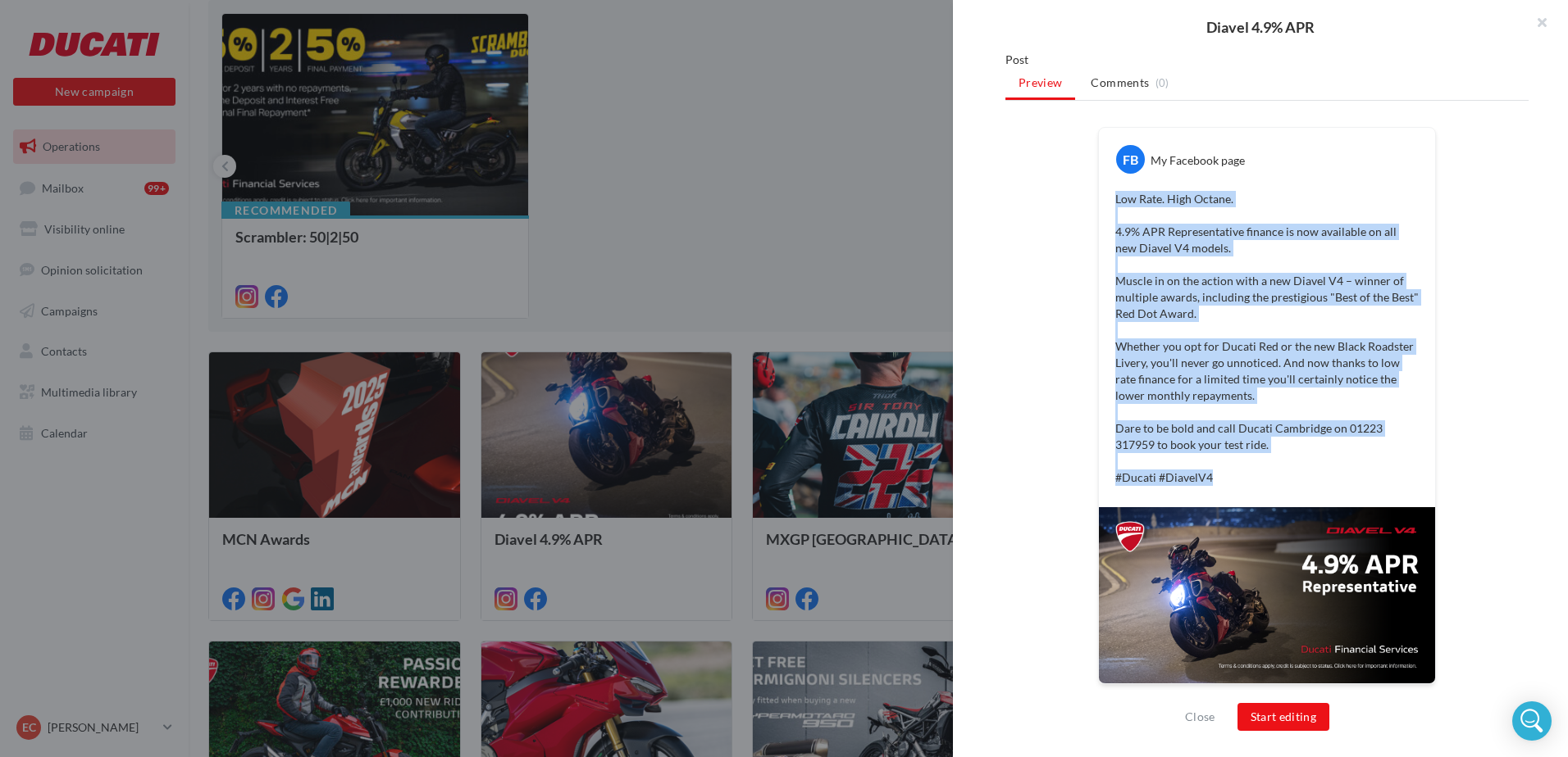
drag, startPoint x: 1228, startPoint y: 475, endPoint x: 1110, endPoint y: 205, distance: 294.7
click at [1110, 205] on div "Low Rate. High Octane. 4.9% APR Representative finance is now available on all …" at bounding box center [1267, 338] width 328 height 304
copy p "Low Rate. High Octane. 4.9% APR Representative finance is now available on all …"
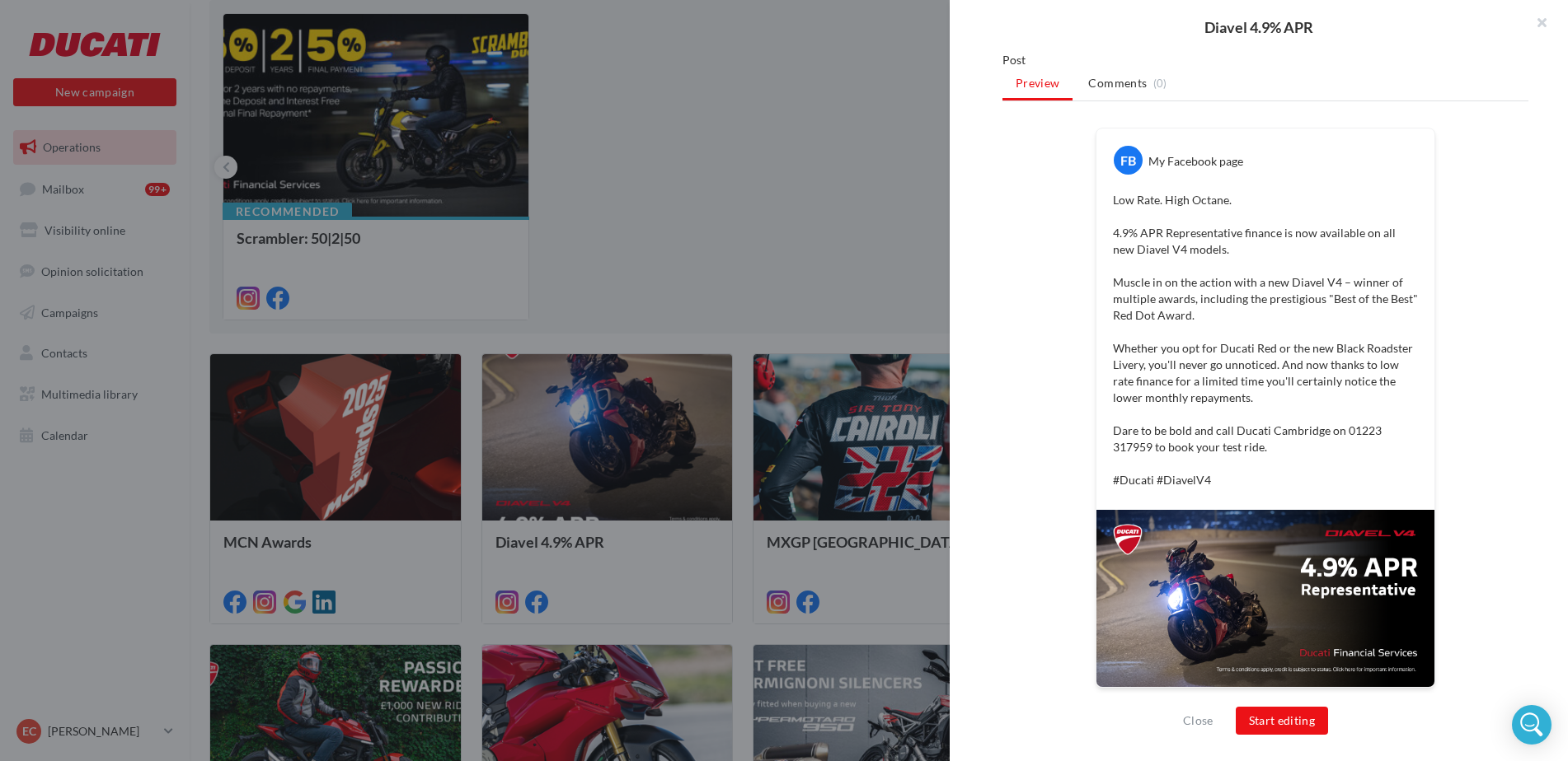
click at [679, 239] on div at bounding box center [784, 380] width 1568 height 761
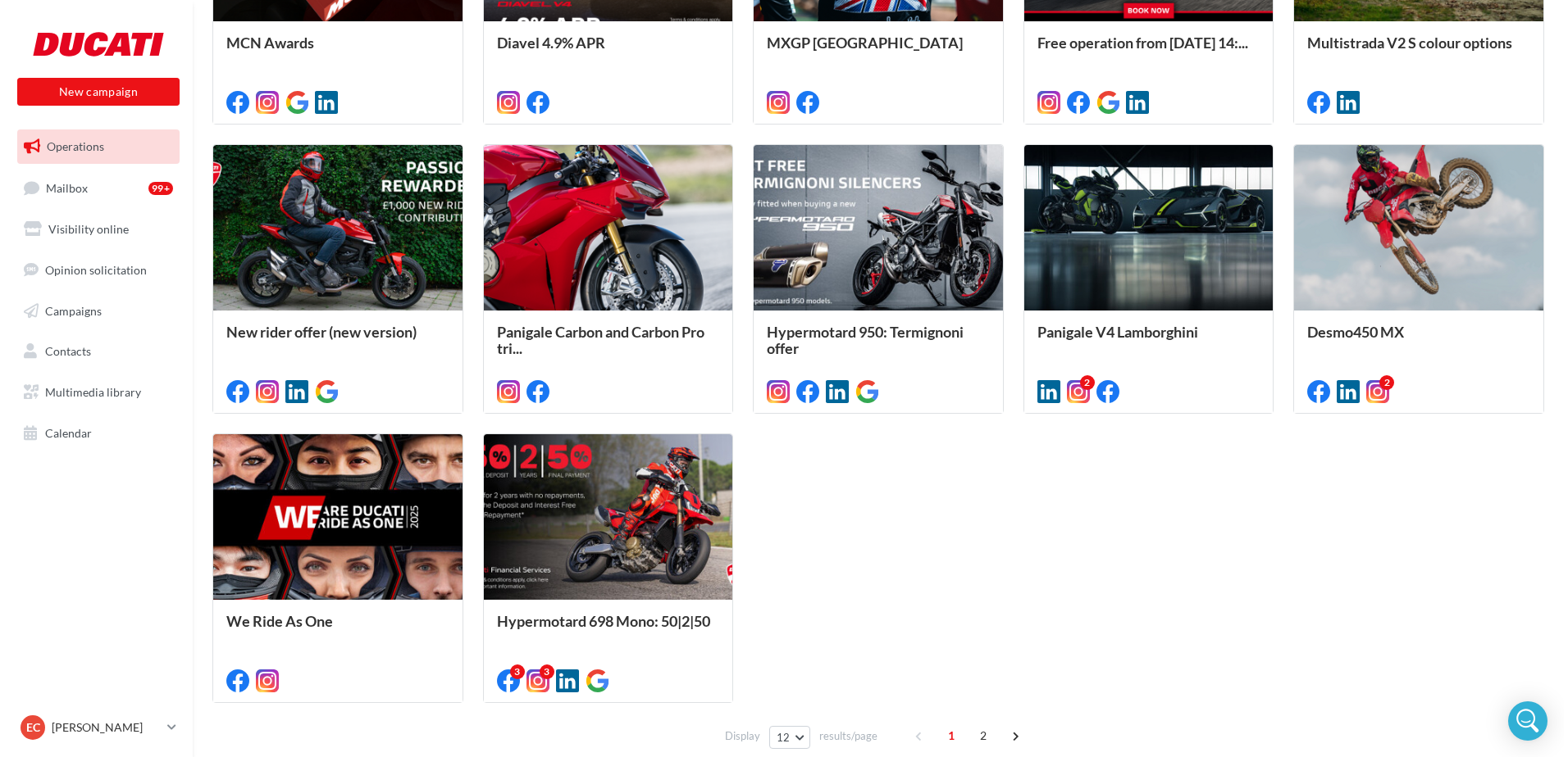
scroll to position [738, 0]
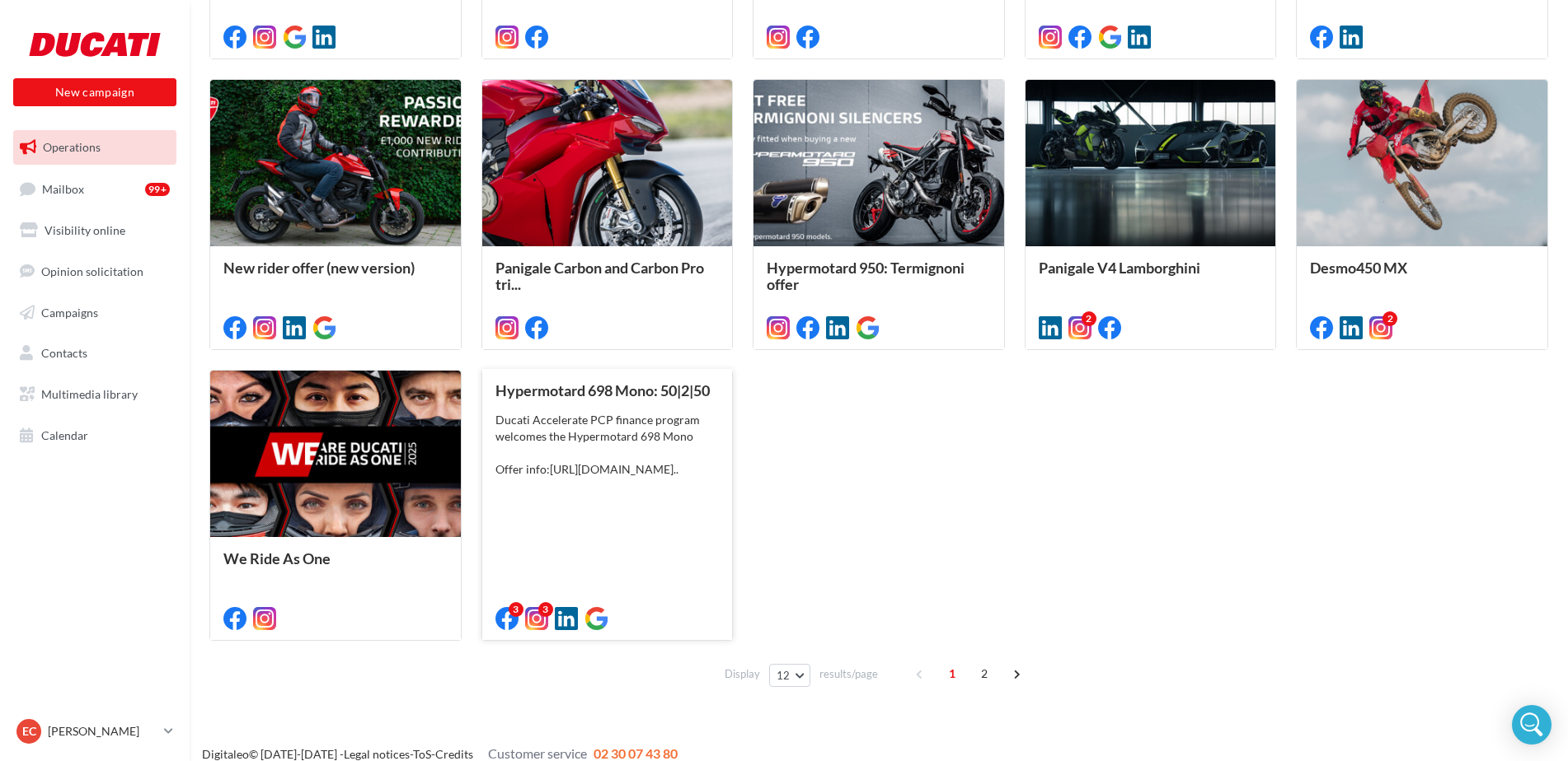
click at [639, 439] on div "Ducati Accelerate PCP finance program welcomes the Hypermotard 698 Mono Offer i…" at bounding box center [607, 445] width 224 height 66
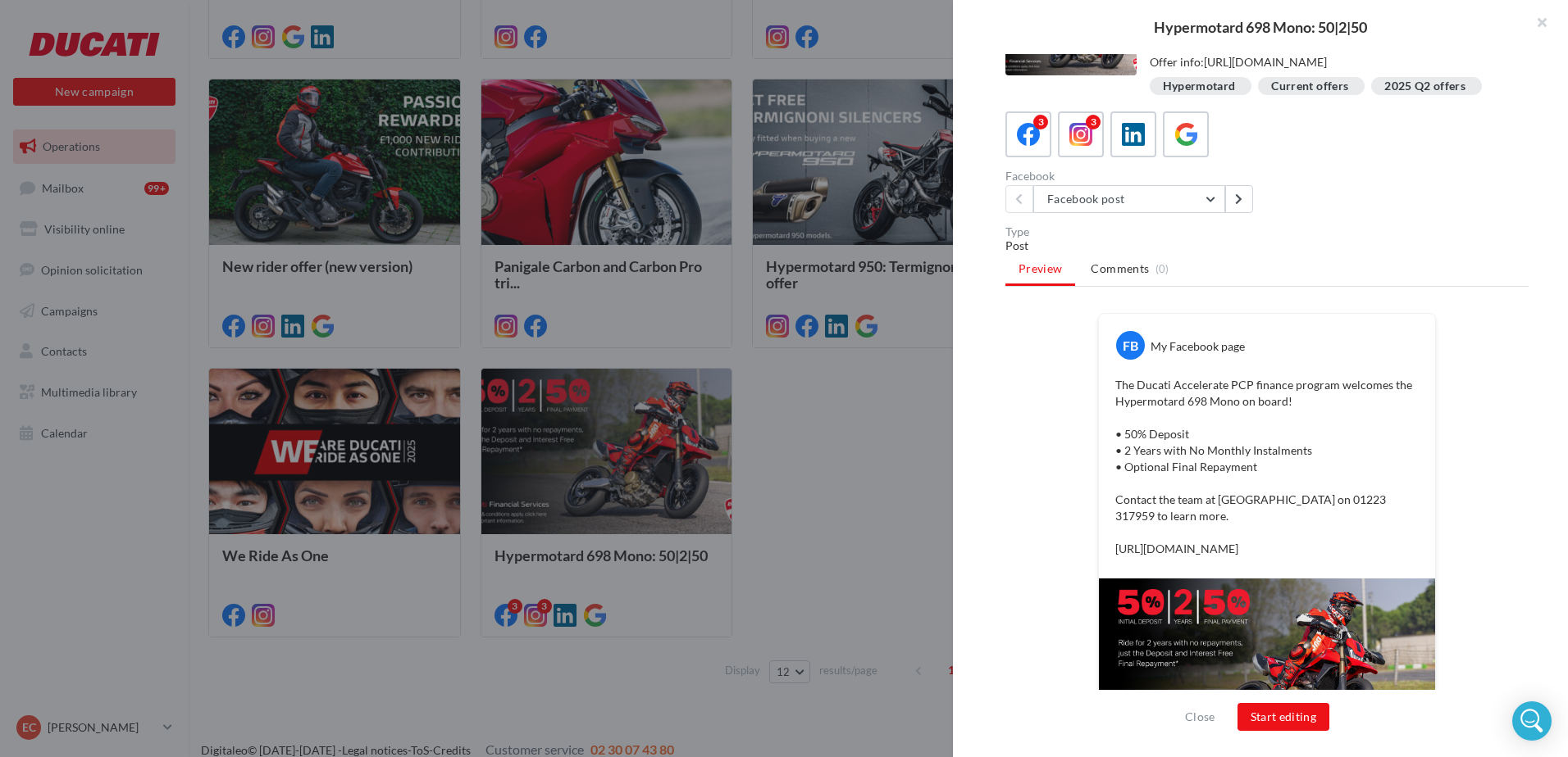
scroll to position [168, 0]
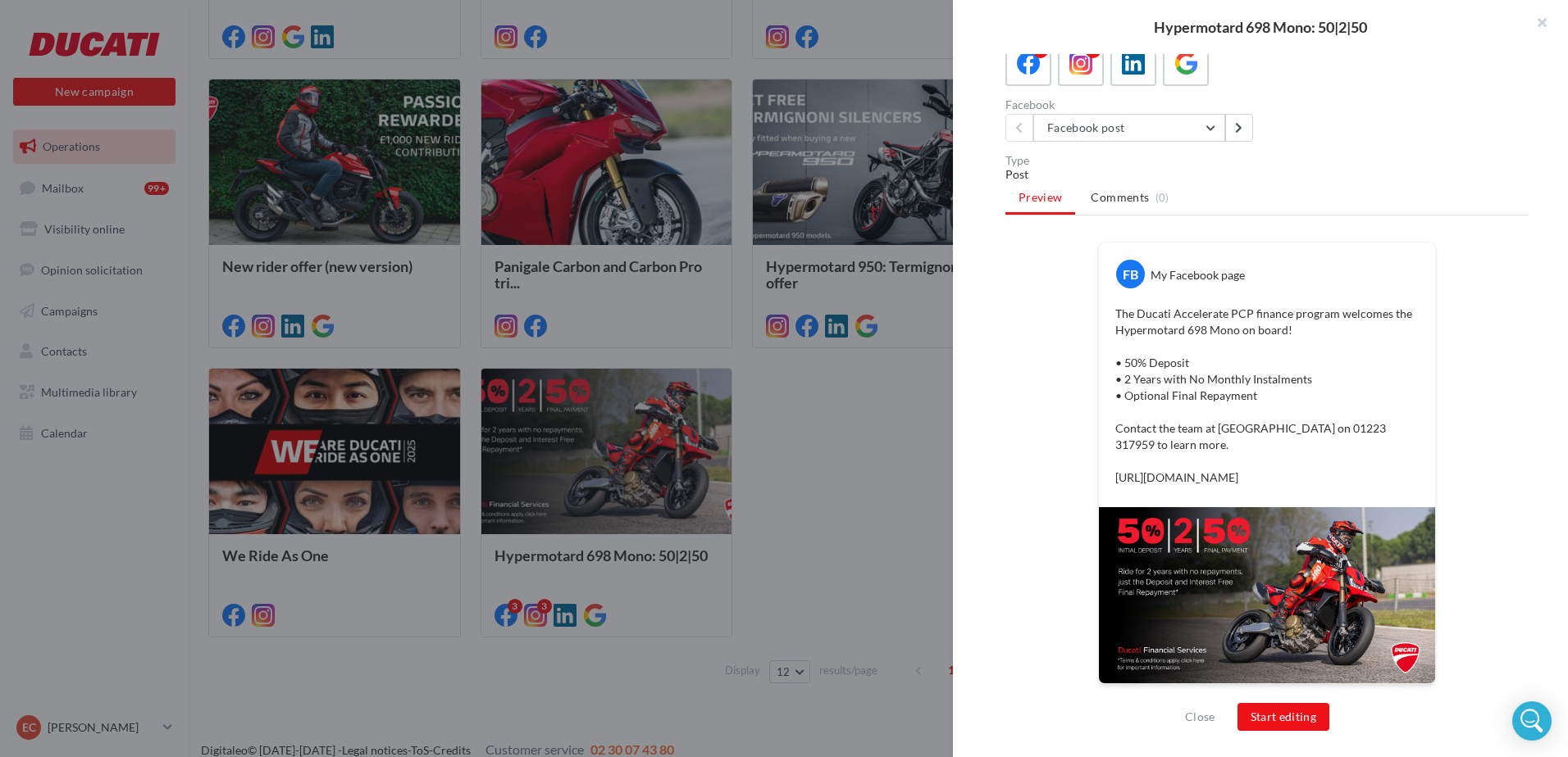
drag, startPoint x: 1303, startPoint y: 474, endPoint x: 1102, endPoint y: 456, distance: 201.8
click at [1103, 456] on div "The Ducati Accelerate PCP finance program welcomes the Hypermotard 698 Mono on …" at bounding box center [1267, 396] width 328 height 189
copy p "[URL][DOMAIN_NAME]"
click at [784, 484] on div at bounding box center [784, 378] width 1568 height 757
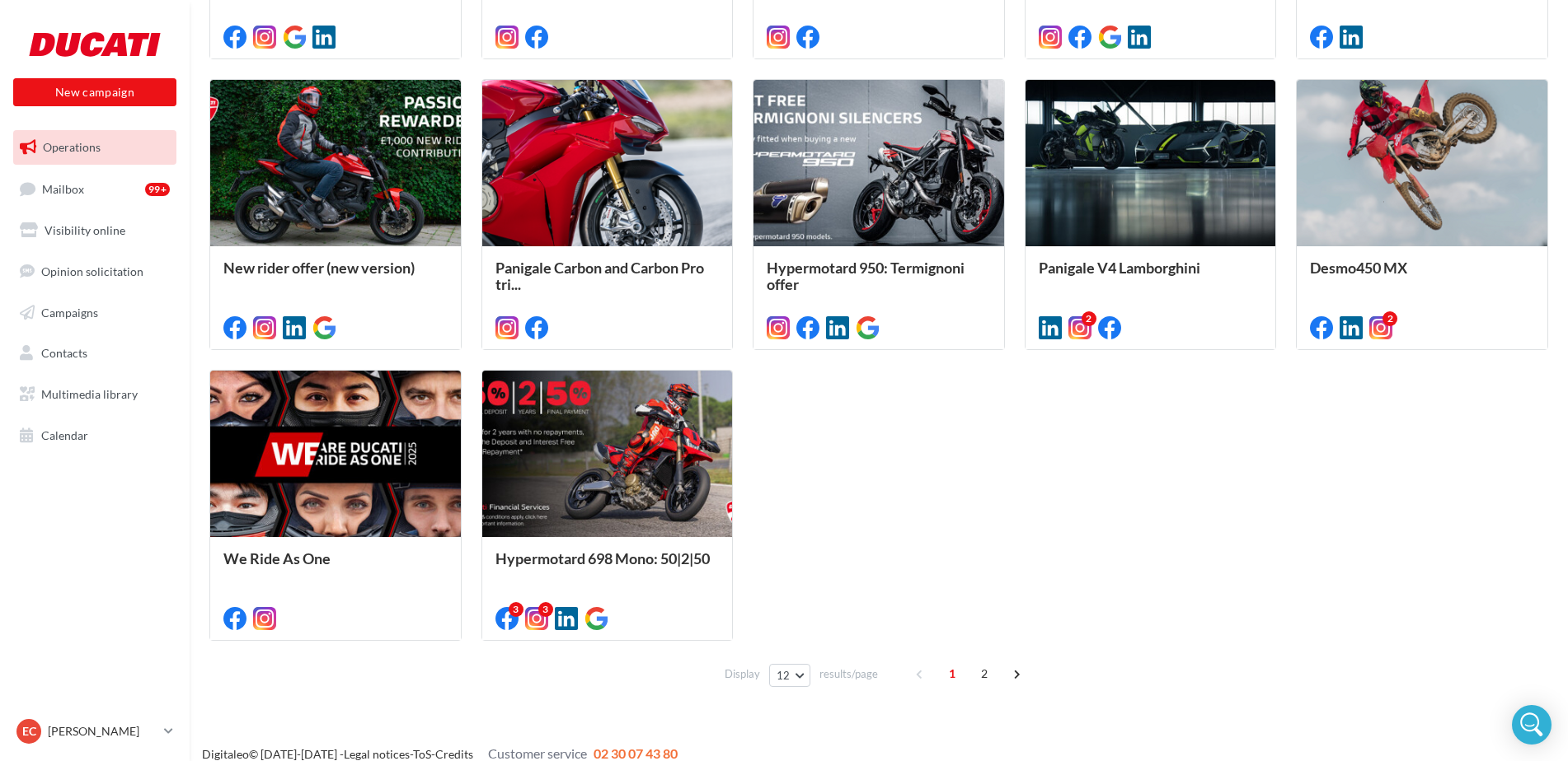
click at [917, 673] on div "1 2" at bounding box center [970, 675] width 126 height 27
click at [952, 673] on span "1" at bounding box center [953, 675] width 27 height 27
click at [395, 210] on div at bounding box center [335, 164] width 250 height 168
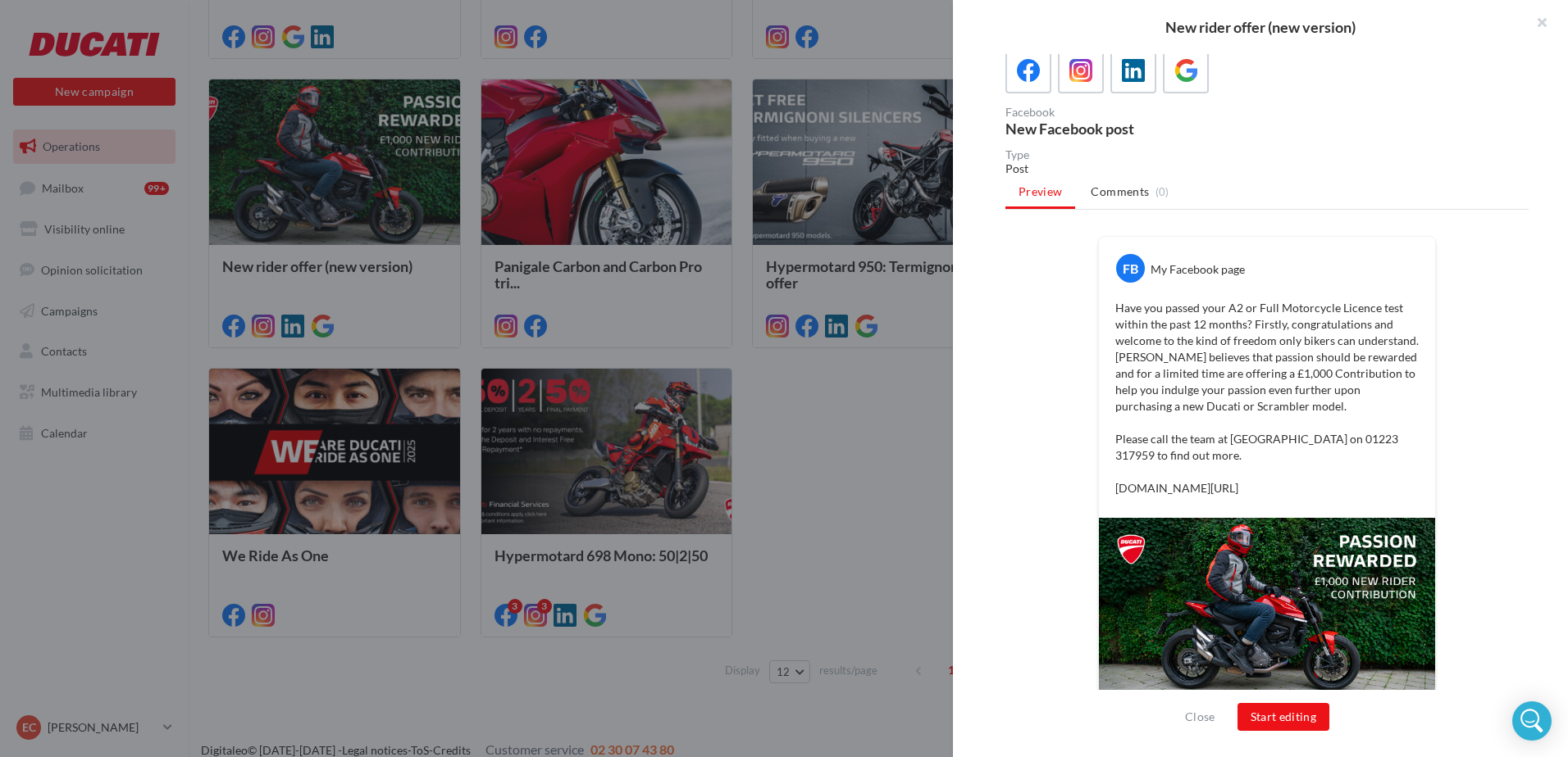
scroll to position [116, 0]
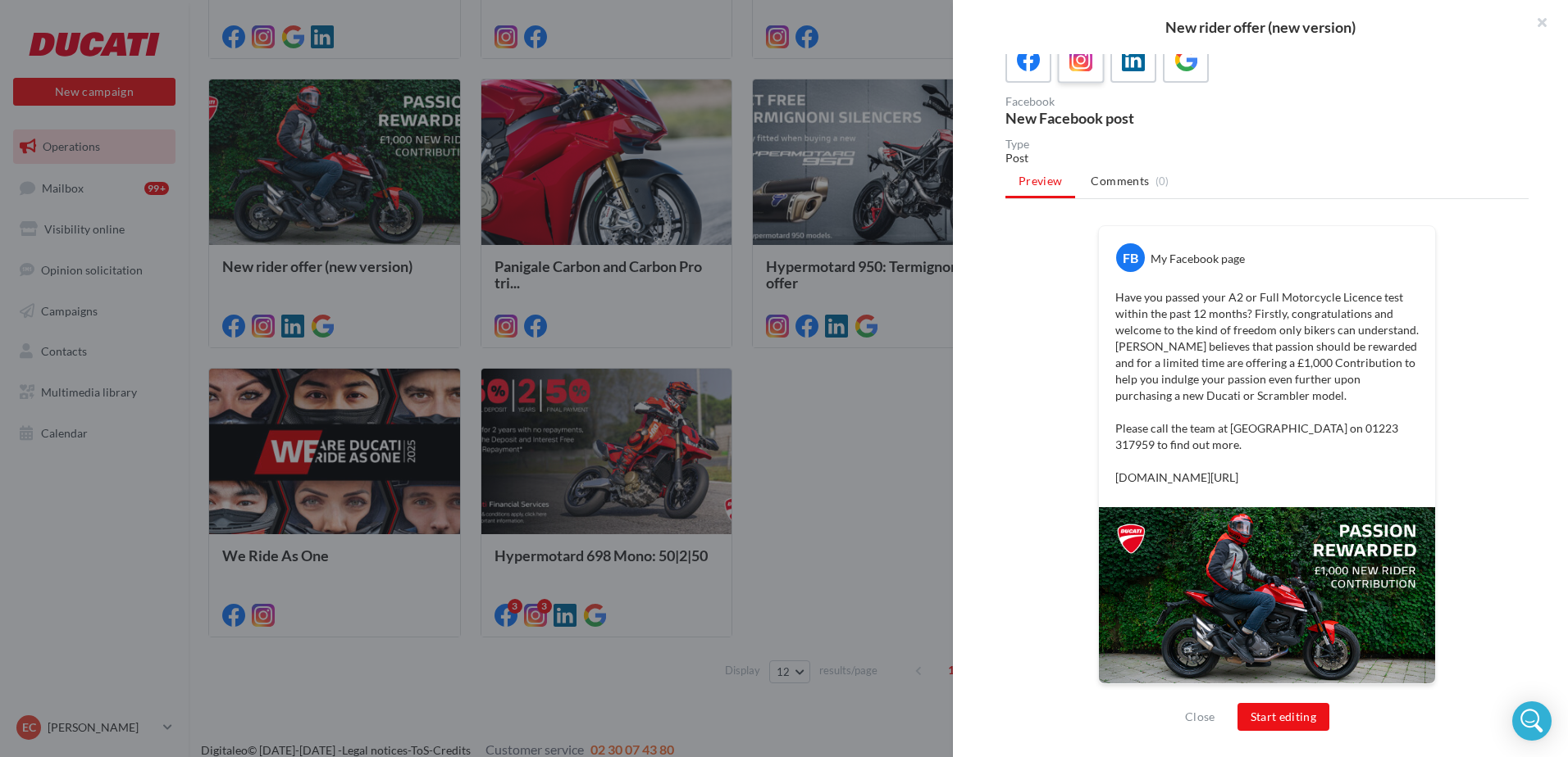
click at [1082, 74] on div at bounding box center [1082, 60] width 30 height 30
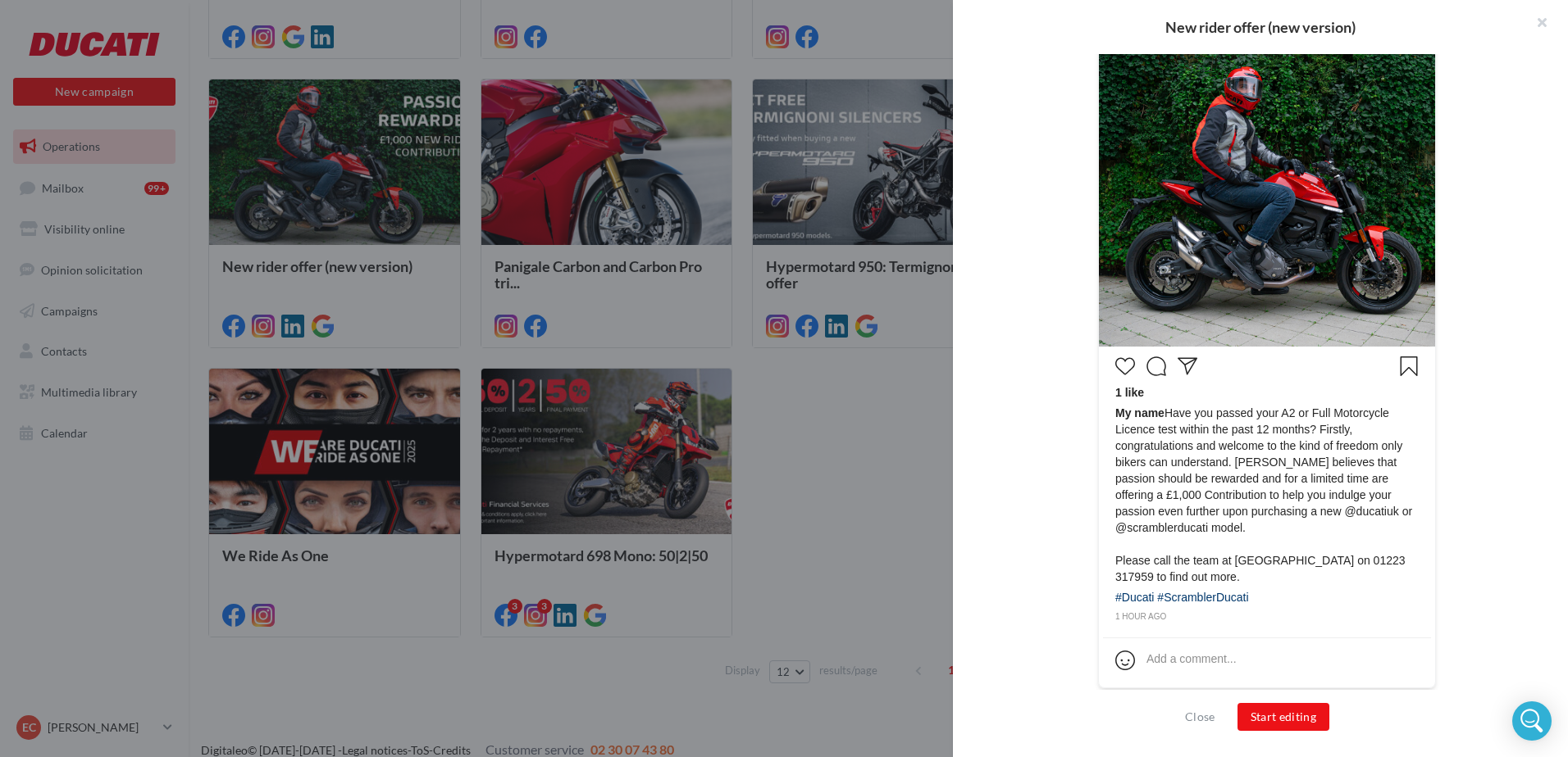
scroll to position [483, 0]
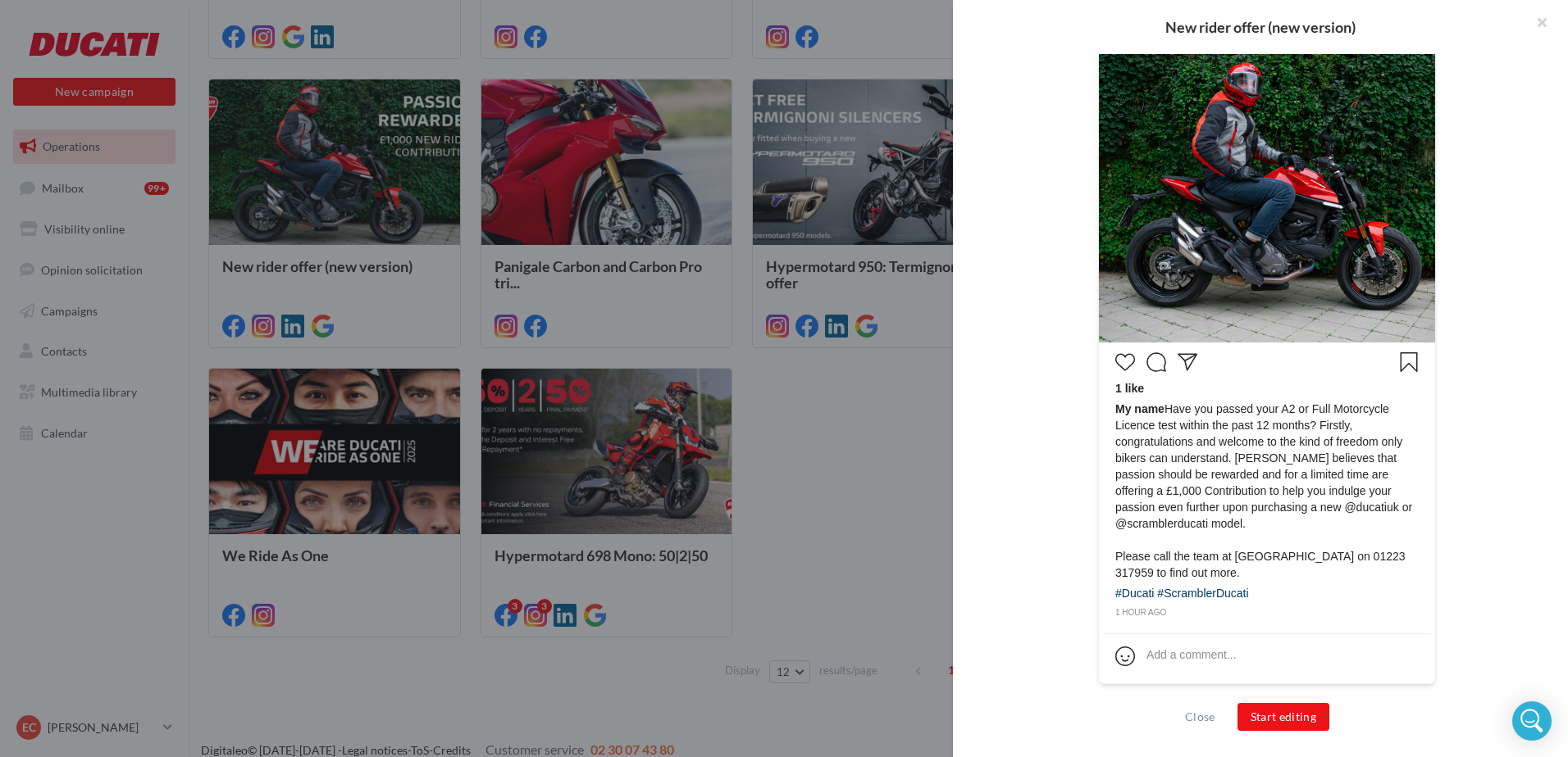
drag, startPoint x: 1207, startPoint y: 390, endPoint x: 1216, endPoint y: 231, distance: 159.3
drag, startPoint x: 1216, startPoint y: 231, endPoint x: 1178, endPoint y: 216, distance: 40.9
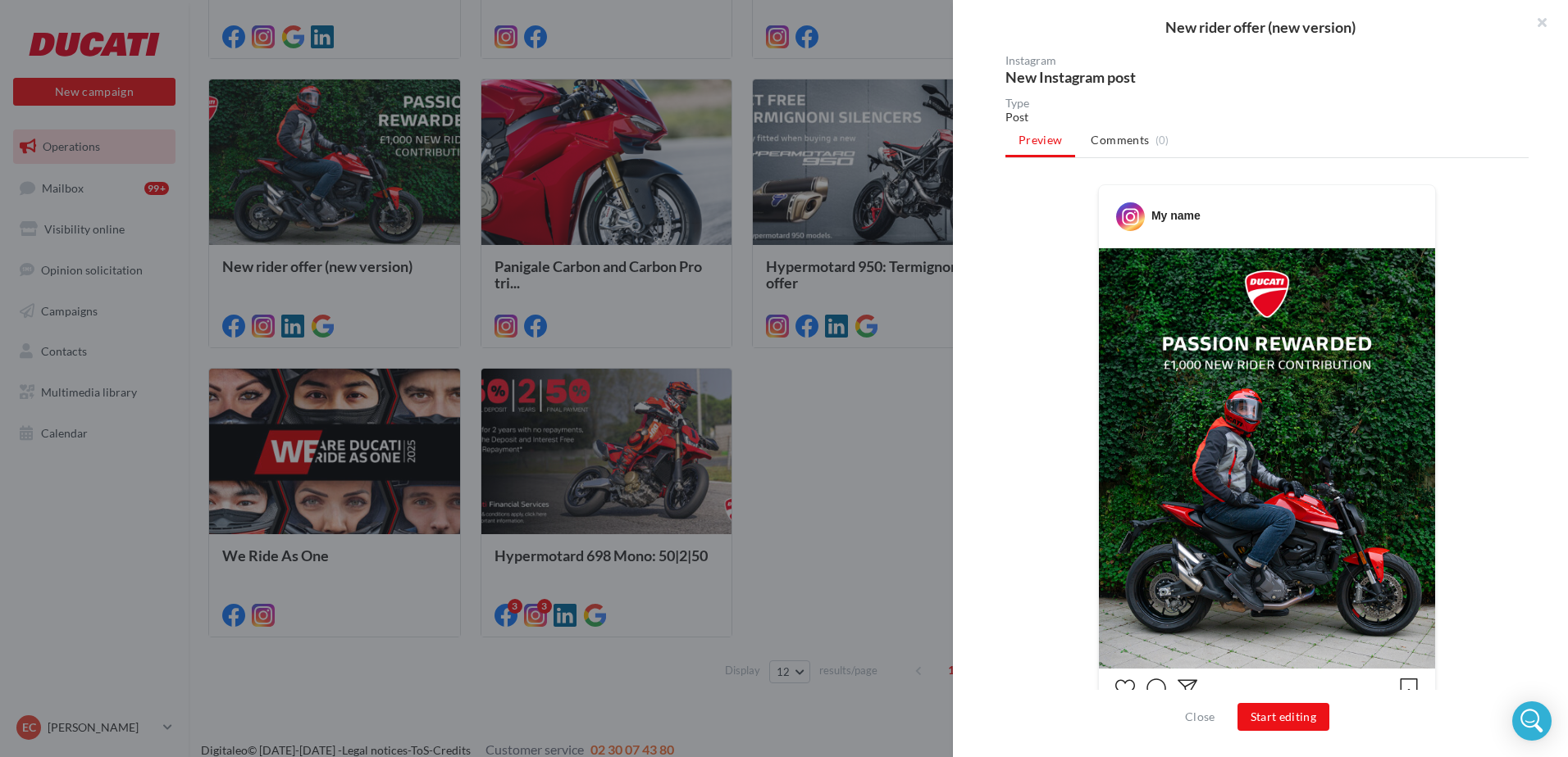
scroll to position [155, 0]
click at [1027, 319] on div "My name 1 like My name Please call the team at [GEOGRAPHIC_DATA] on 01223 31795…" at bounding box center [1267, 609] width 524 height 846
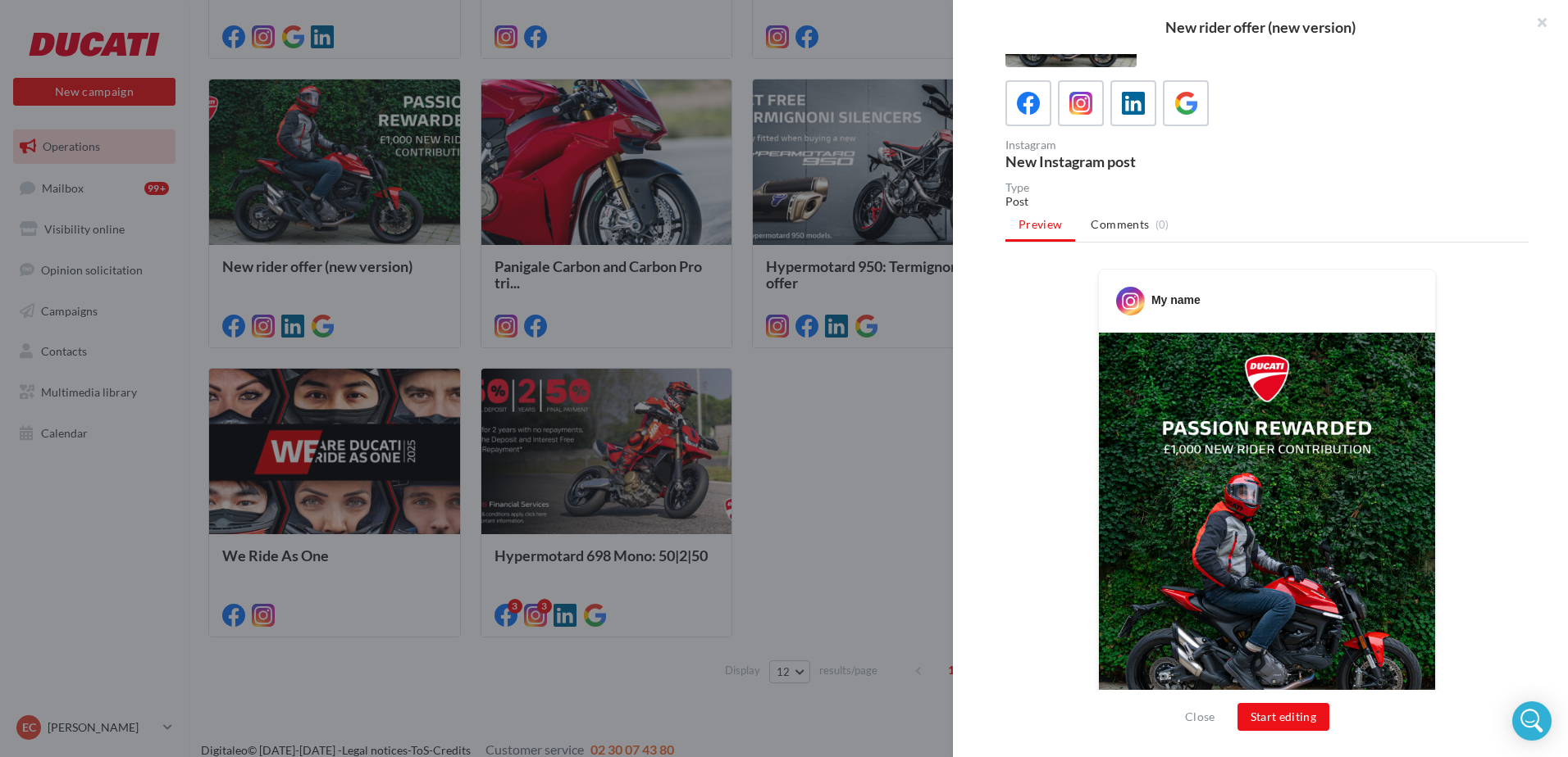
scroll to position [0, 0]
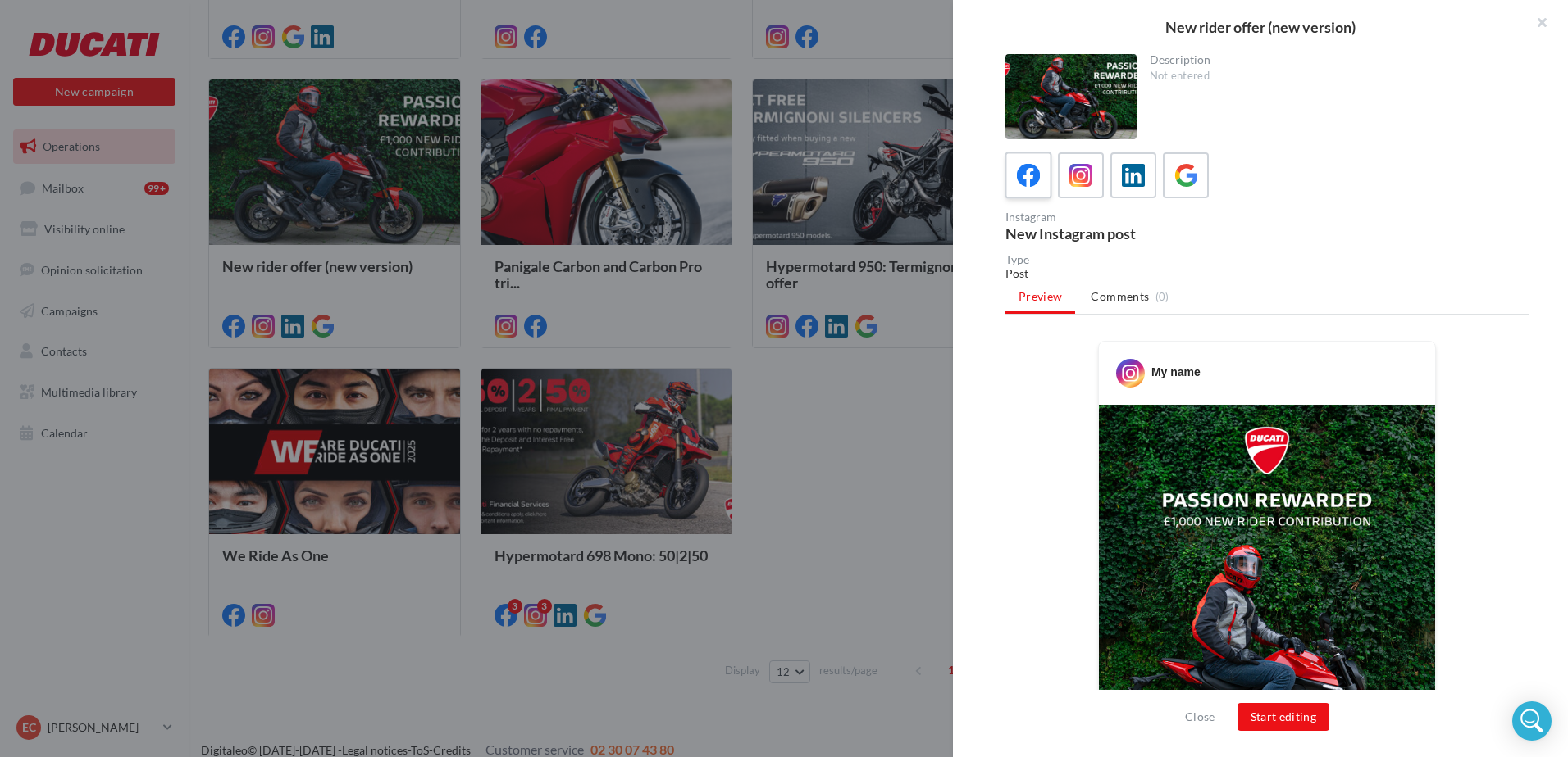
click at [1035, 185] on icon at bounding box center [1029, 175] width 24 height 24
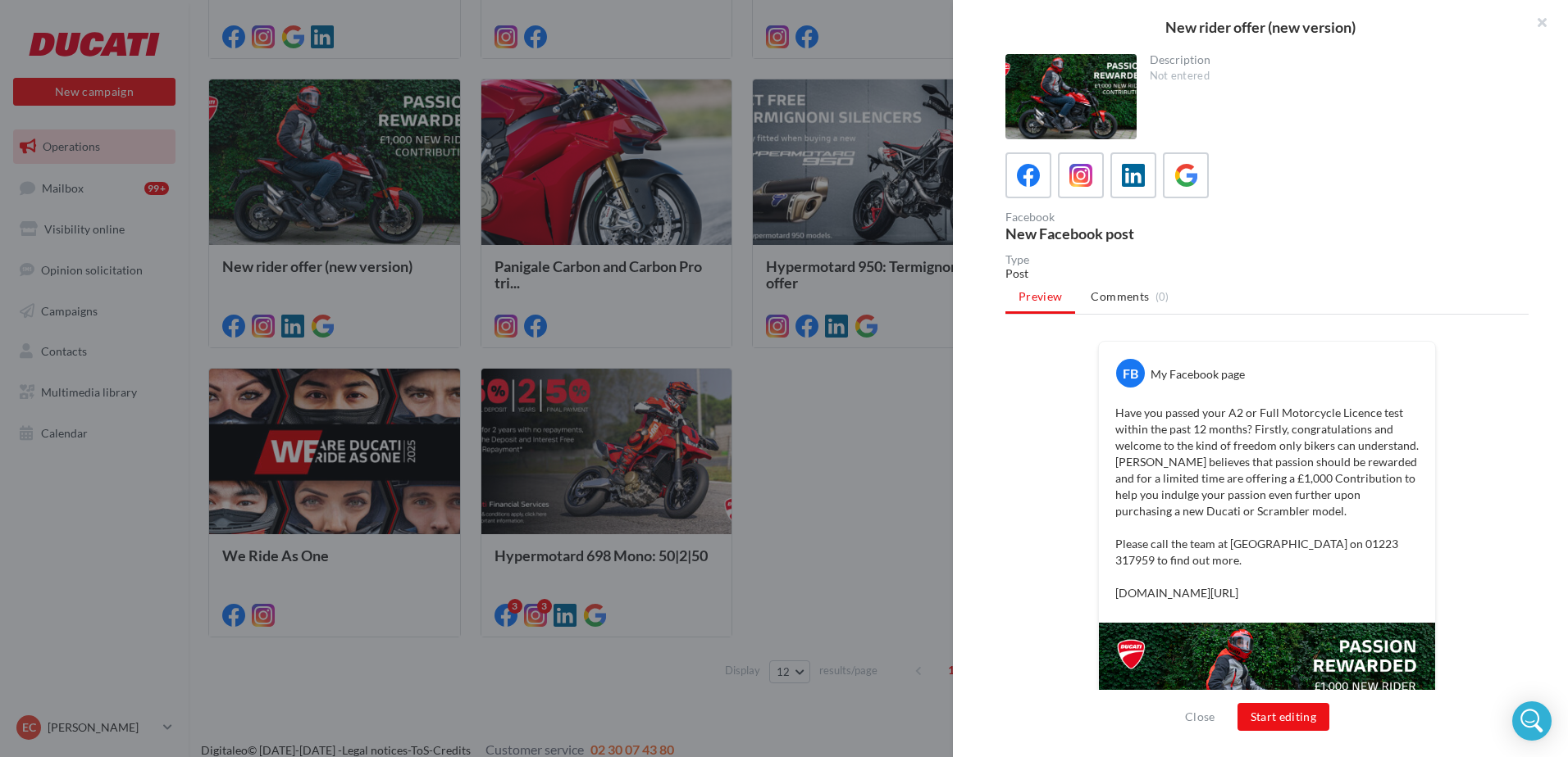
click at [1318, 595] on p "Have you passed your A2 or Full Motorcycle Licence test within the past 12 mont…" at bounding box center [1267, 503] width 304 height 197
copy div "[DOMAIN_NAME][URL]"
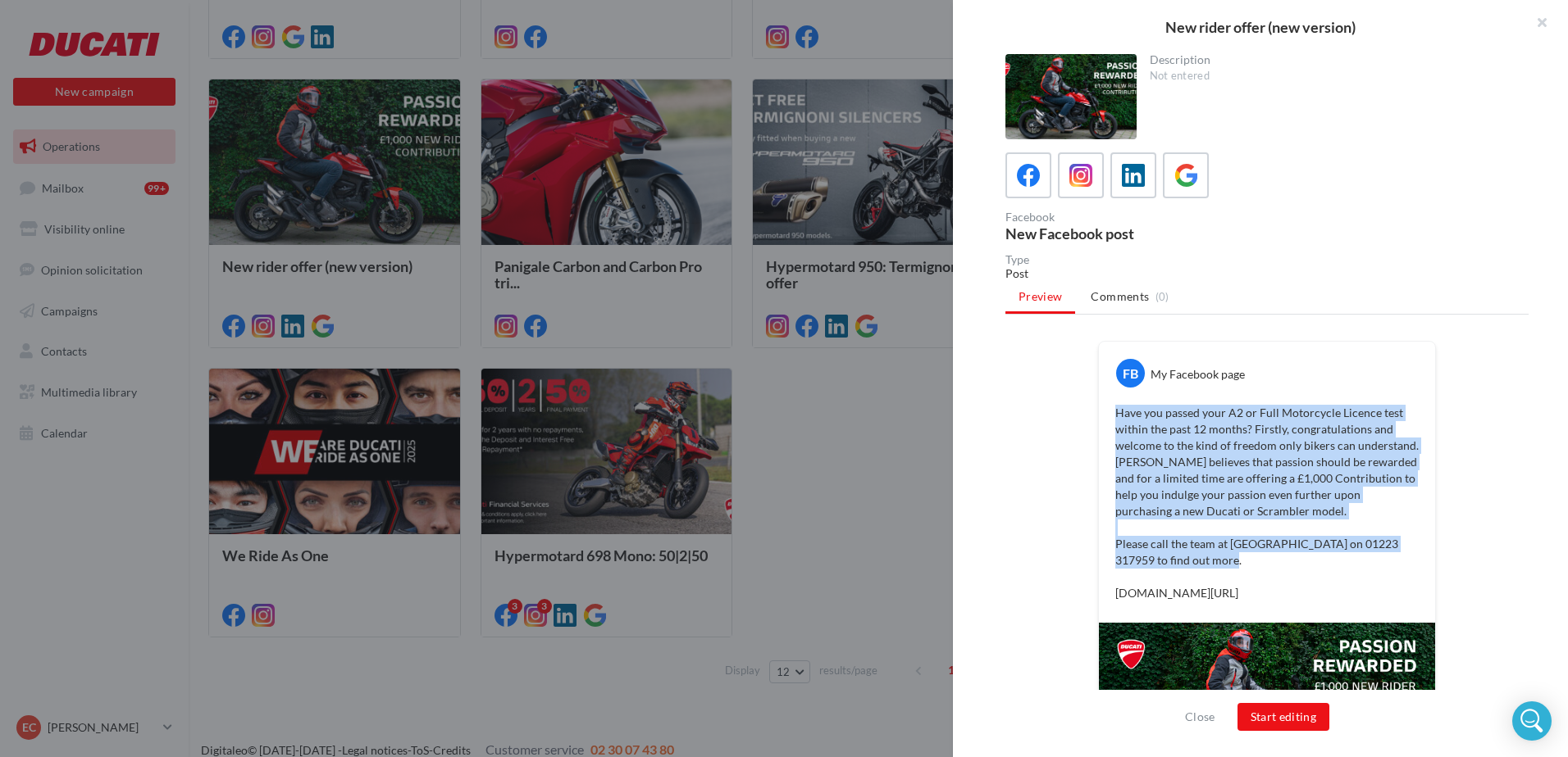
drag, startPoint x: 1220, startPoint y: 561, endPoint x: 1110, endPoint y: 414, distance: 183.6
click at [1110, 414] on div "Have you passed your A2 or Full Motorcycle Licence test within the past 12 mont…" at bounding box center [1267, 503] width 328 height 205
copy p "Have you passed your A2 or Full Motorcycle Licence test within the past 12 mont…"
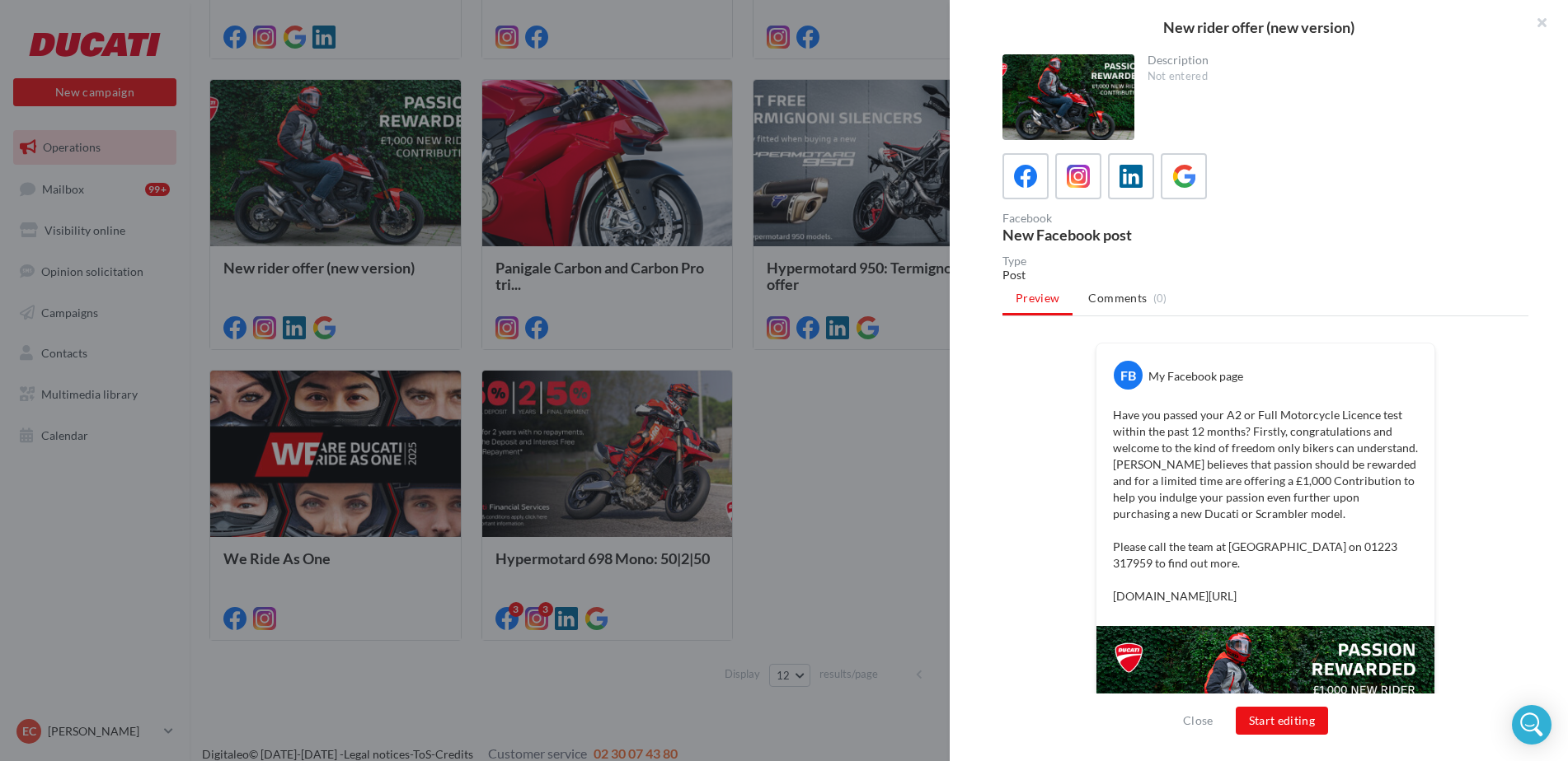
click at [883, 385] on div at bounding box center [784, 380] width 1568 height 761
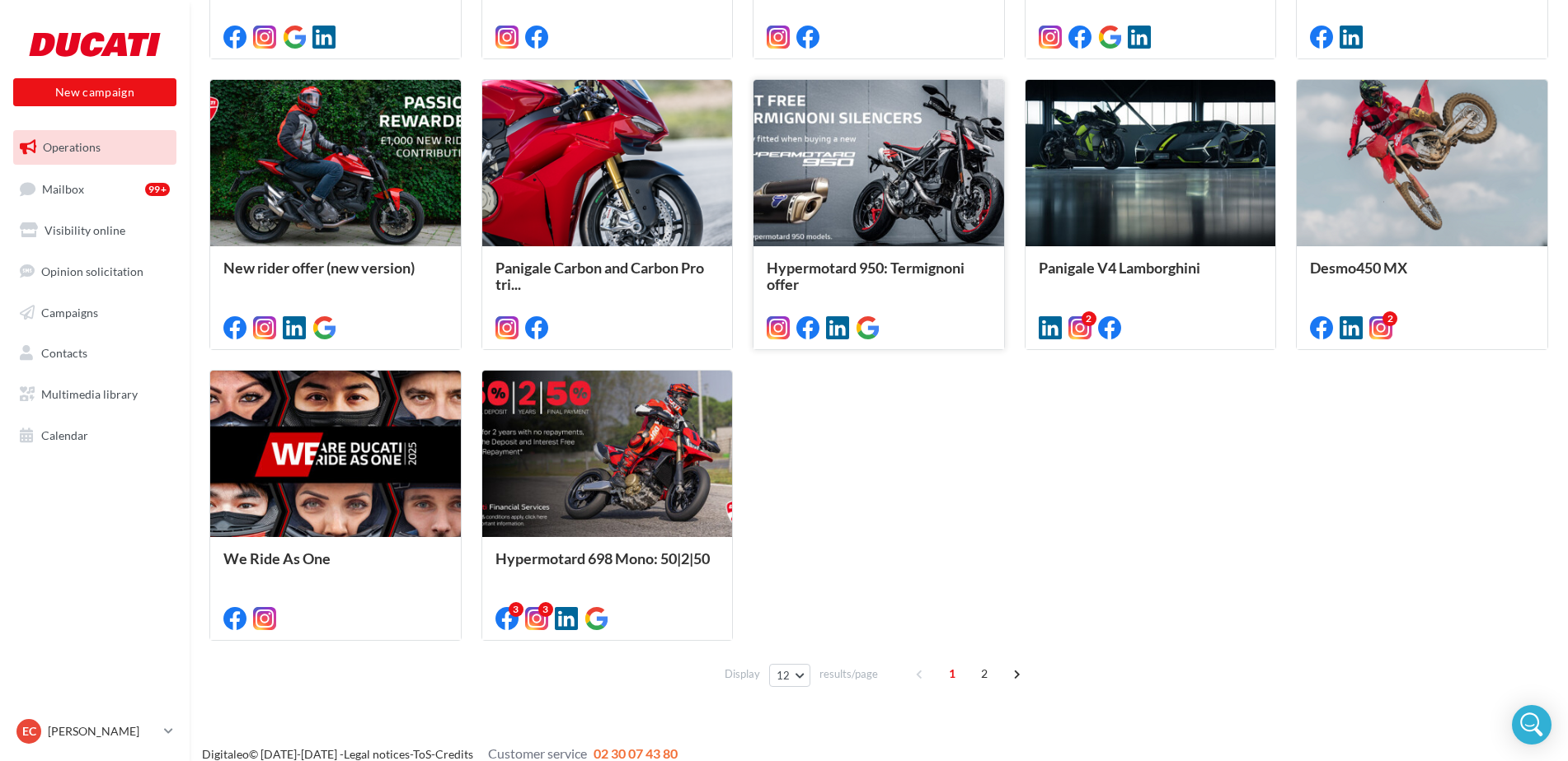
click at [914, 198] on div at bounding box center [878, 164] width 250 height 168
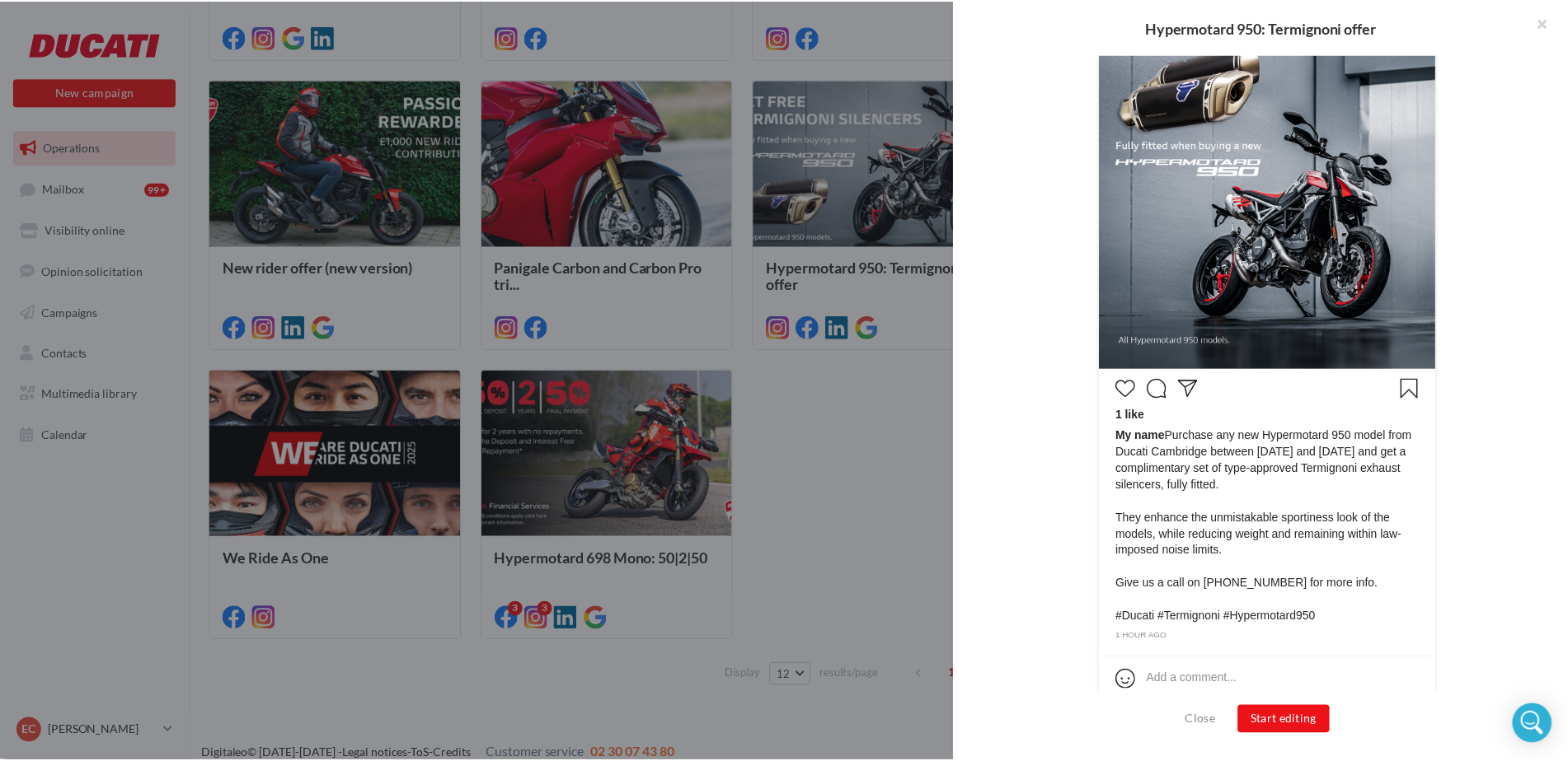
scroll to position [482, 0]
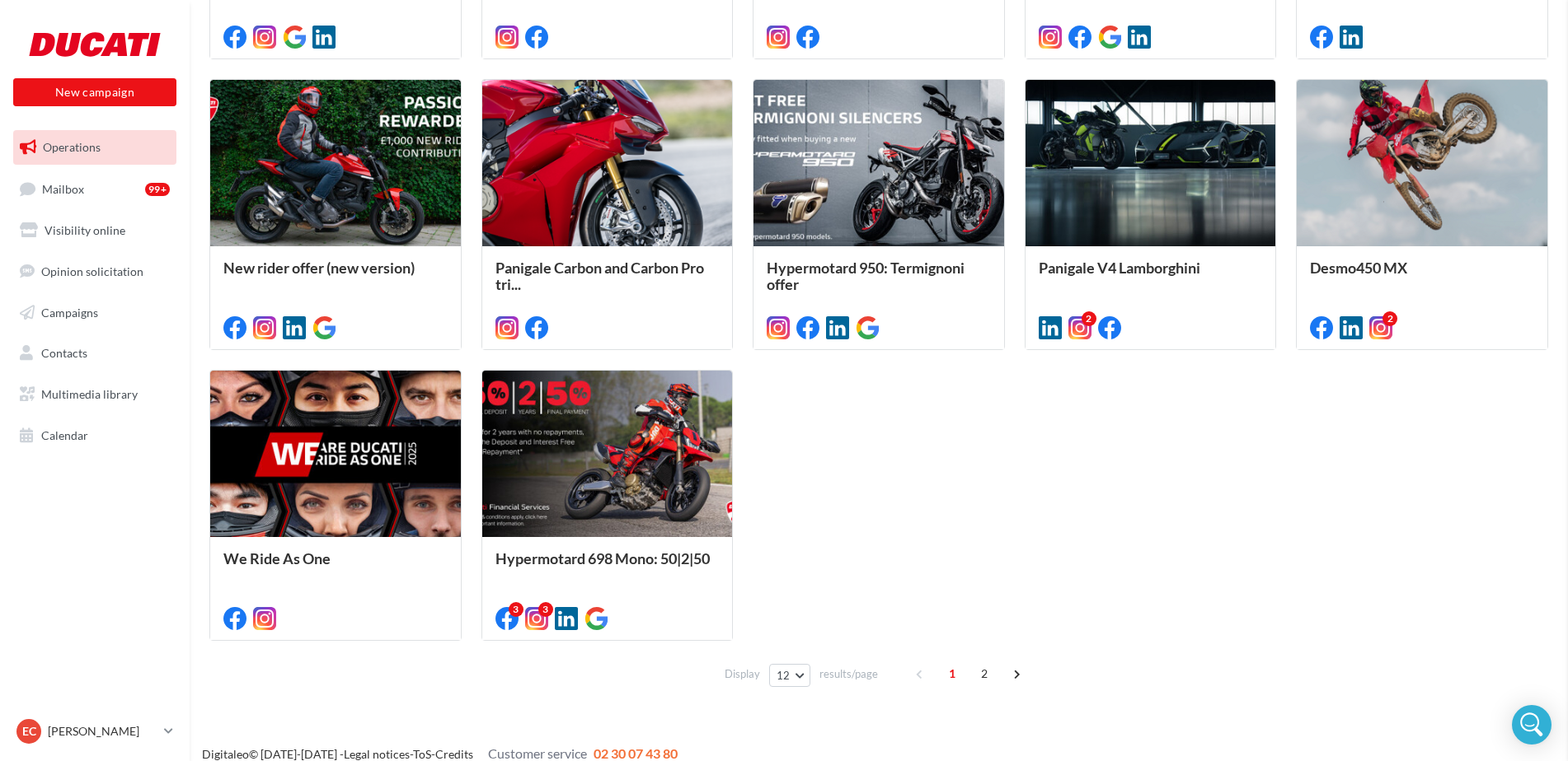
click at [950, 672] on span "1" at bounding box center [953, 675] width 27 height 27
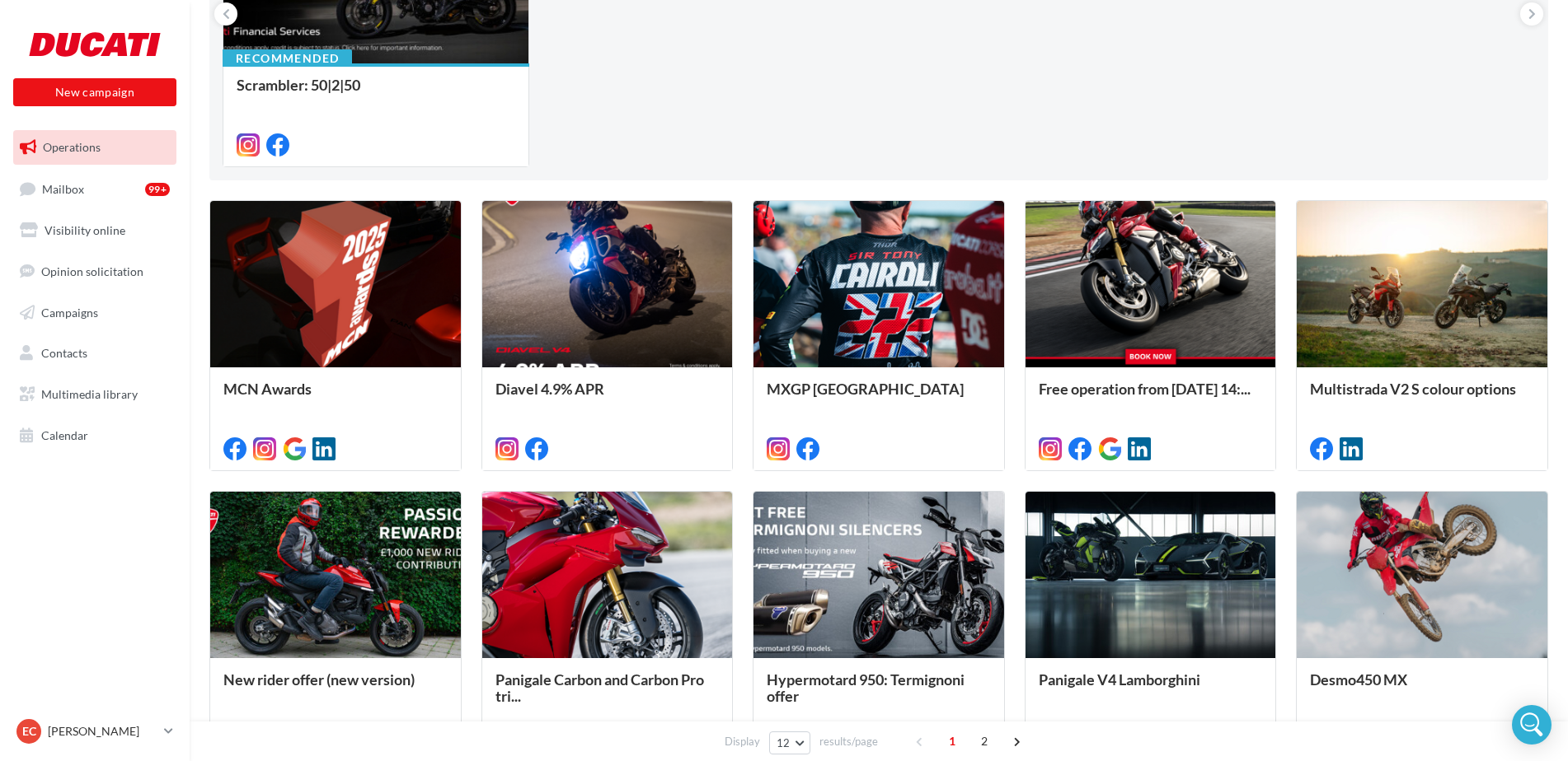
scroll to position [0, 0]
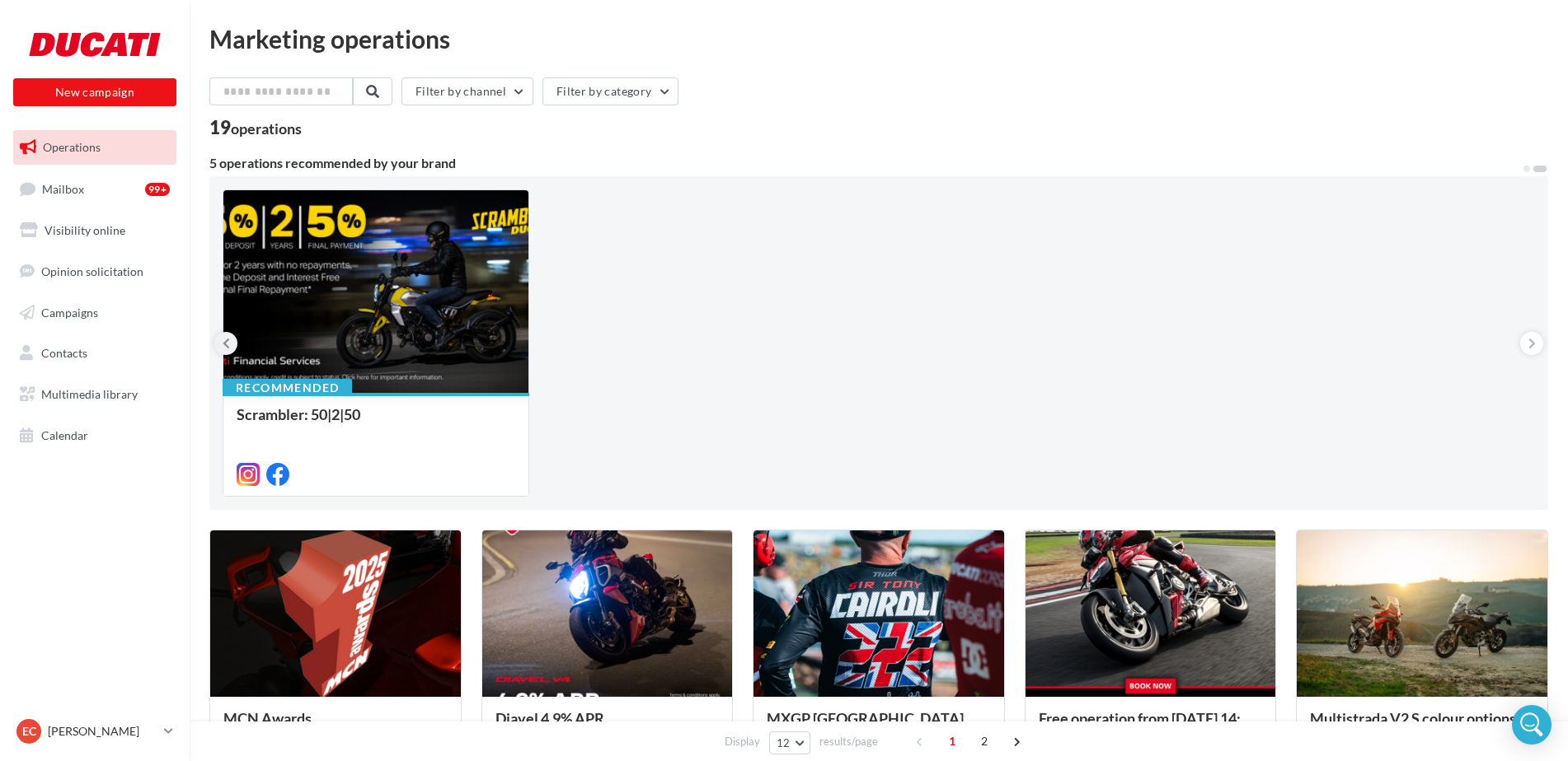
click at [227, 342] on icon at bounding box center [226, 344] width 7 height 17
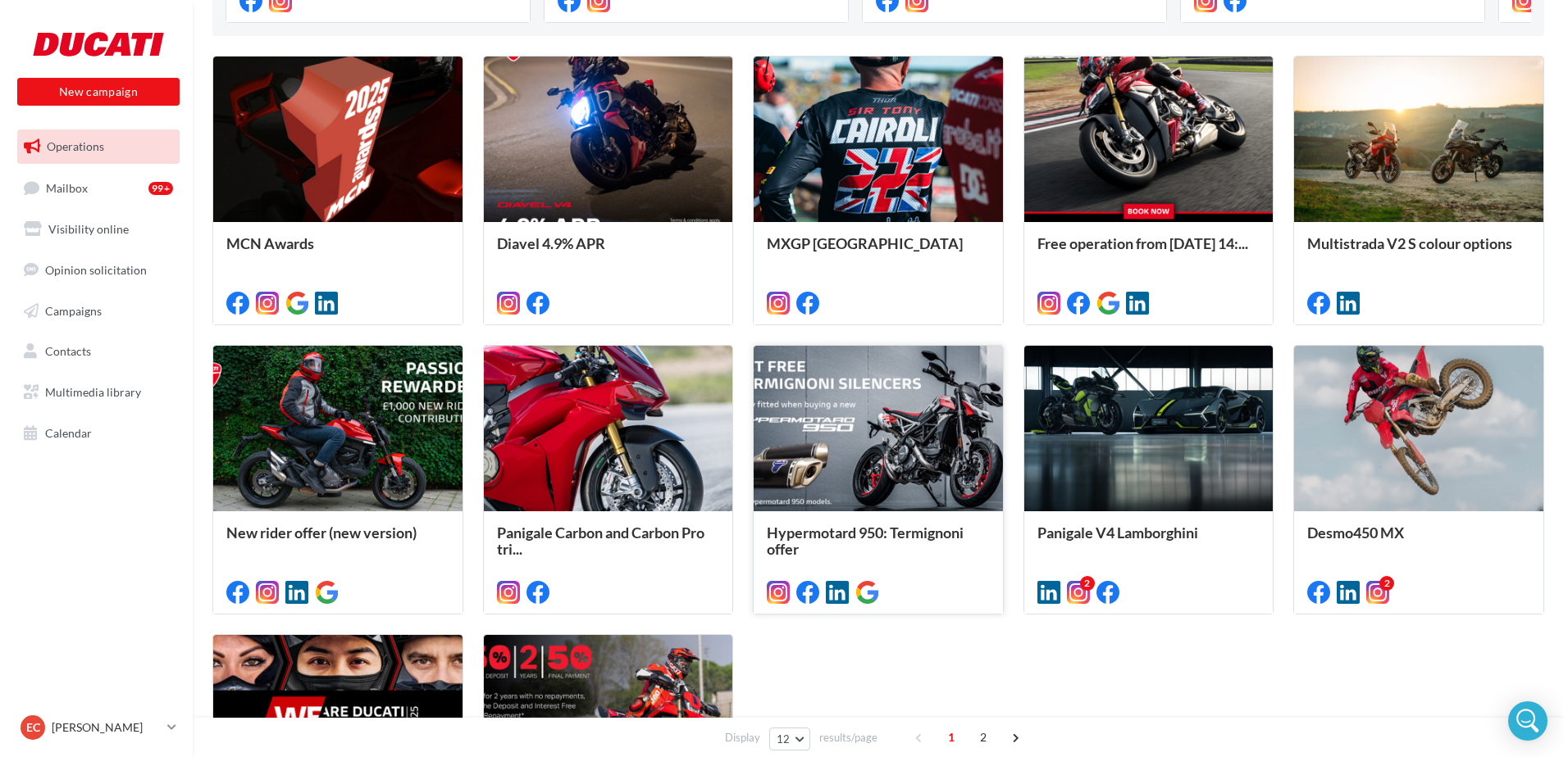
scroll to position [656, 0]
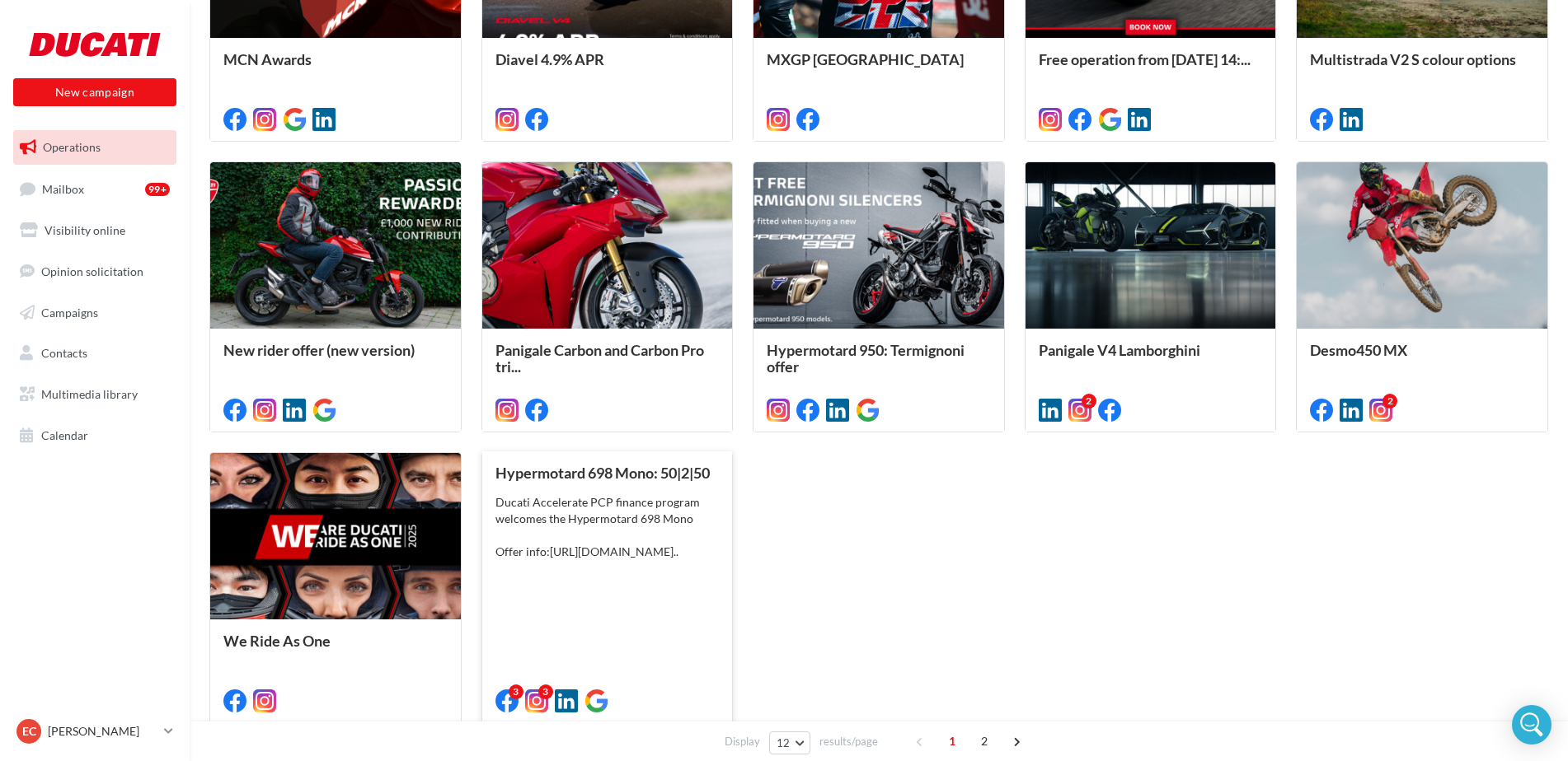
click at [646, 514] on div "Ducati Accelerate PCP finance program welcomes the Hypermotard 698 Mono Offer i…" at bounding box center [607, 527] width 224 height 66
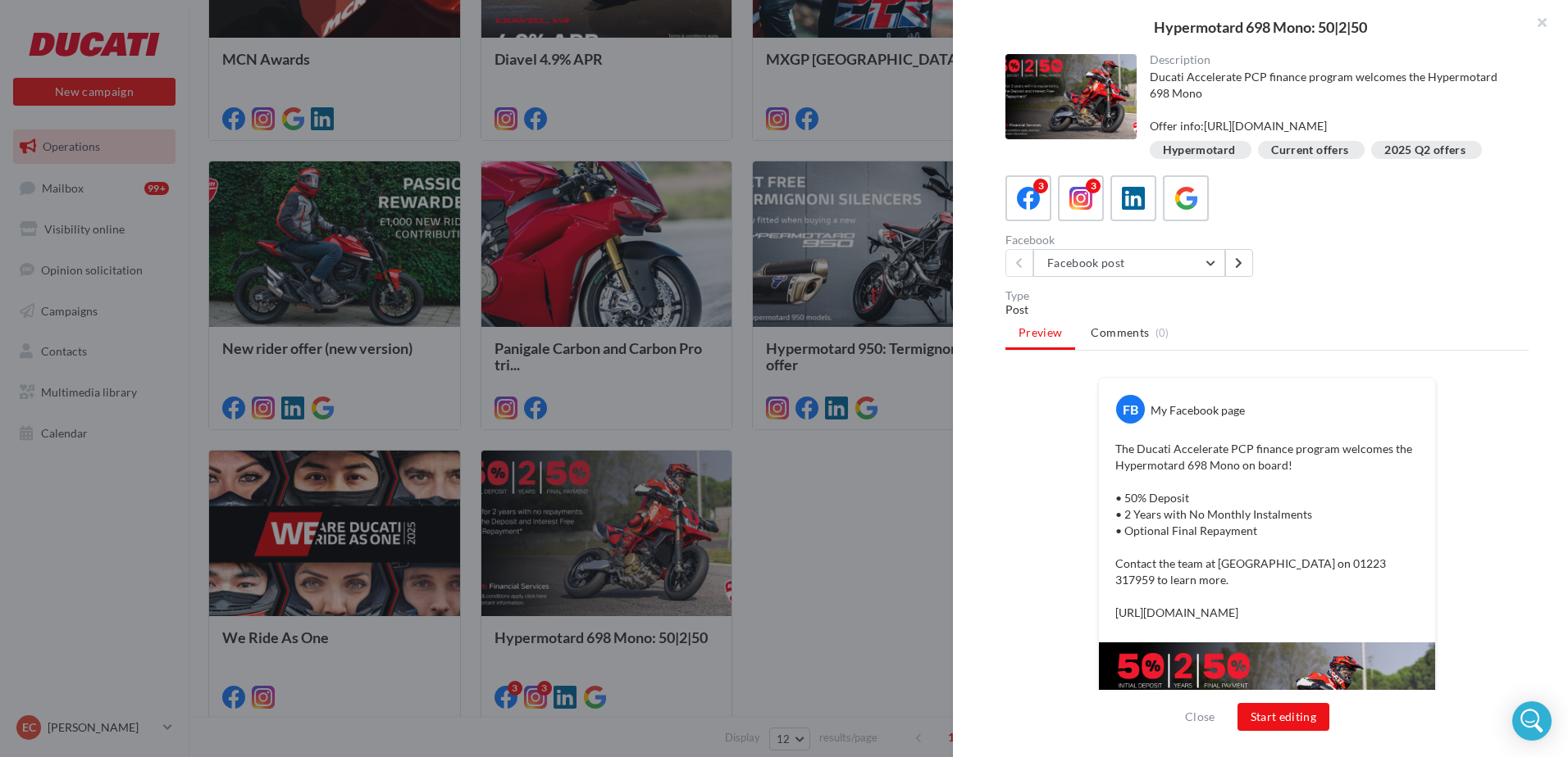
drag, startPoint x: 1300, startPoint y: 648, endPoint x: 1005, endPoint y: 622, distance: 296.1
click at [1005, 622] on div "FB My Facebook page The Ducati Accelerate PCP finance program welcomes the Hype…" at bounding box center [1267, 608] width 524 height 463
copy p "[URL][DOMAIN_NAME]"
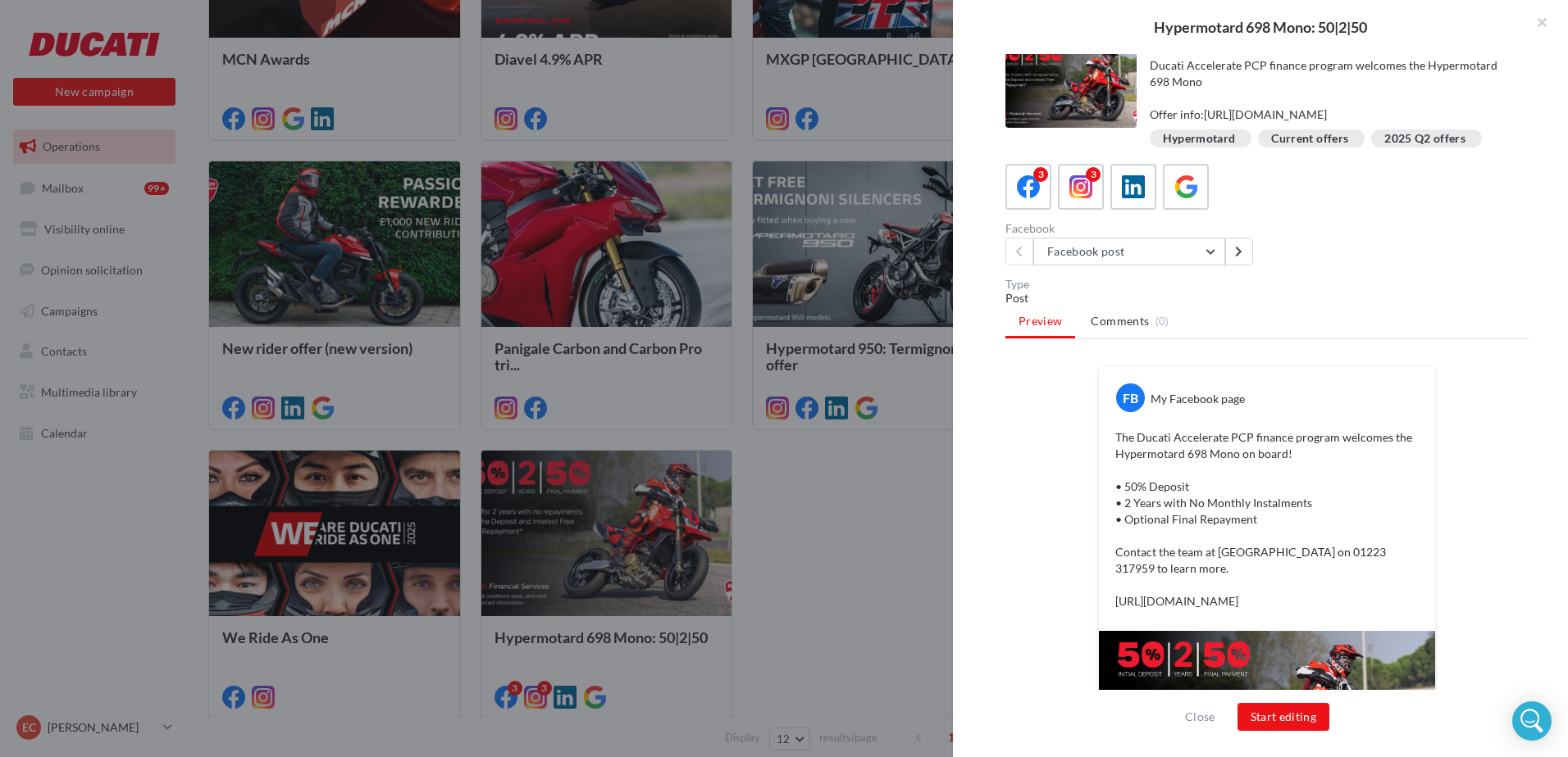
scroll to position [4, 0]
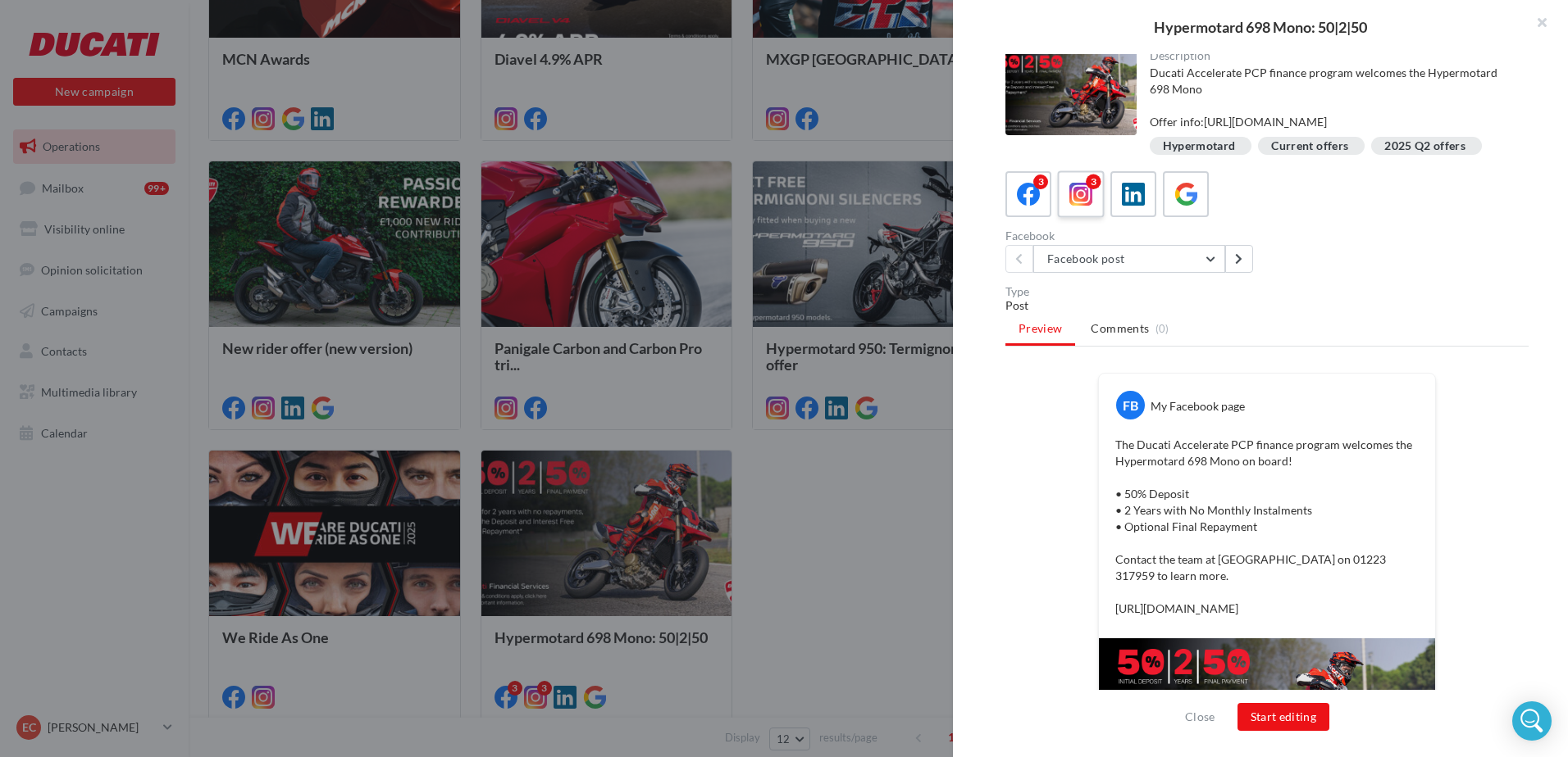
click at [1074, 190] on label "3" at bounding box center [1080, 194] width 47 height 47
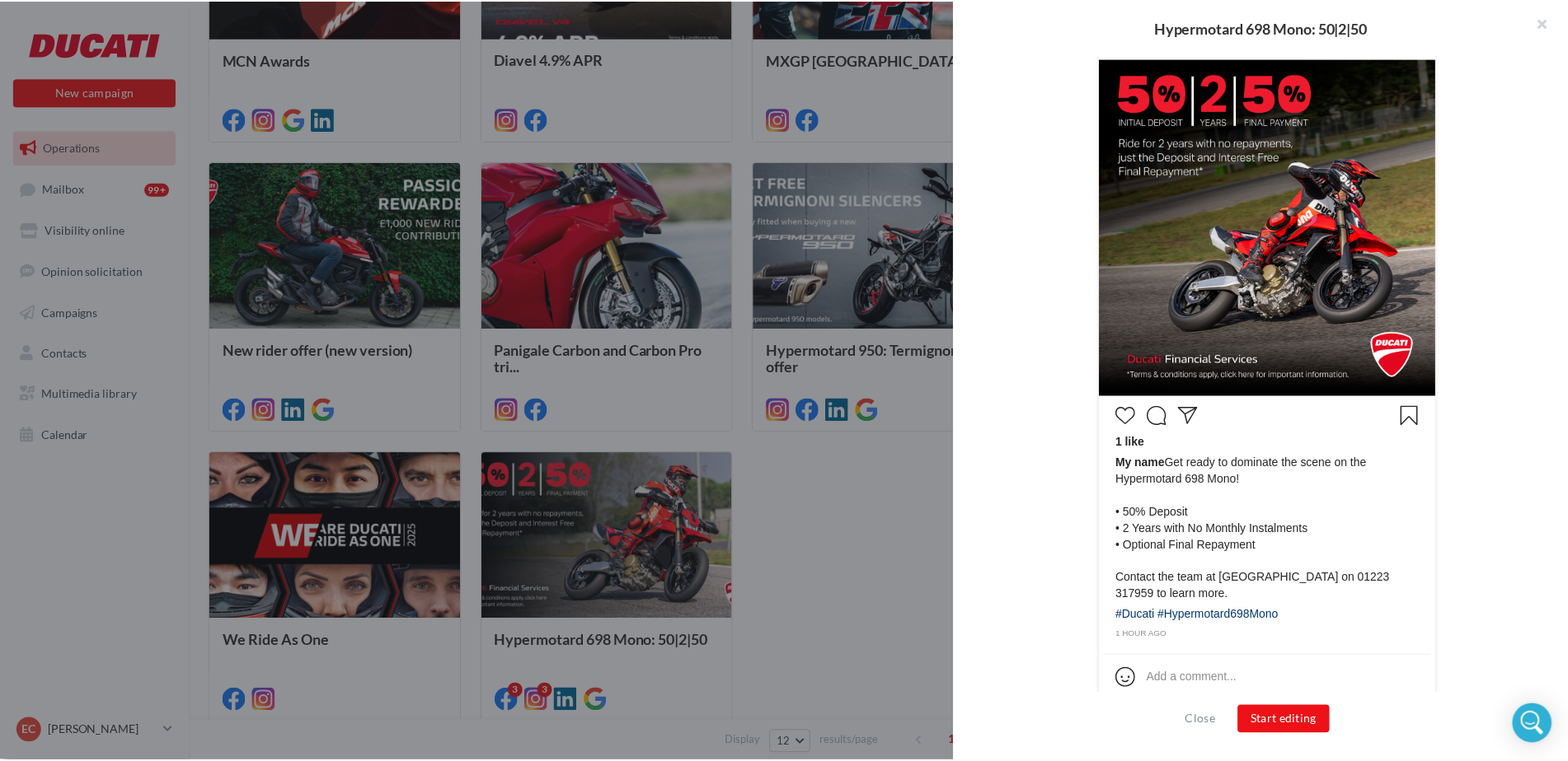
scroll to position [421, 0]
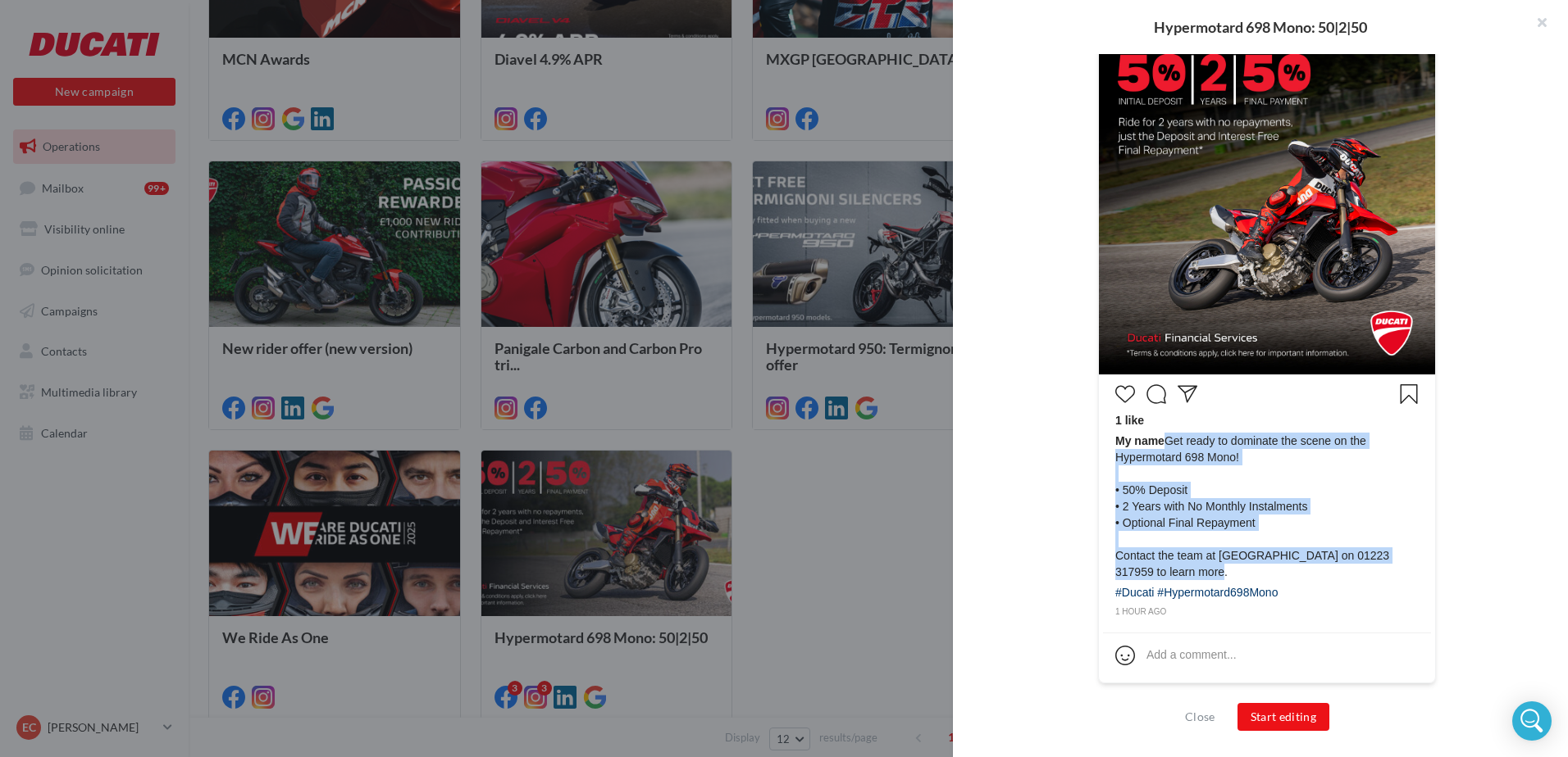
drag, startPoint x: 1187, startPoint y: 570, endPoint x: 1161, endPoint y: 447, distance: 125.7
click at [1161, 447] on span "My name Get ready to dominate the scene on the Hypermotard 698 Mono! • 50% Depo…" at bounding box center [1267, 506] width 304 height 148
copy span "Get ready to dominate the scene on the Hypermotard 698 Mono! • 50% Deposit • 2 …"
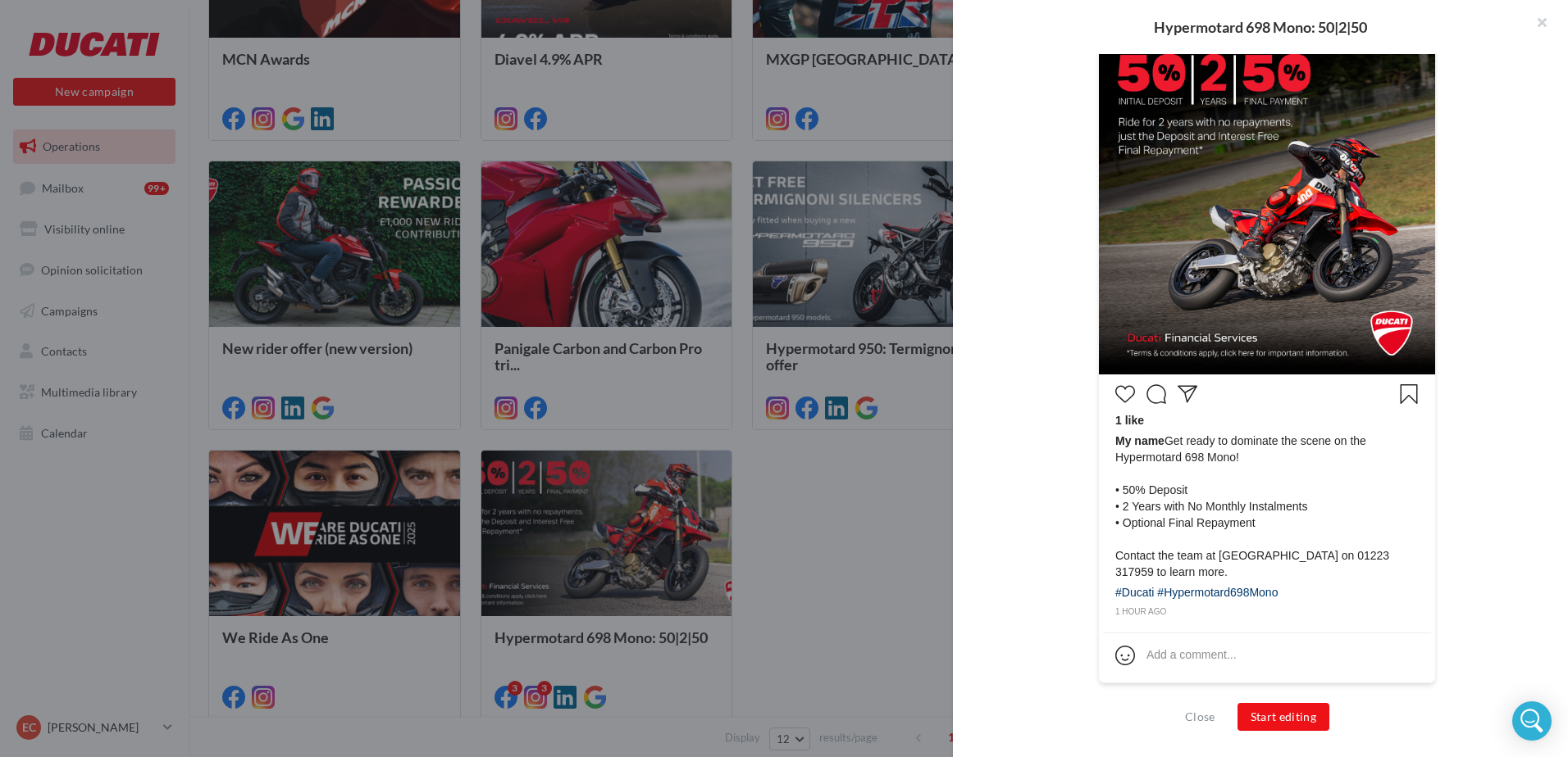
click at [808, 555] on div at bounding box center [784, 378] width 1568 height 757
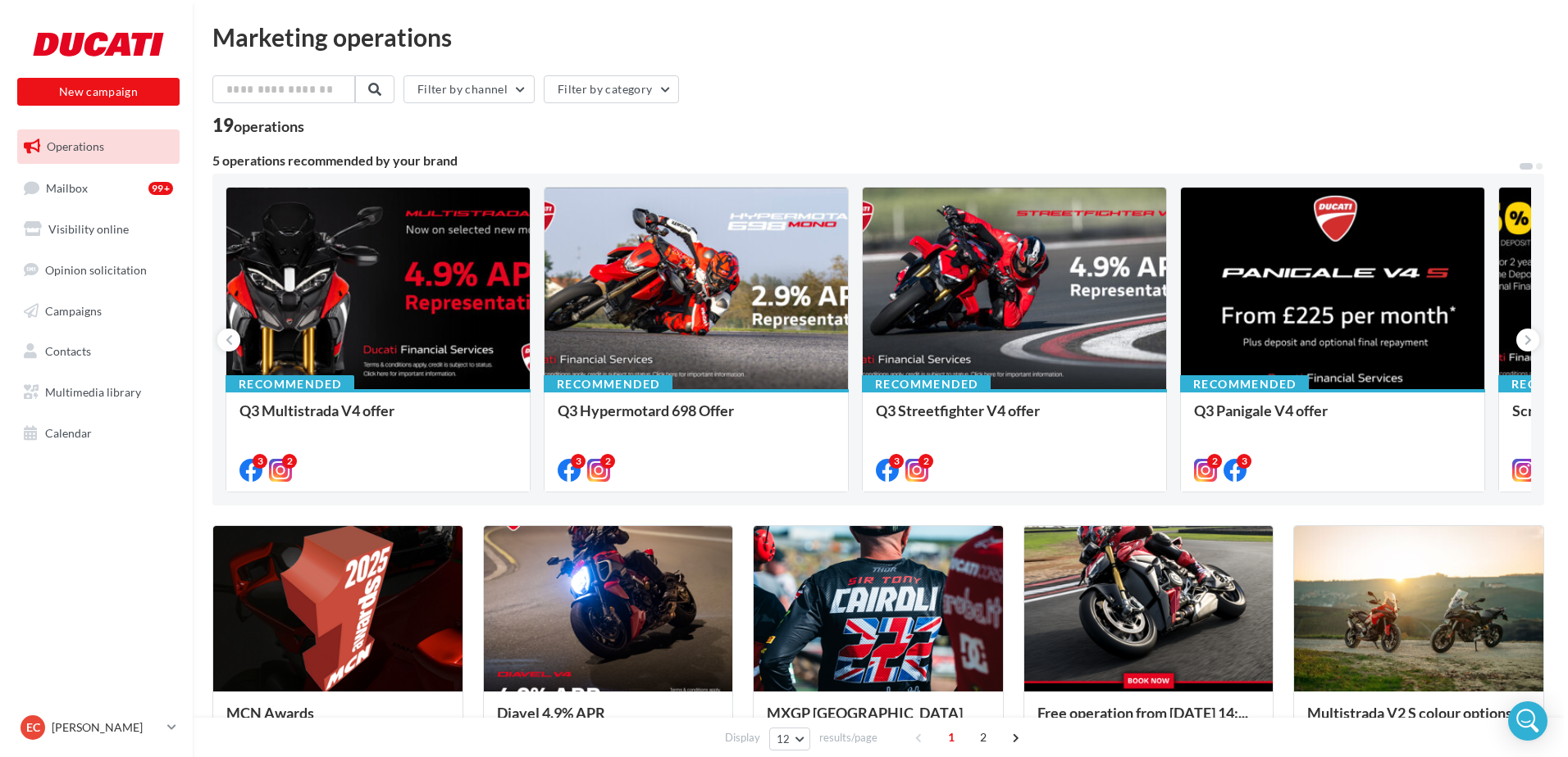
scroll to position [0, 0]
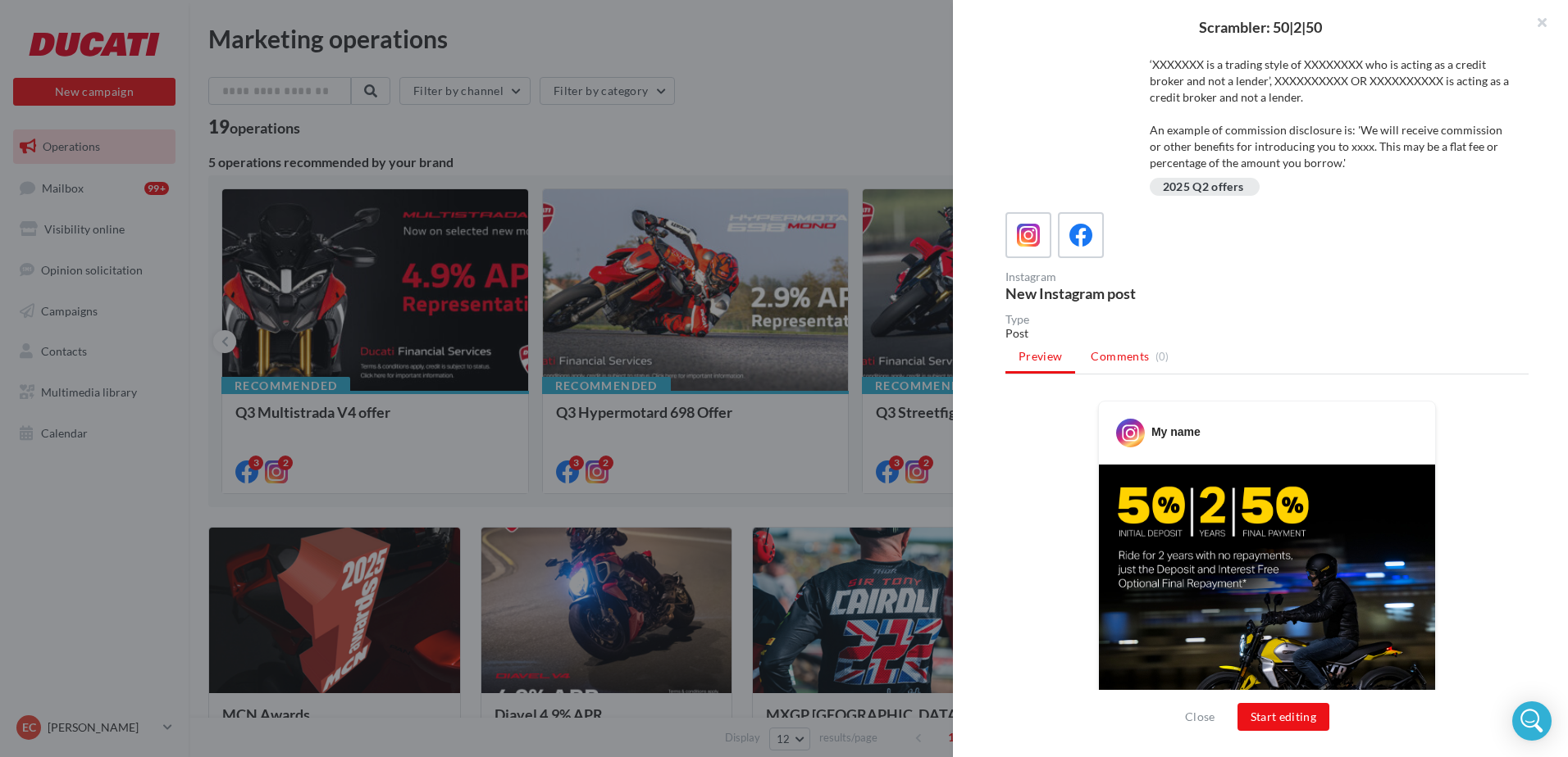
scroll to position [58, 0]
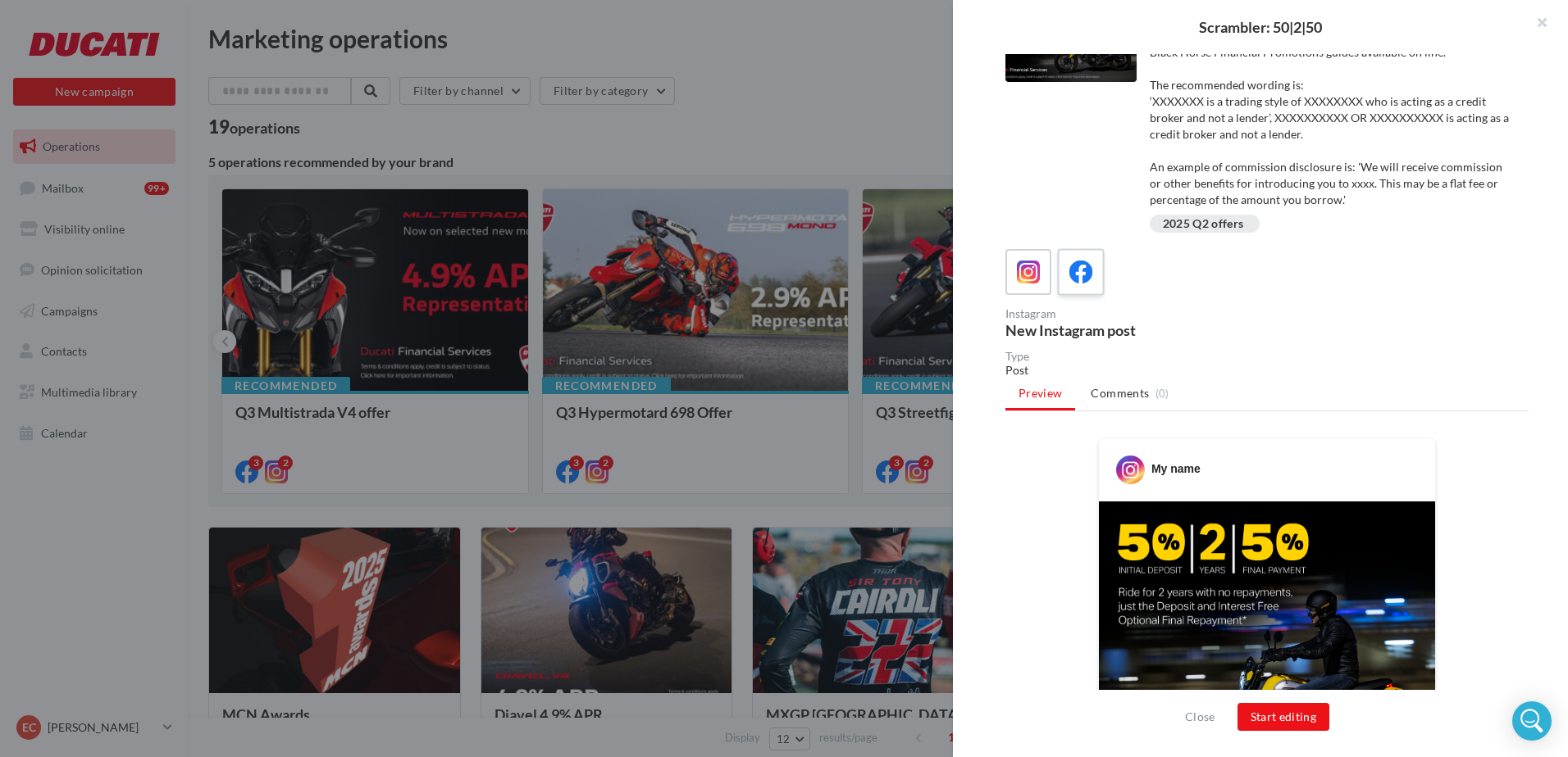
click at [1075, 271] on icon at bounding box center [1081, 272] width 24 height 24
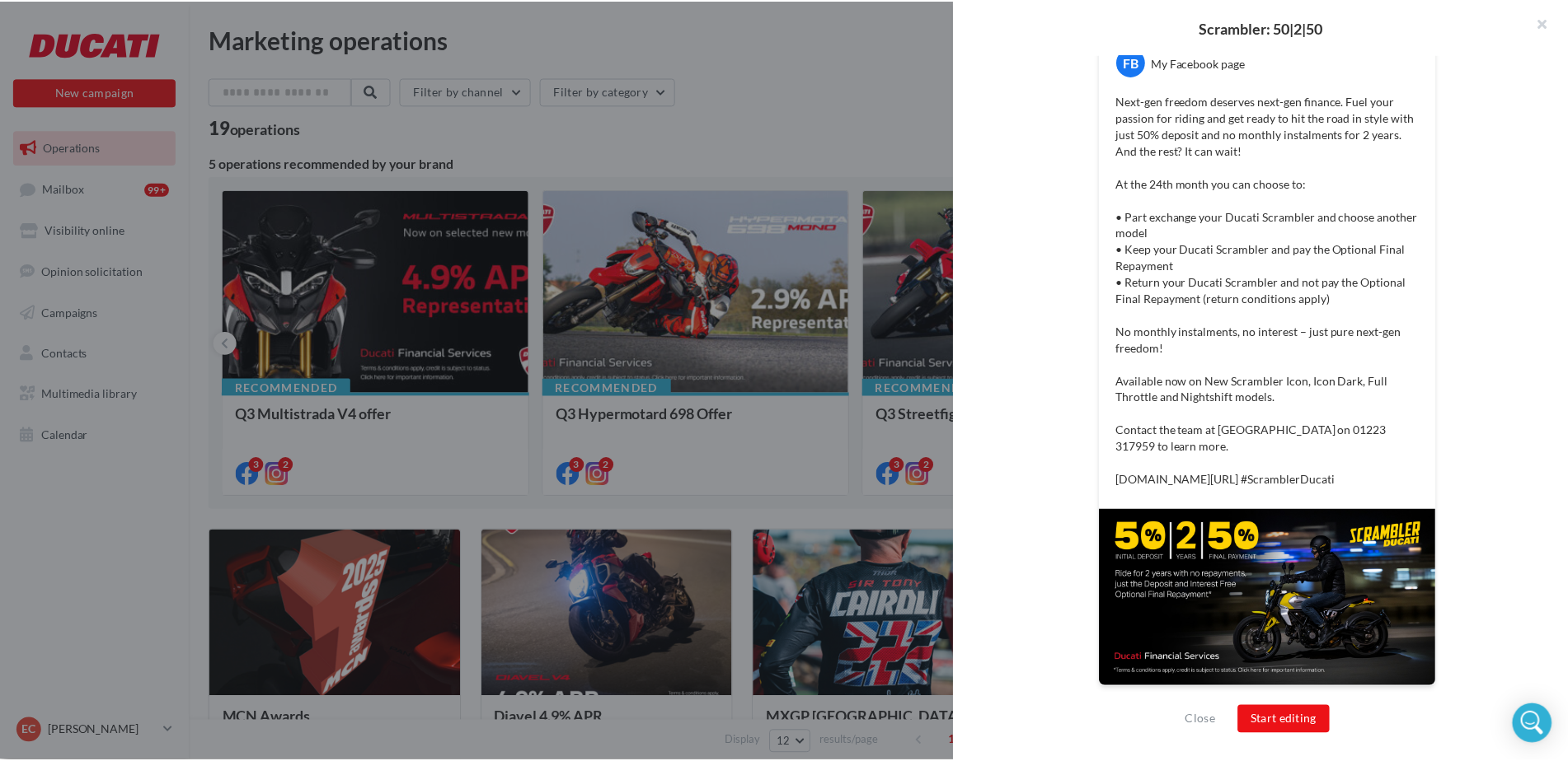
scroll to position [485, 0]
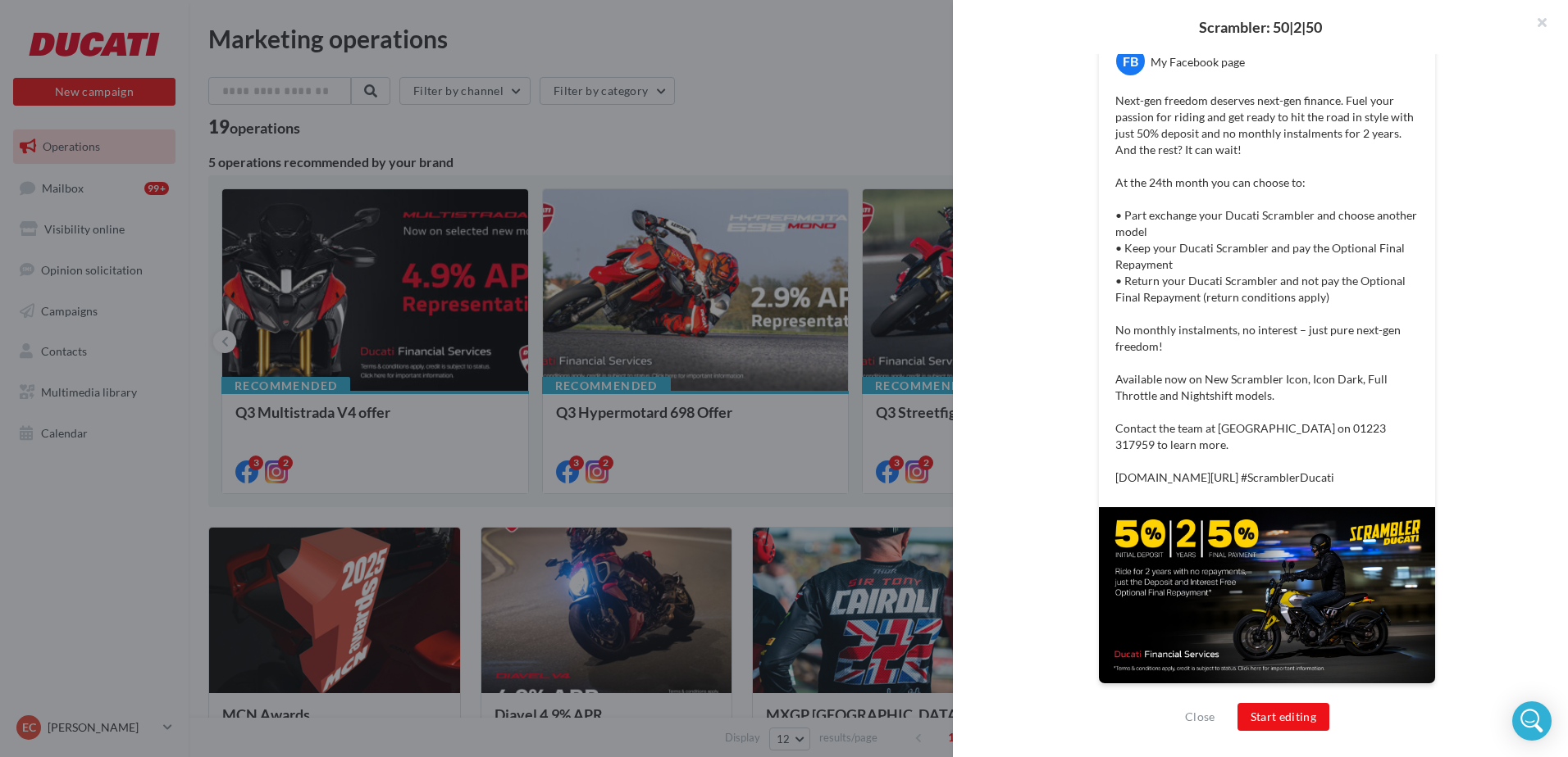
drag, startPoint x: 1280, startPoint y: 478, endPoint x: 1106, endPoint y: 458, distance: 175.1
click at [1106, 458] on div "Next-gen freedom deserves next-gen finance. Fuel your passion for riding and ge…" at bounding box center [1267, 290] width 328 height 402
copy p "[DOMAIN_NAME][URL] #ScramblerDucati"
click at [798, 82] on div at bounding box center [784, 378] width 1568 height 757
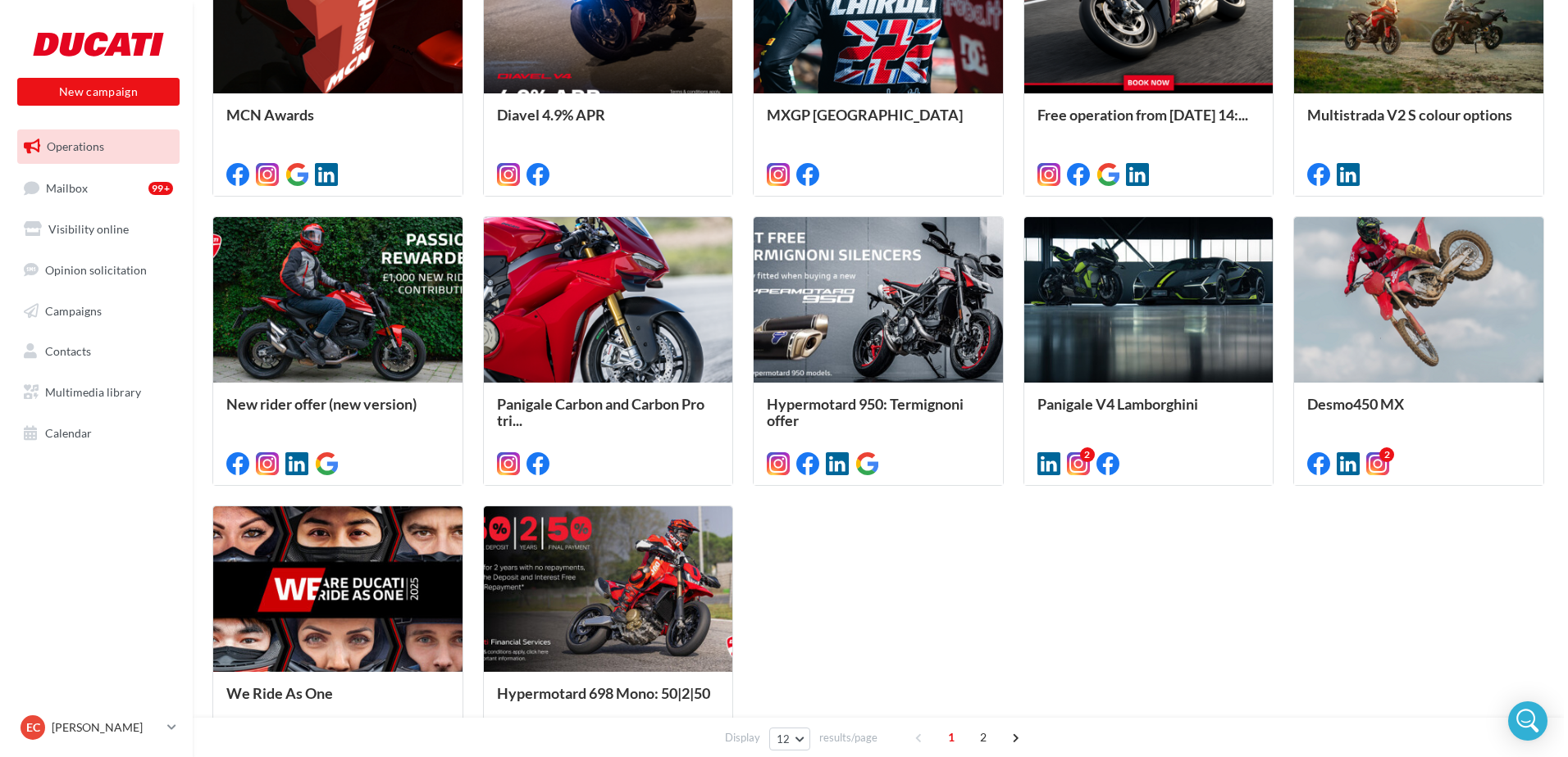
scroll to position [656, 0]
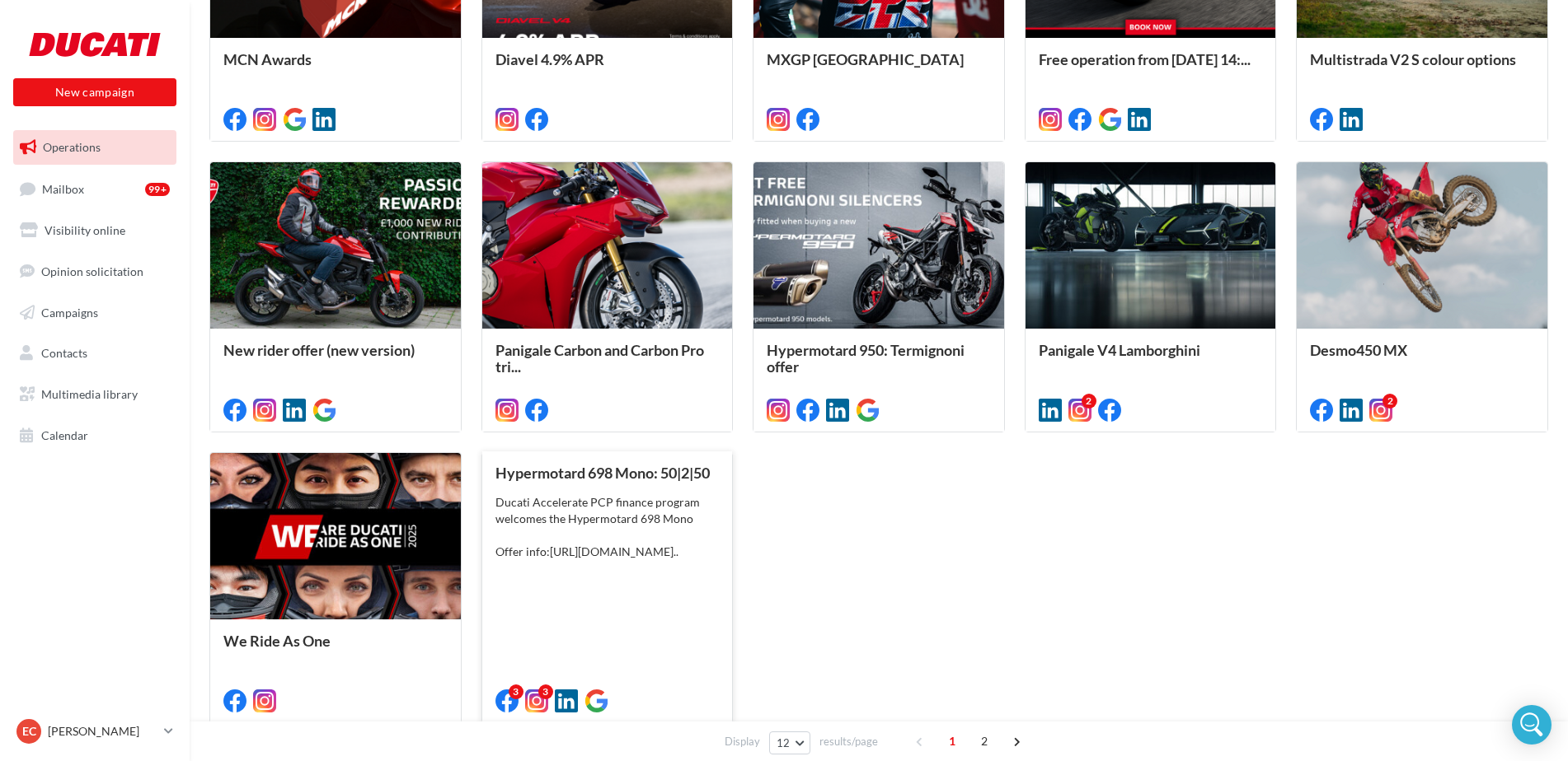
click at [599, 514] on div "Ducati Accelerate PCP finance program welcomes the Hypermotard 698 Mono Offer i…" at bounding box center [607, 527] width 224 height 66
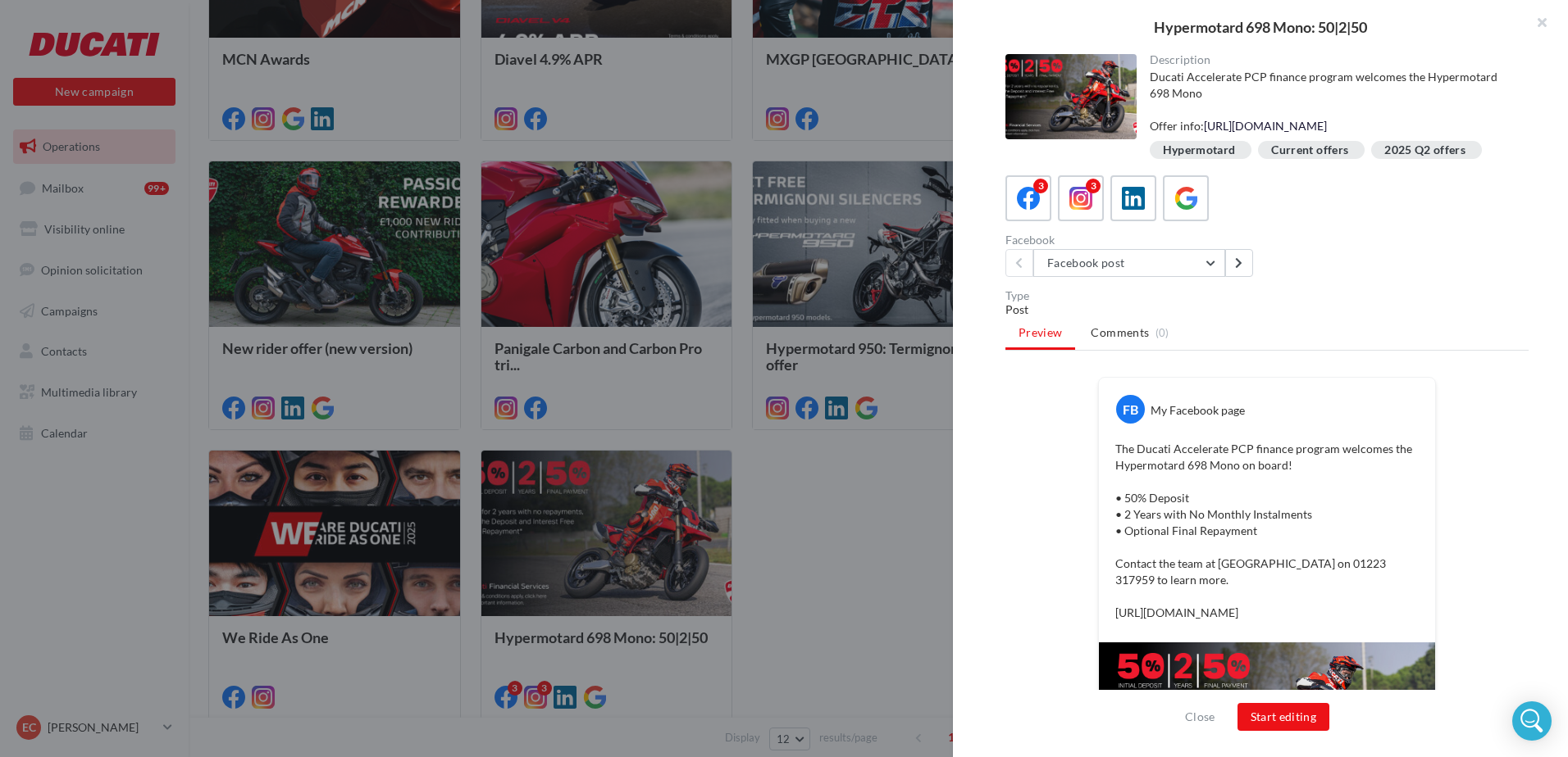
drag, startPoint x: 1350, startPoint y: 141, endPoint x: 1202, endPoint y: 129, distance: 148.5
click at [1202, 129] on div "Ducati Accelerate PCP finance program welcomes the Hypermotard 698 Mono Offer i…" at bounding box center [1333, 102] width 367 height 66
copy link "[URL][DOMAIN_NAME]"
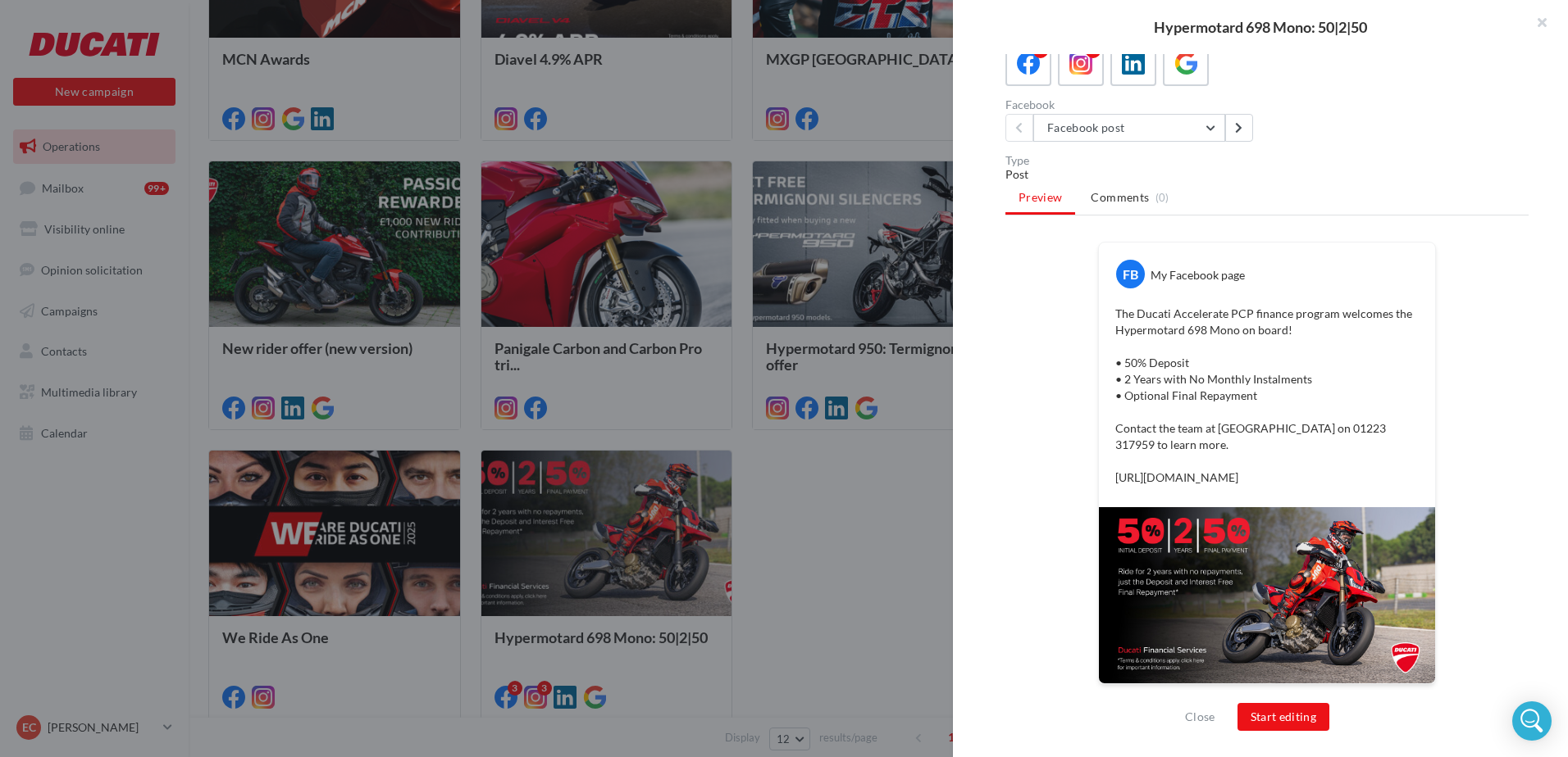
scroll to position [168, 0]
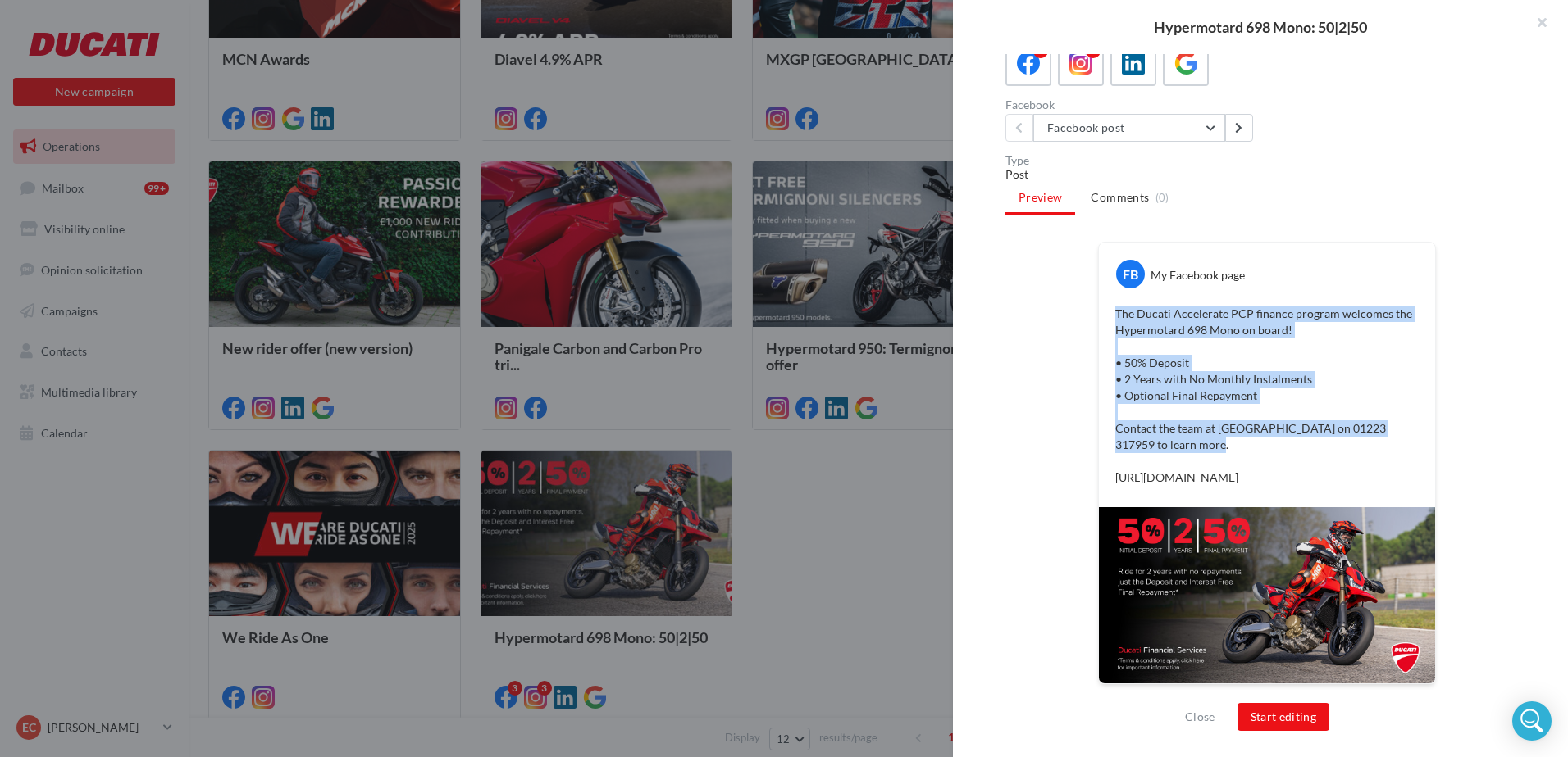
drag, startPoint x: 1232, startPoint y: 436, endPoint x: 1105, endPoint y: 301, distance: 185.3
click at [1105, 302] on div "The Ducati Accelerate PCP finance program welcomes the Hypermotard 698 Mono on …" at bounding box center [1267, 396] width 328 height 189
copy p "The Ducati Accelerate PCP finance program welcomes the Hypermotard 698 Mono on …"
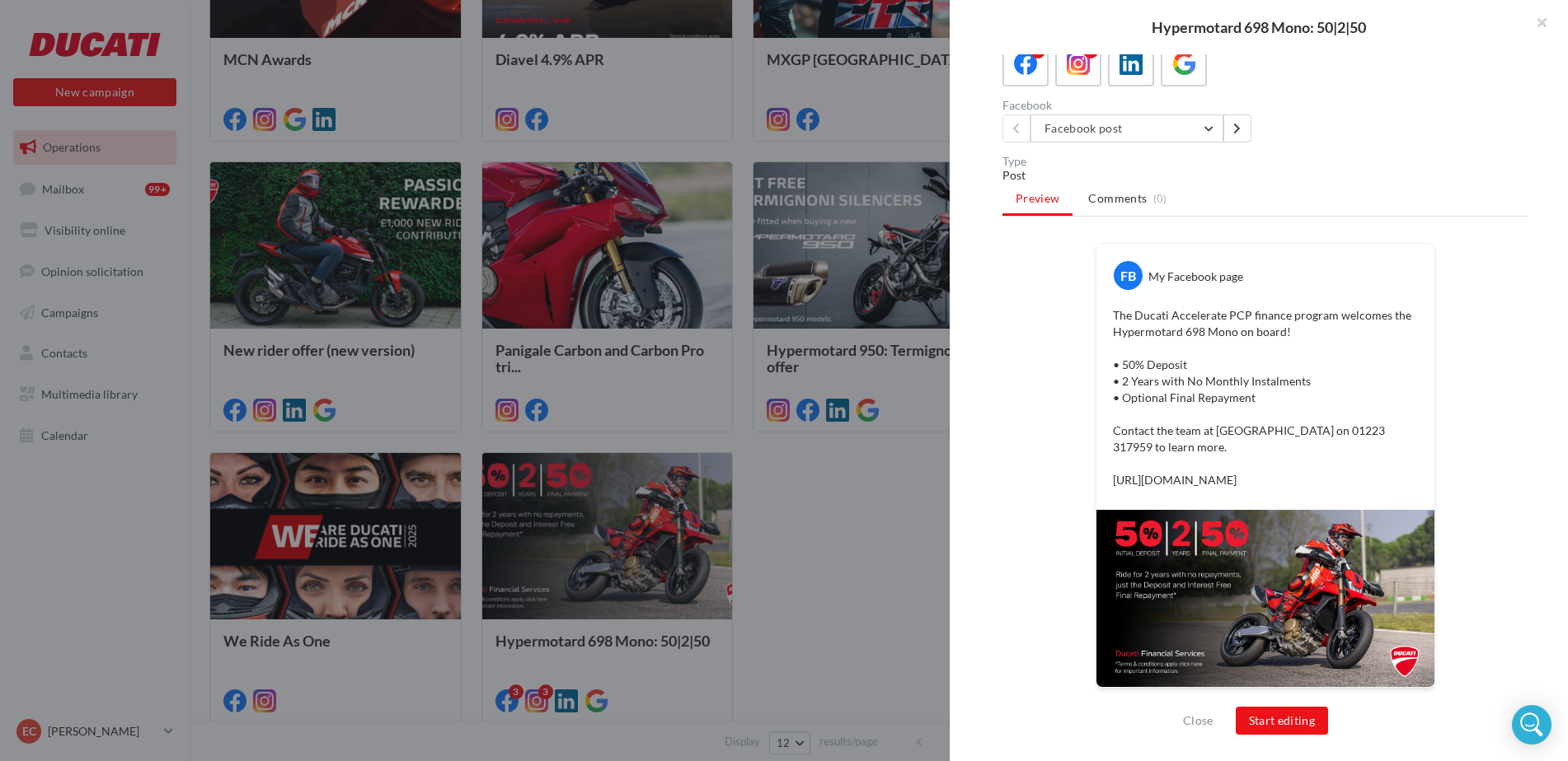
click at [770, 494] on div at bounding box center [784, 380] width 1568 height 761
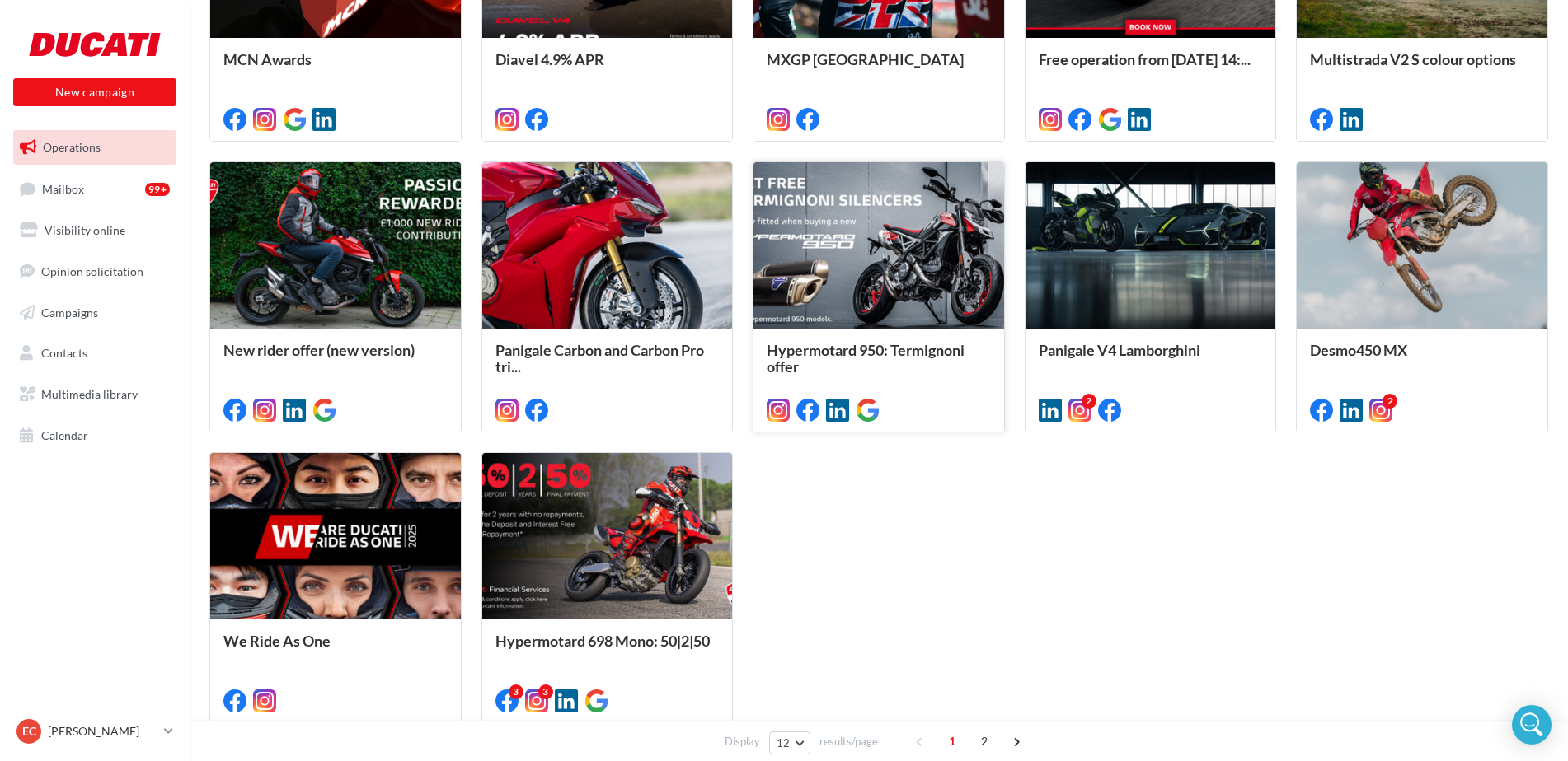
click at [850, 299] on div at bounding box center [878, 246] width 250 height 168
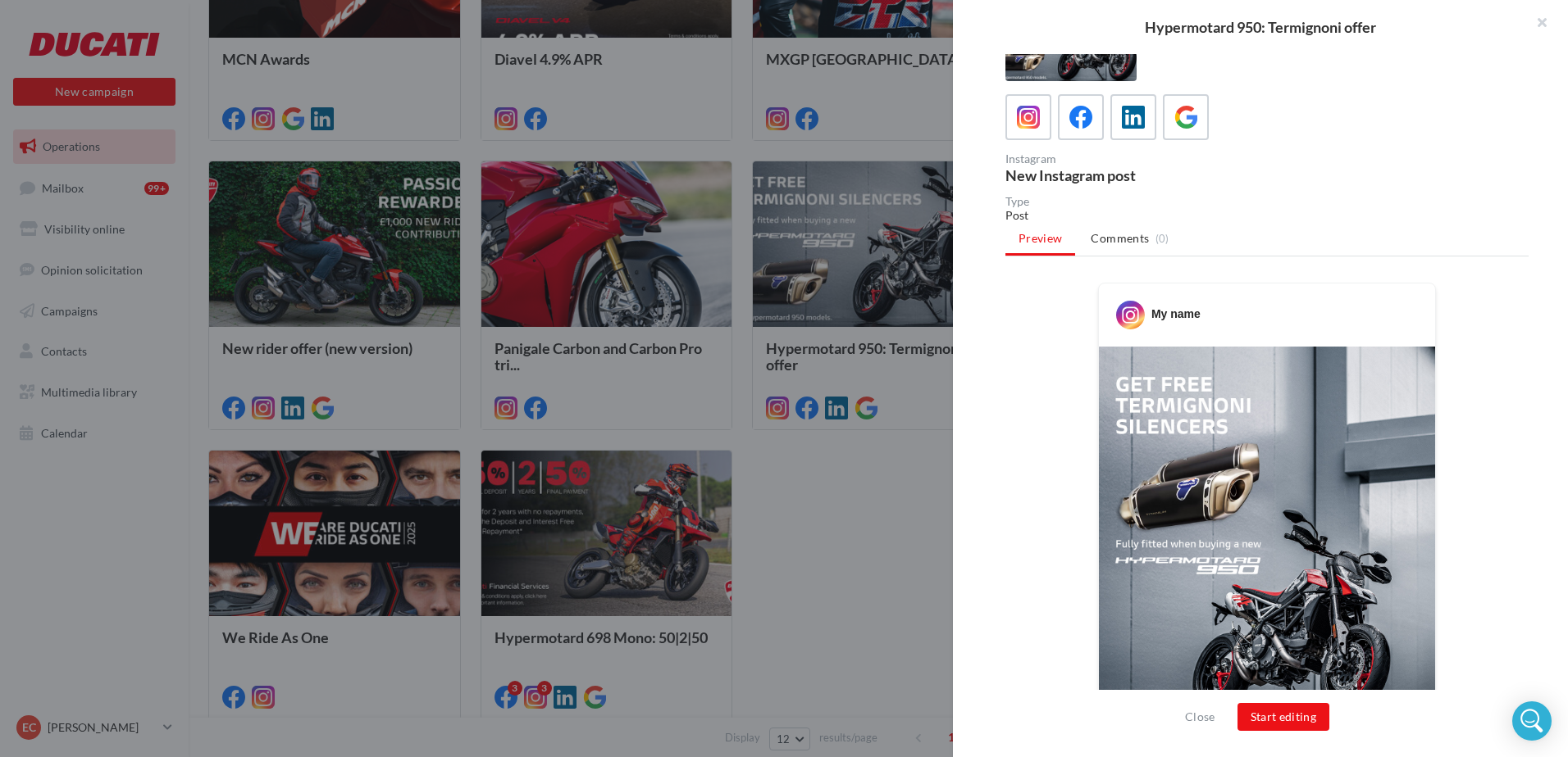
scroll to position [0, 0]
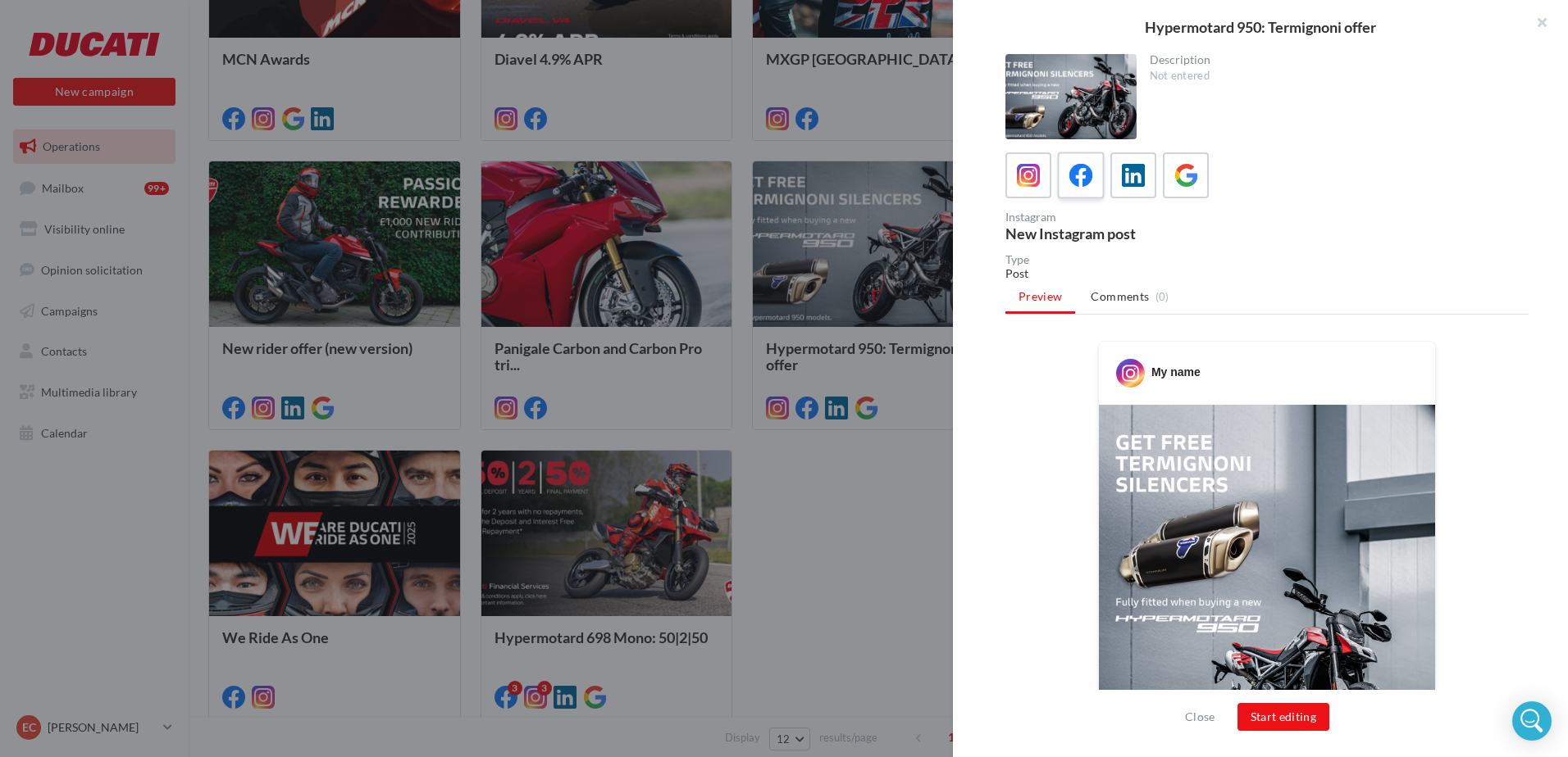
click at [1079, 182] on icon at bounding box center [1081, 175] width 24 height 24
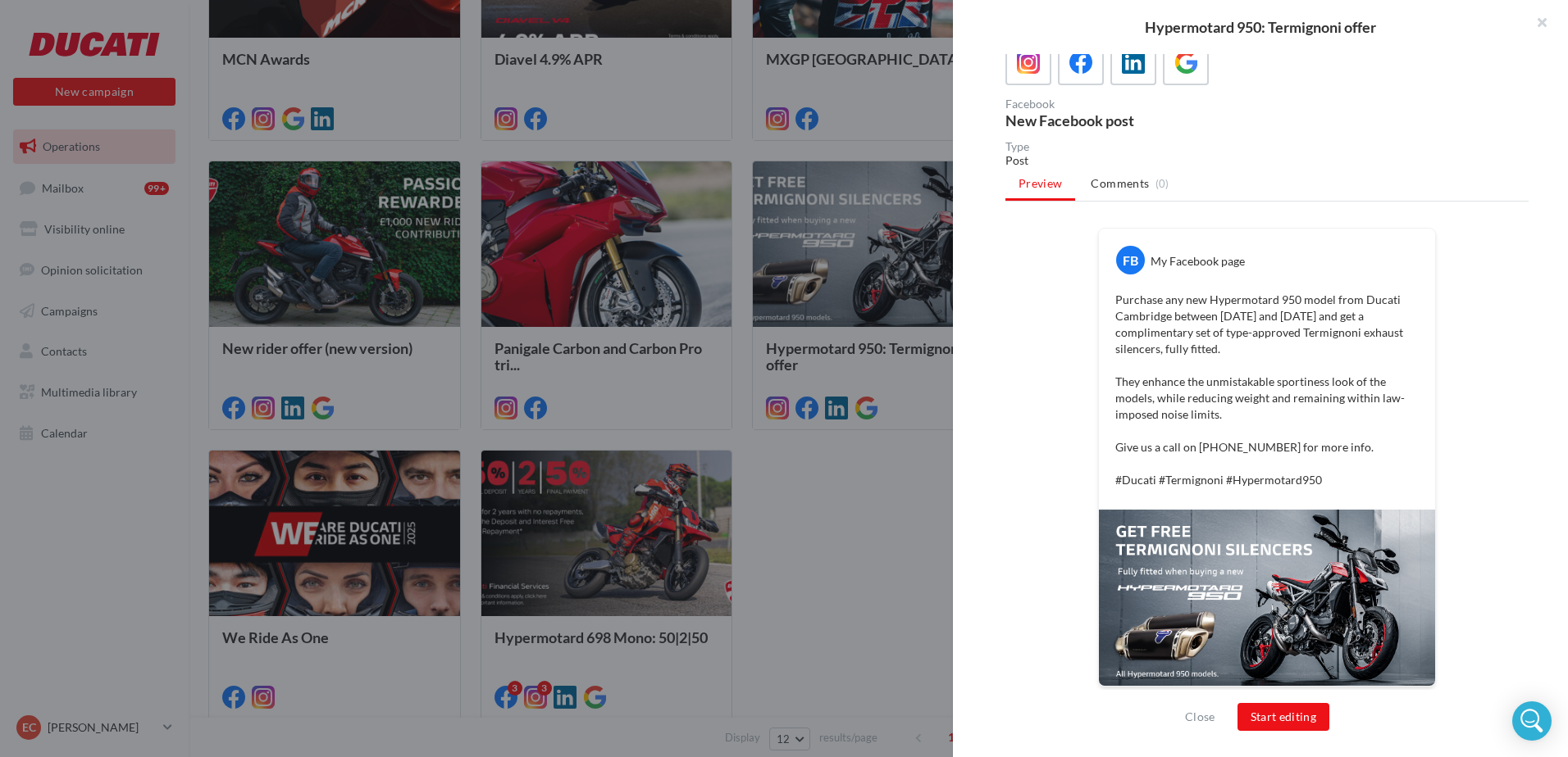
scroll to position [116, 0]
click at [1150, 391] on p "Purchase any new Hypermotard 950 model from Ducati Cambridge between [DATE] and…" at bounding box center [1267, 388] width 304 height 197
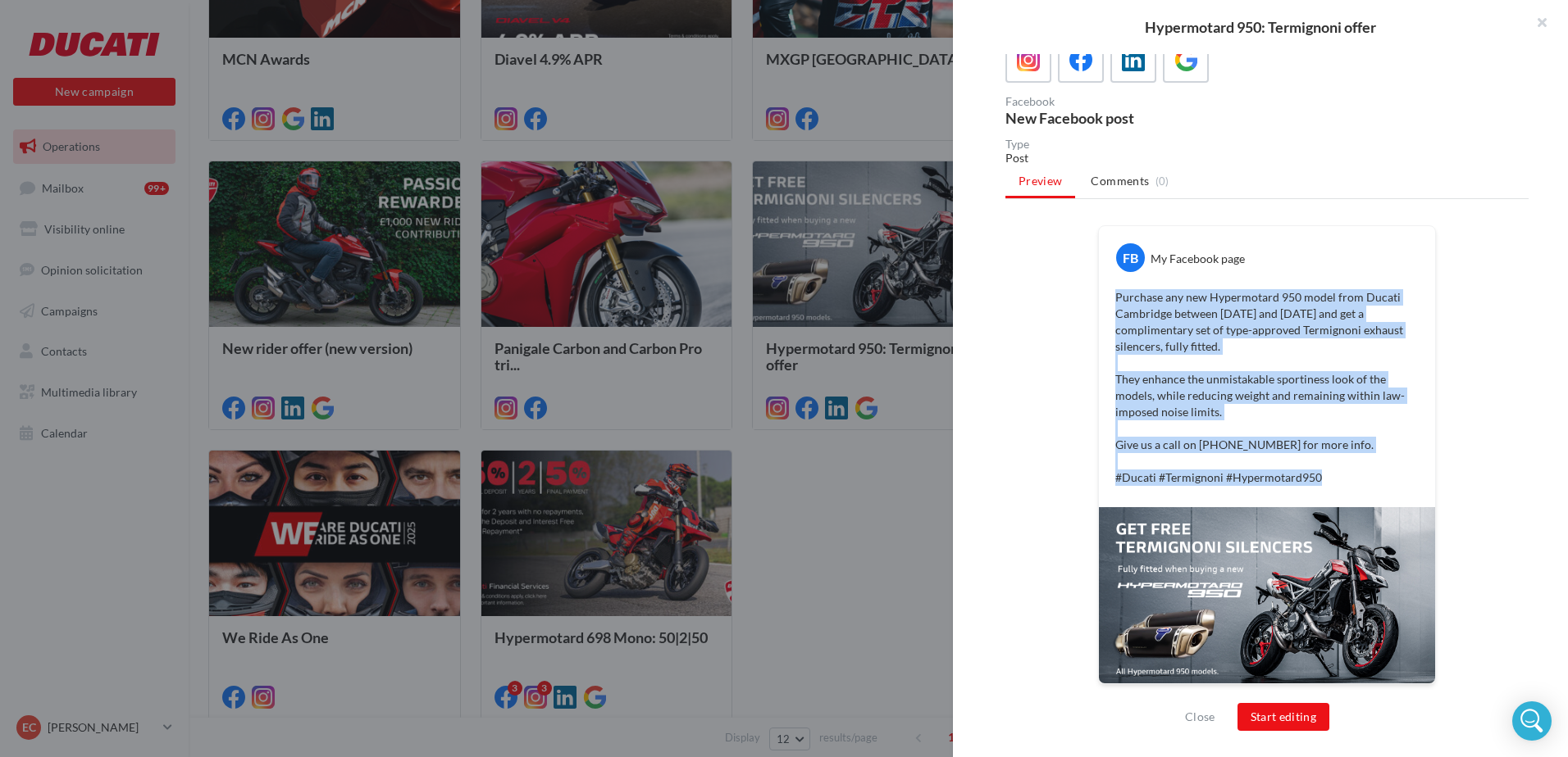
drag, startPoint x: 1333, startPoint y: 483, endPoint x: 1114, endPoint y: 291, distance: 291.2
click at [1115, 291] on p "Purchase any new Hypermotard 950 model from Ducati Cambridge between [DATE] and…" at bounding box center [1267, 388] width 304 height 197
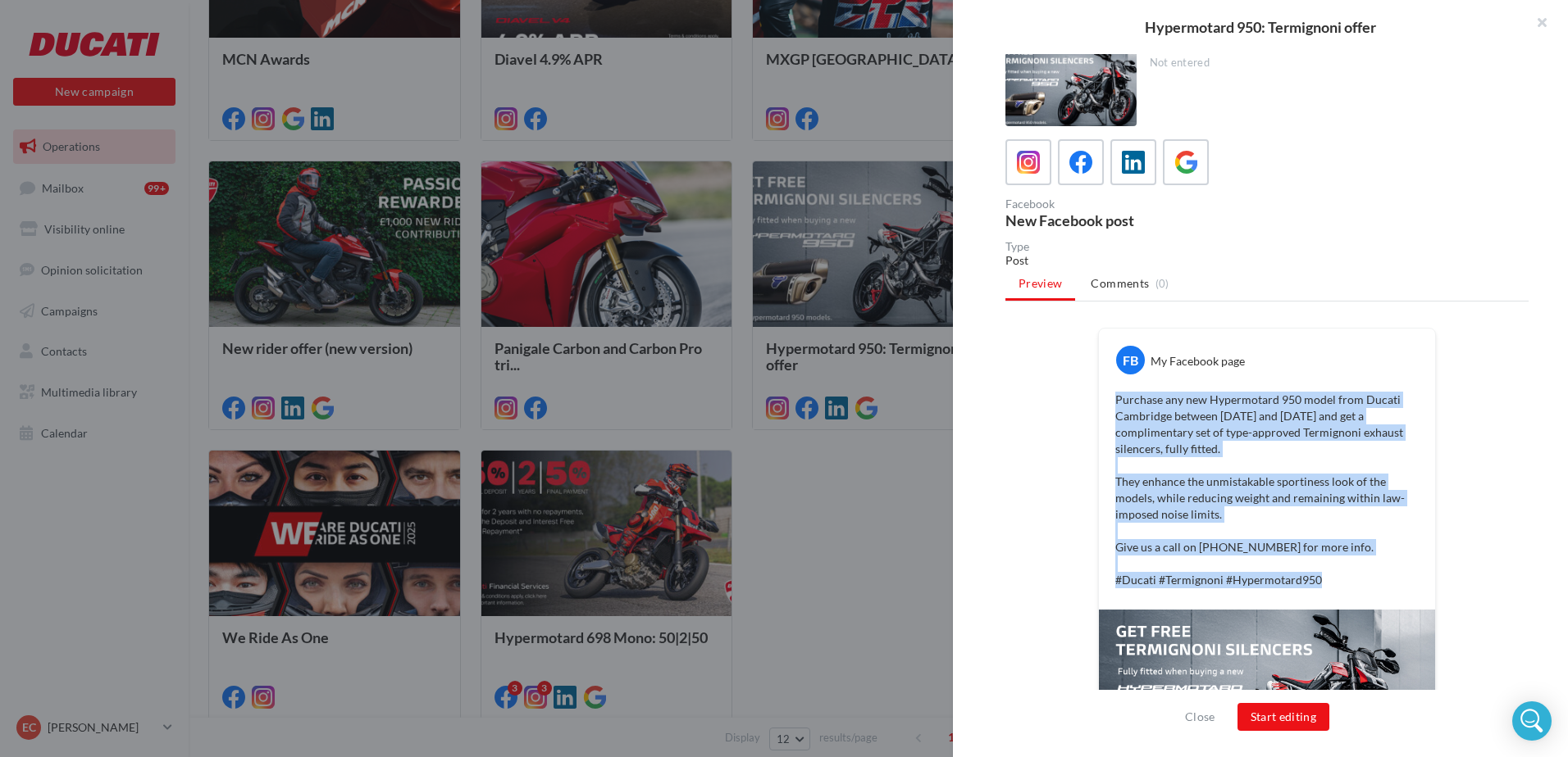
scroll to position [0, 0]
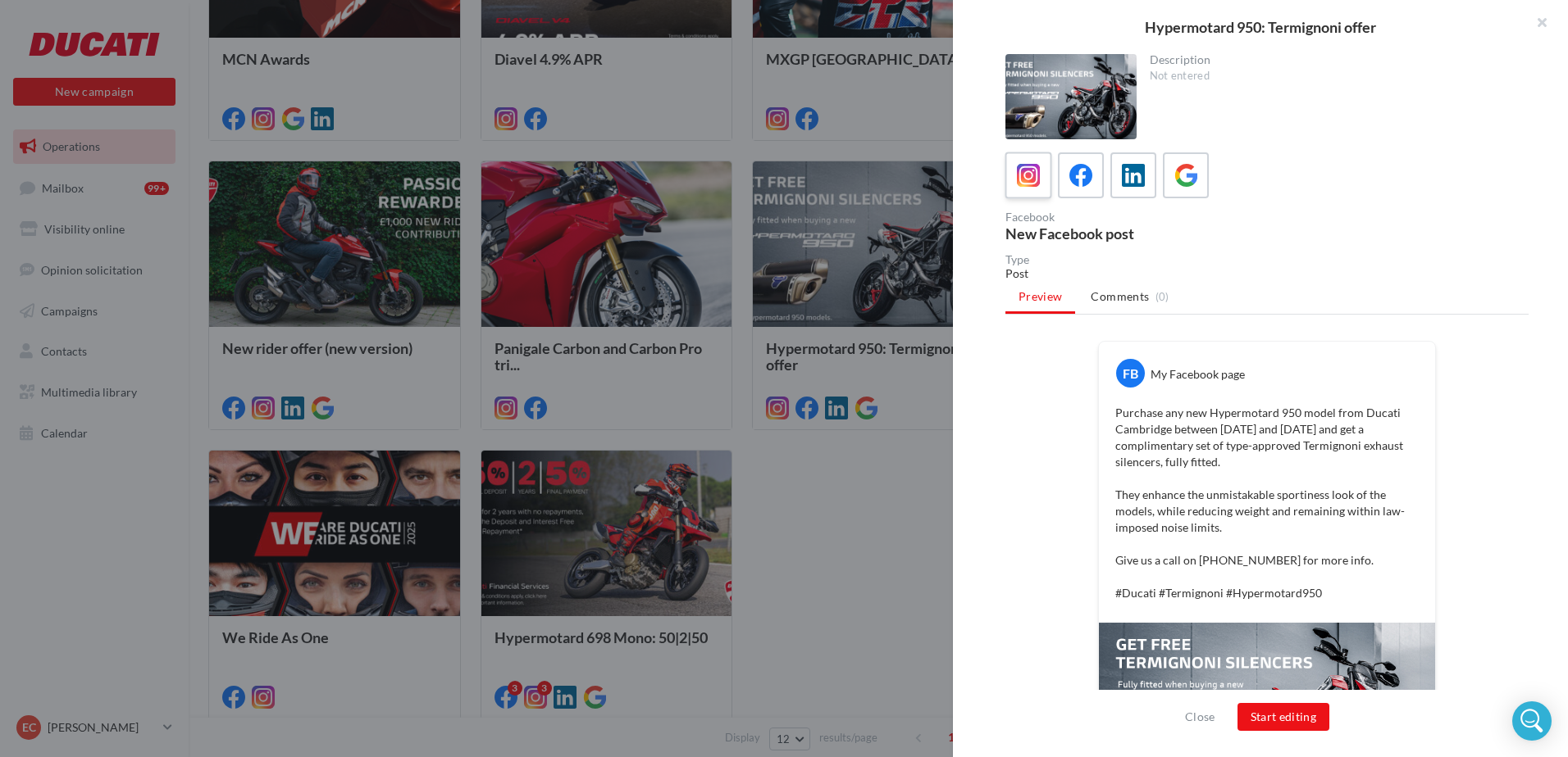
click at [1025, 160] on div at bounding box center [1029, 175] width 30 height 30
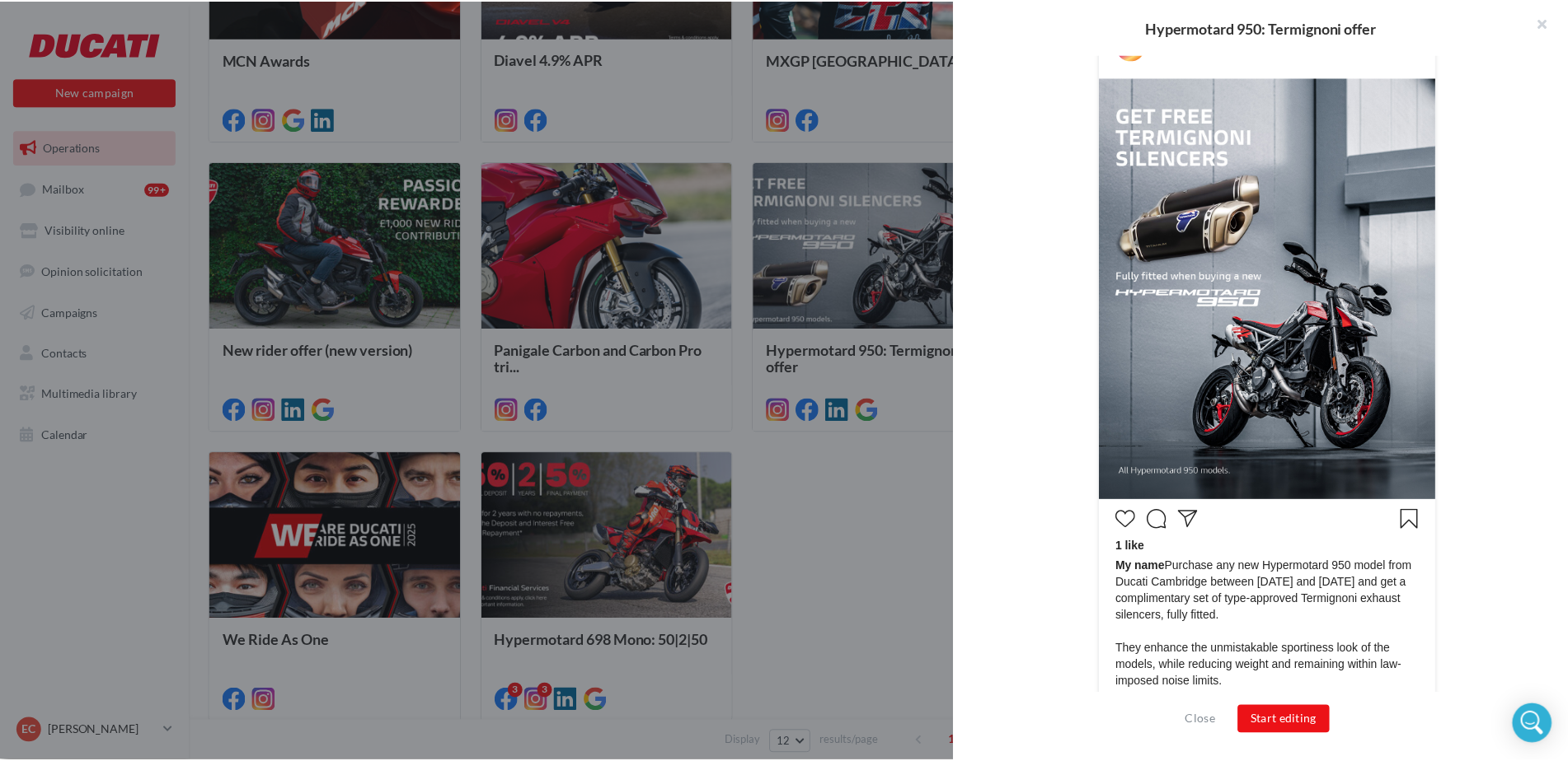
scroll to position [482, 0]
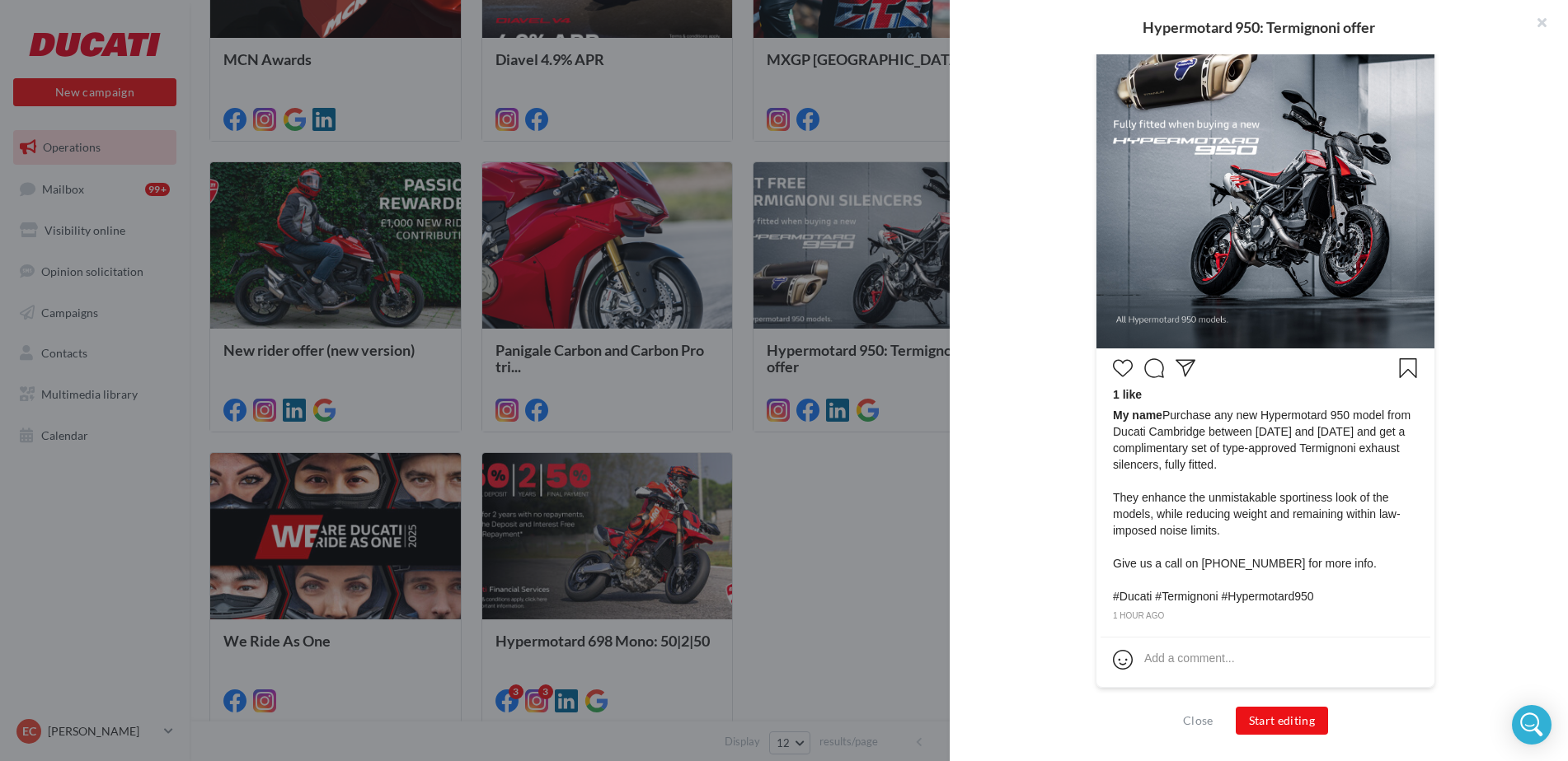
click at [850, 571] on div at bounding box center [784, 380] width 1568 height 761
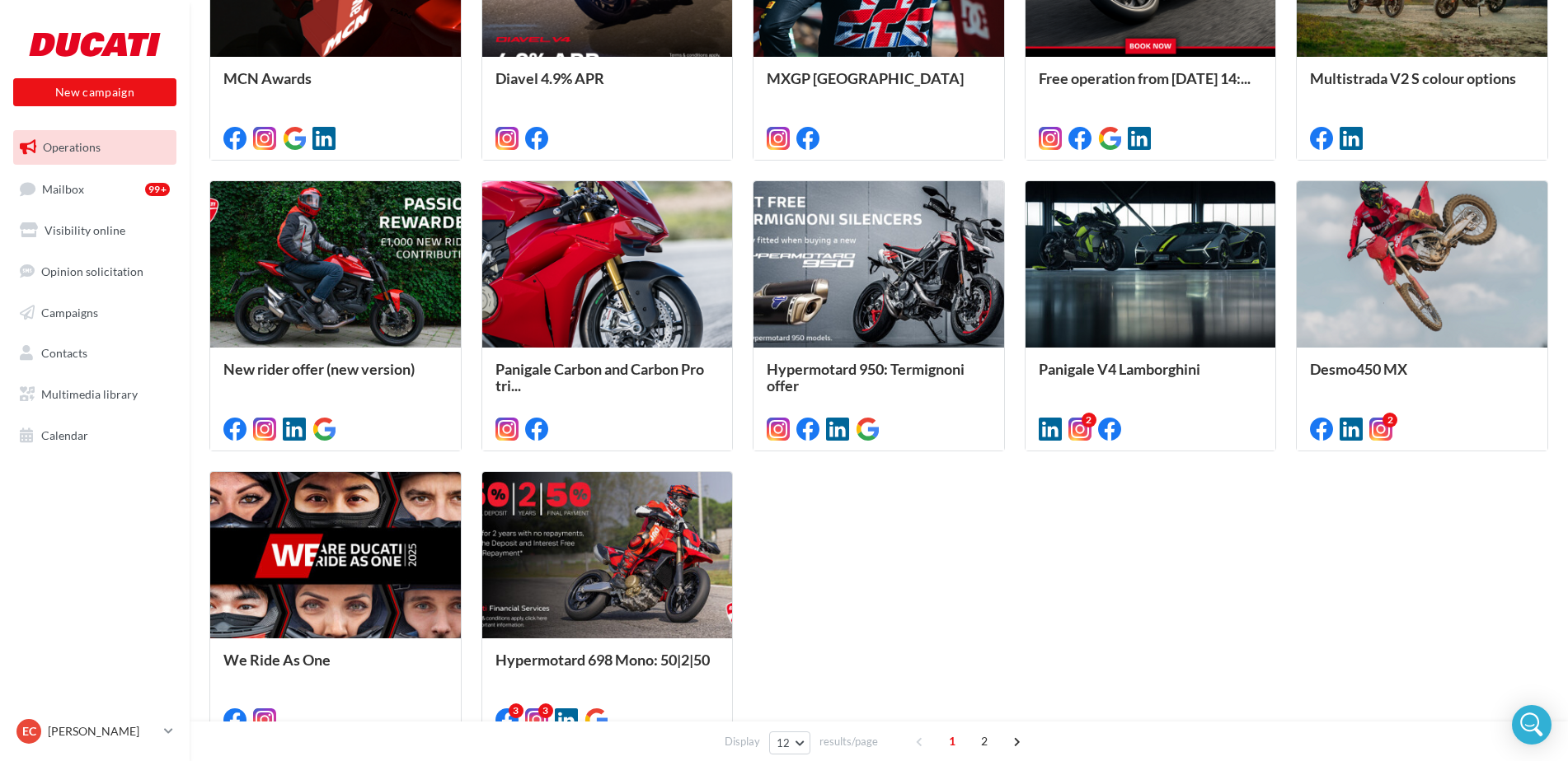
scroll to position [660, 0]
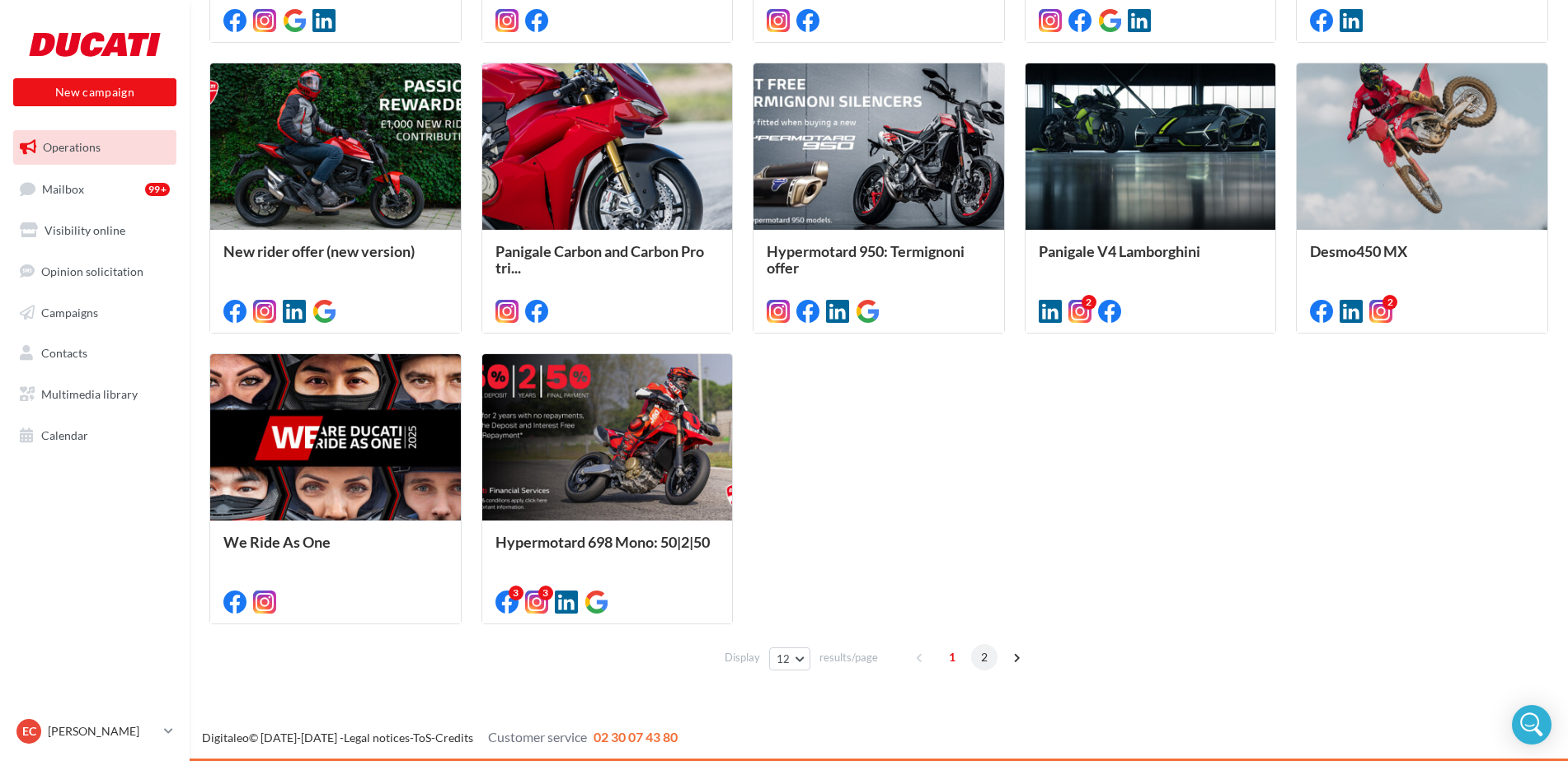
click at [982, 659] on span "2" at bounding box center [985, 658] width 27 height 27
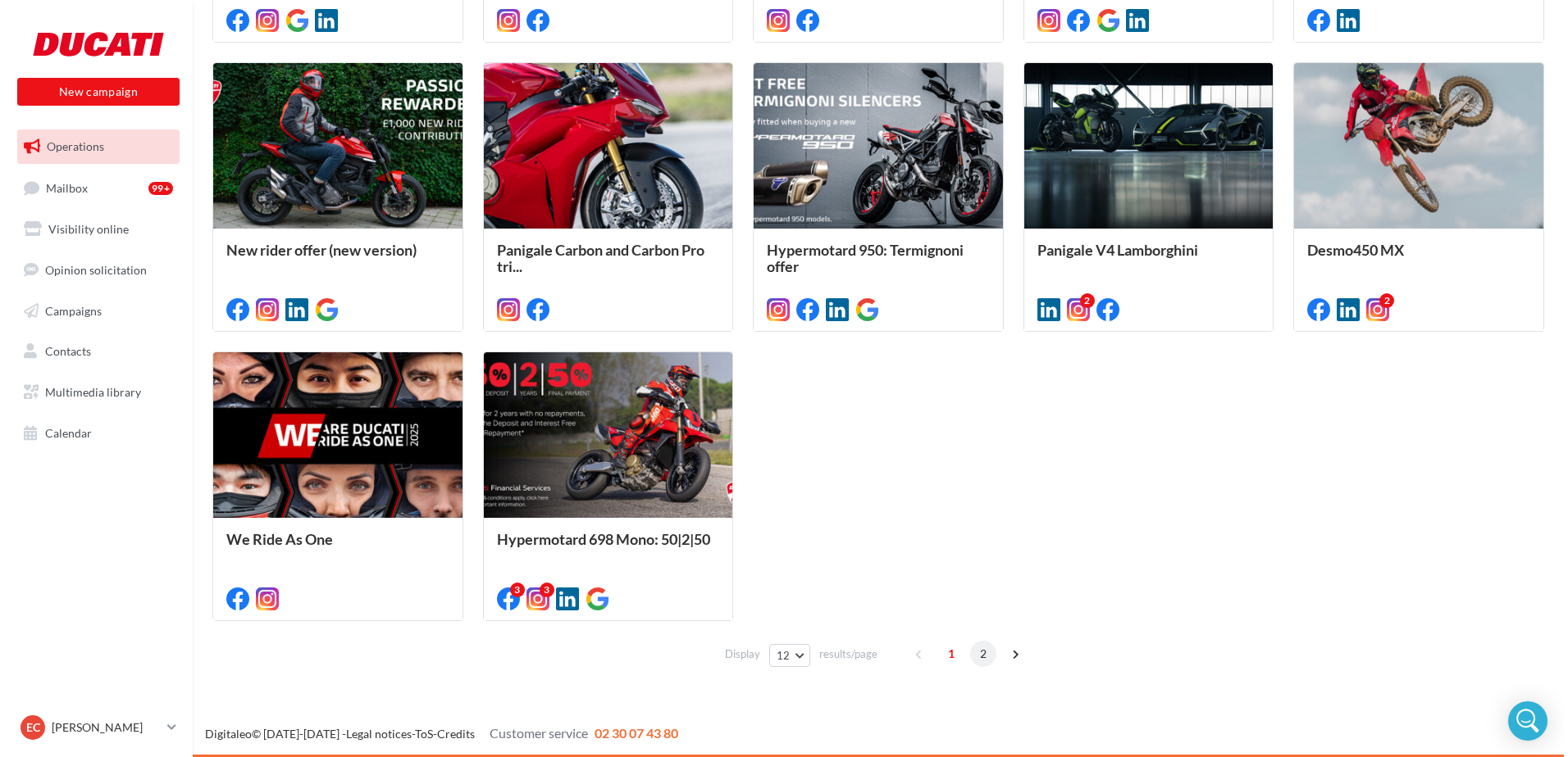
scroll to position [175, 0]
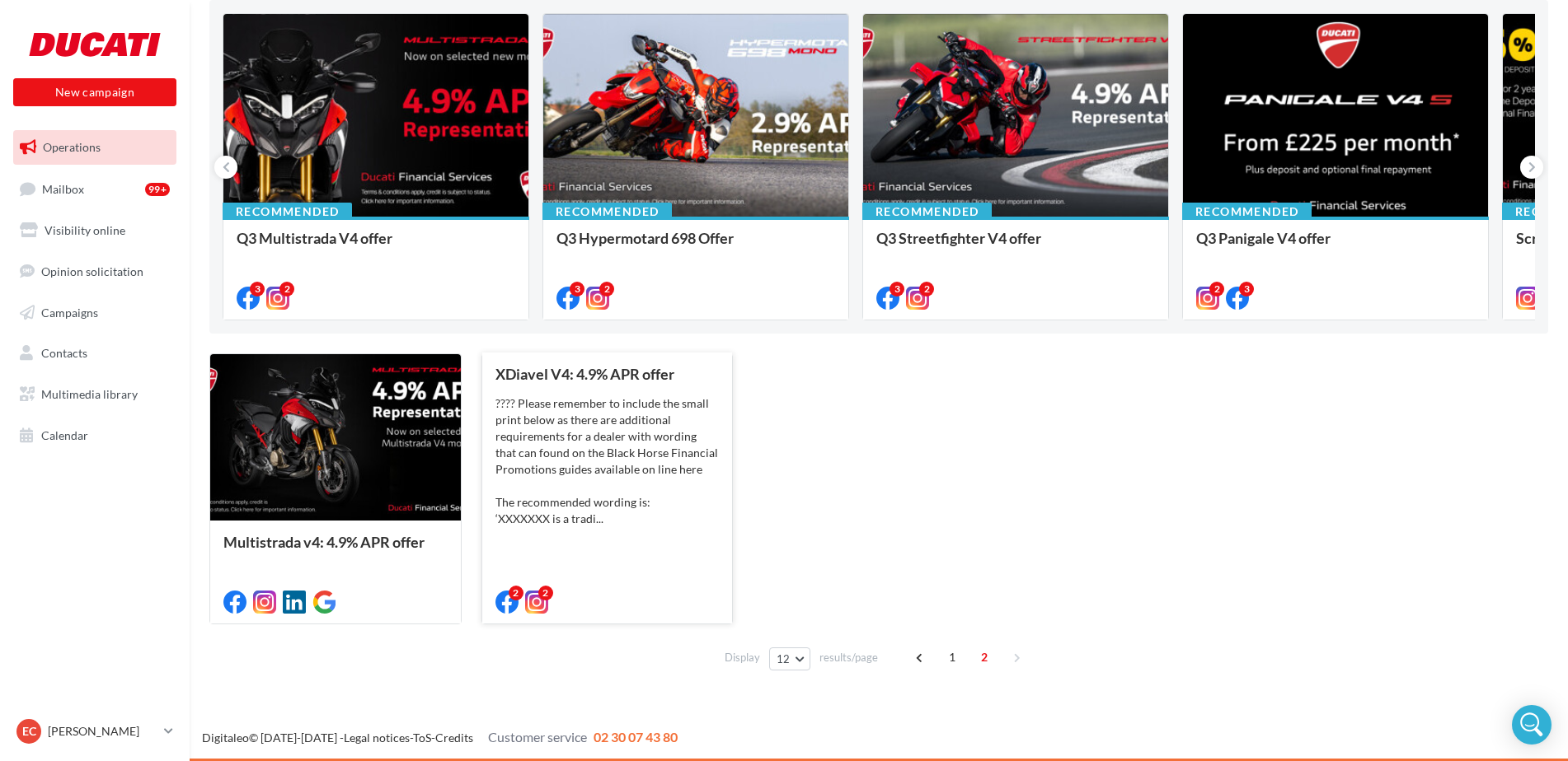
click at [662, 439] on div "???? Please remember to include the small print below as there are additional r…" at bounding box center [607, 461] width 224 height 132
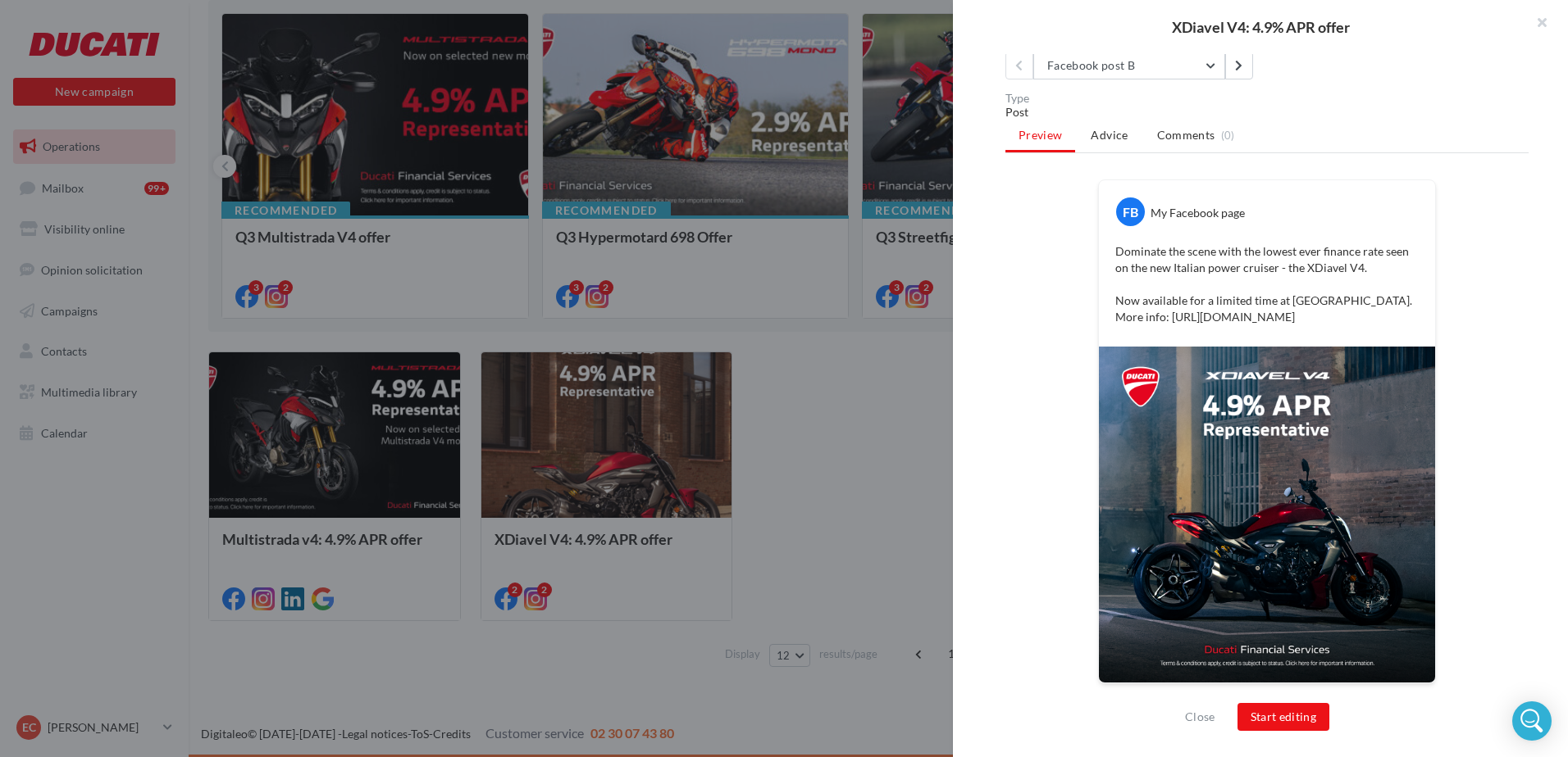
scroll to position [313, 0]
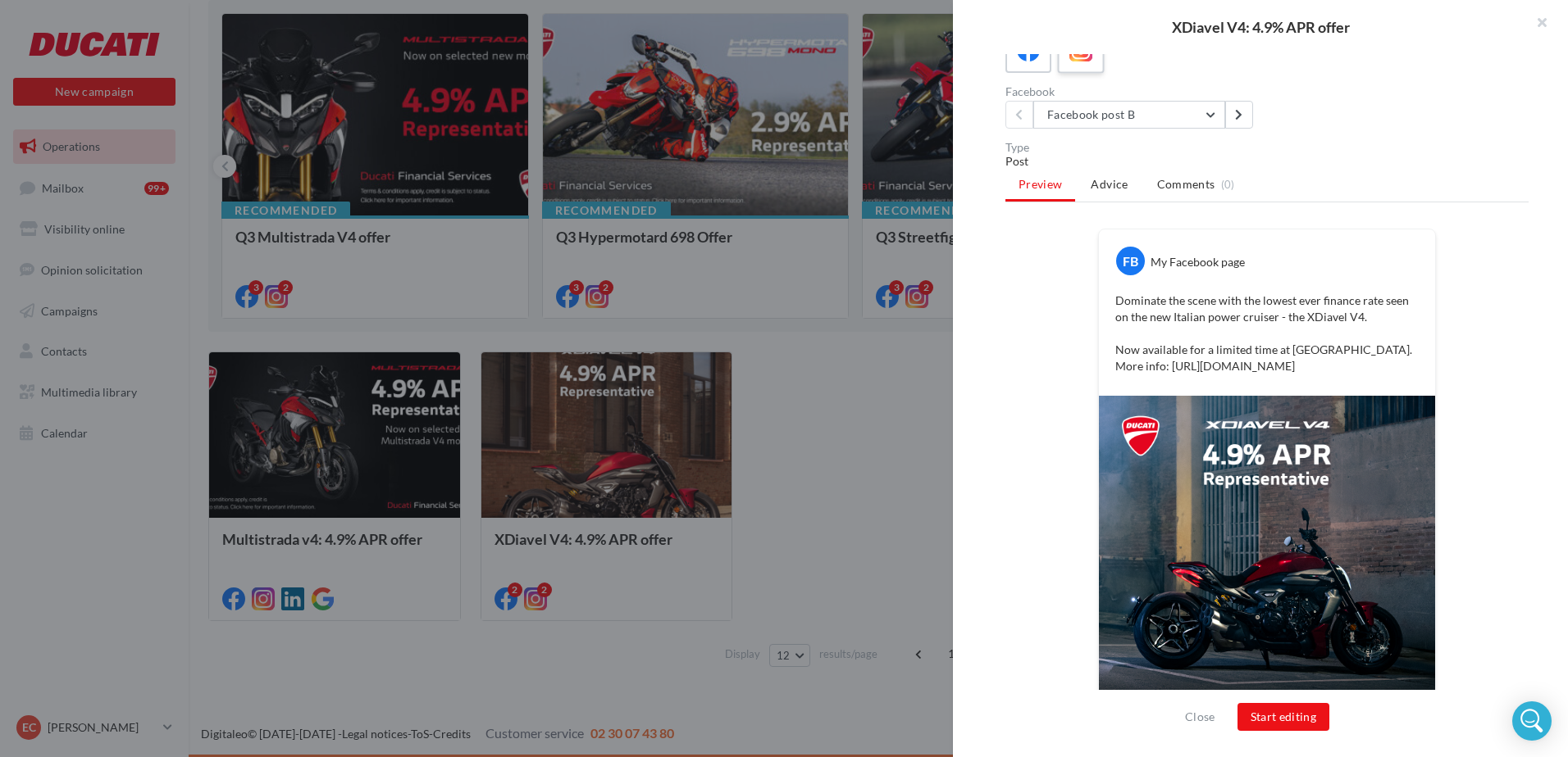
click at [1087, 62] on icon at bounding box center [1081, 50] width 24 height 24
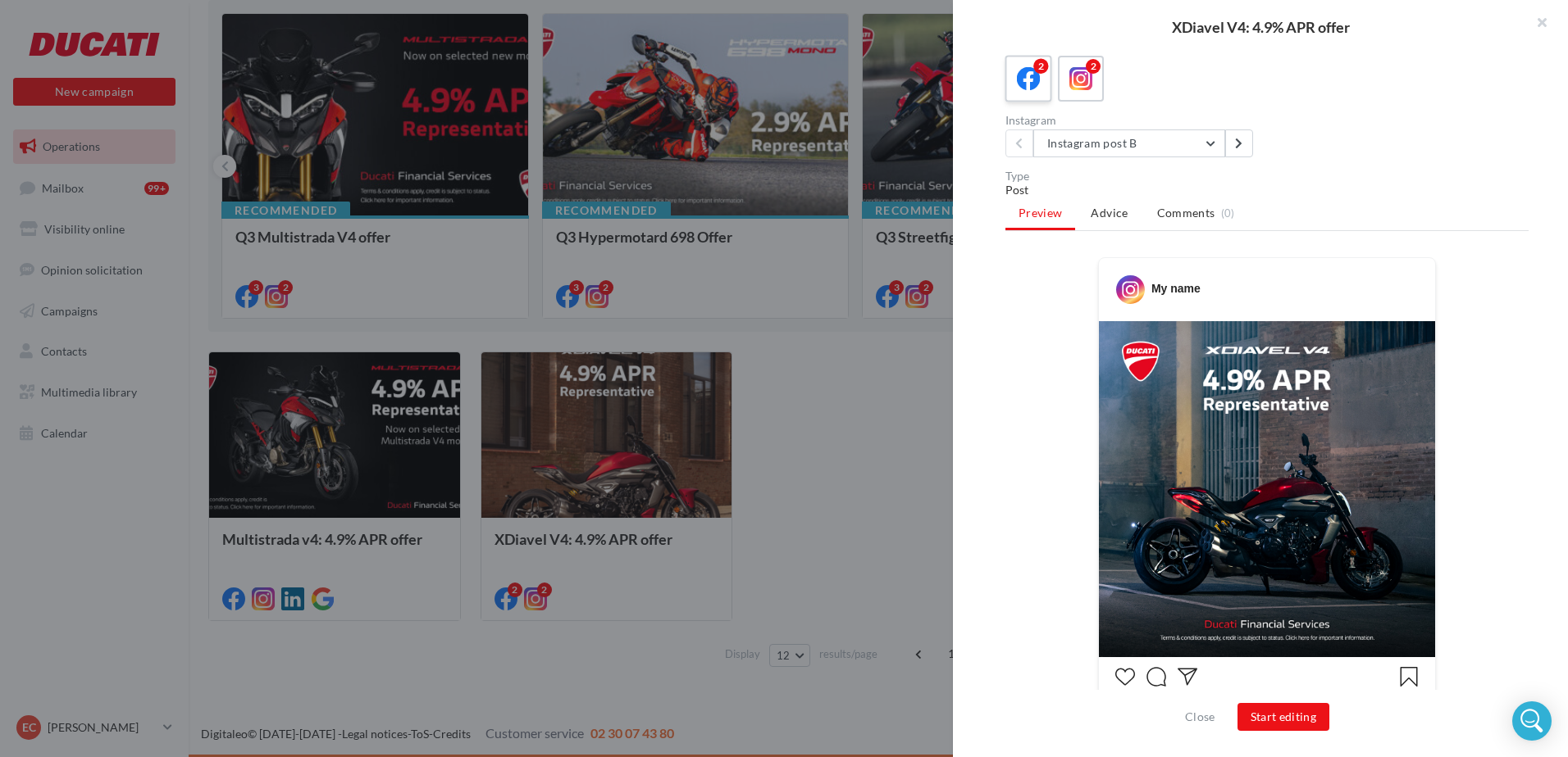
click at [1041, 73] on div "2" at bounding box center [1041, 66] width 15 height 15
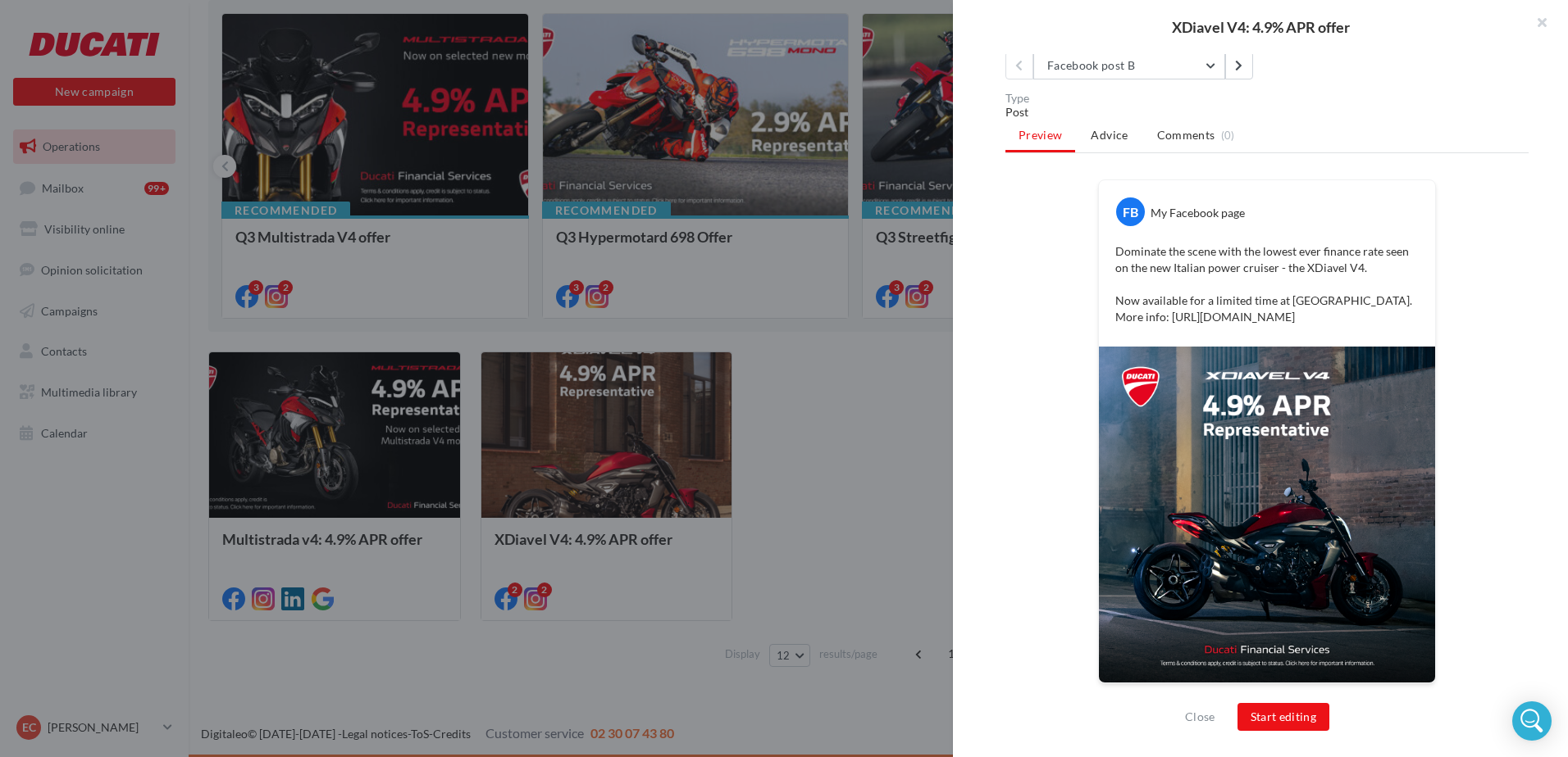
scroll to position [394, 0]
